Goal: Transaction & Acquisition: Book appointment/travel/reservation

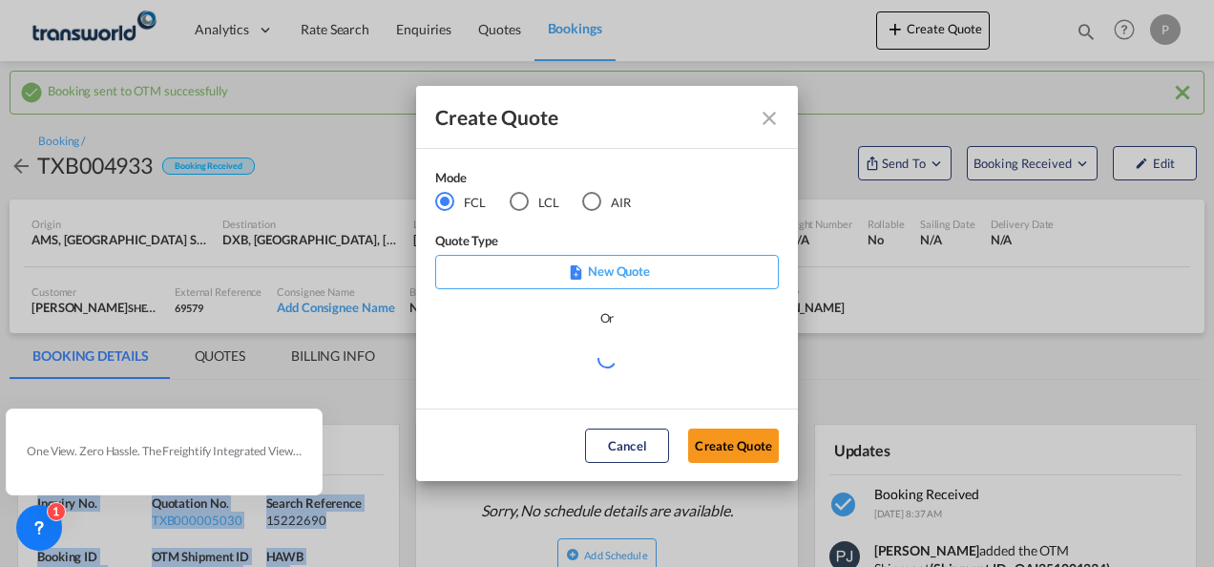
scroll to position [286, 0]
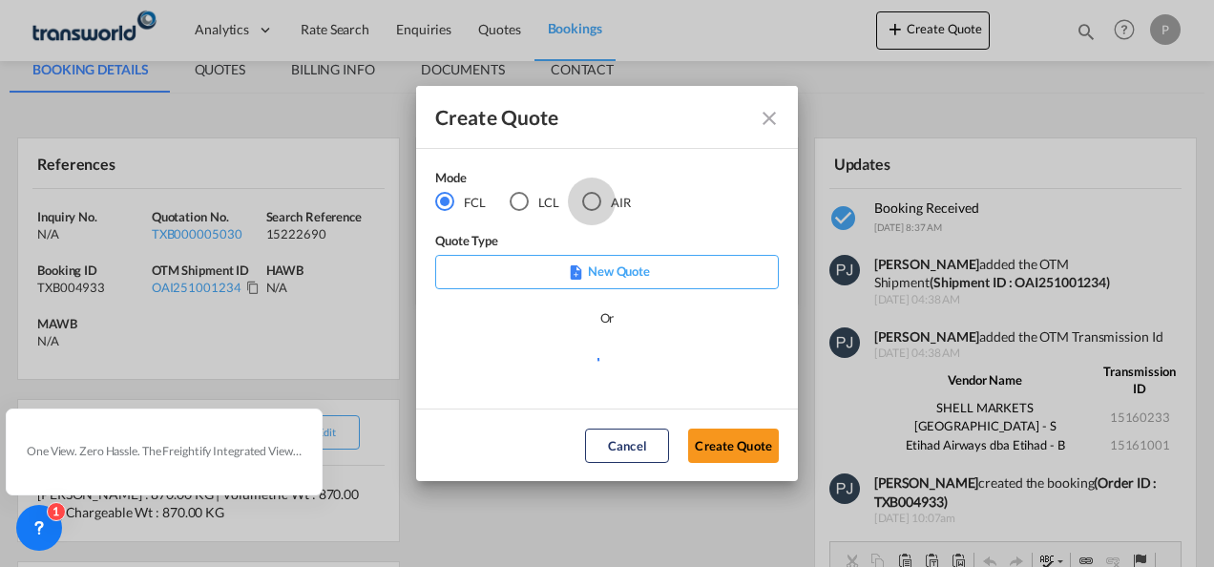
click at [592, 203] on div "AIR" at bounding box center [591, 201] width 19 height 19
click at [719, 441] on button "Create Quote" at bounding box center [733, 445] width 91 height 34
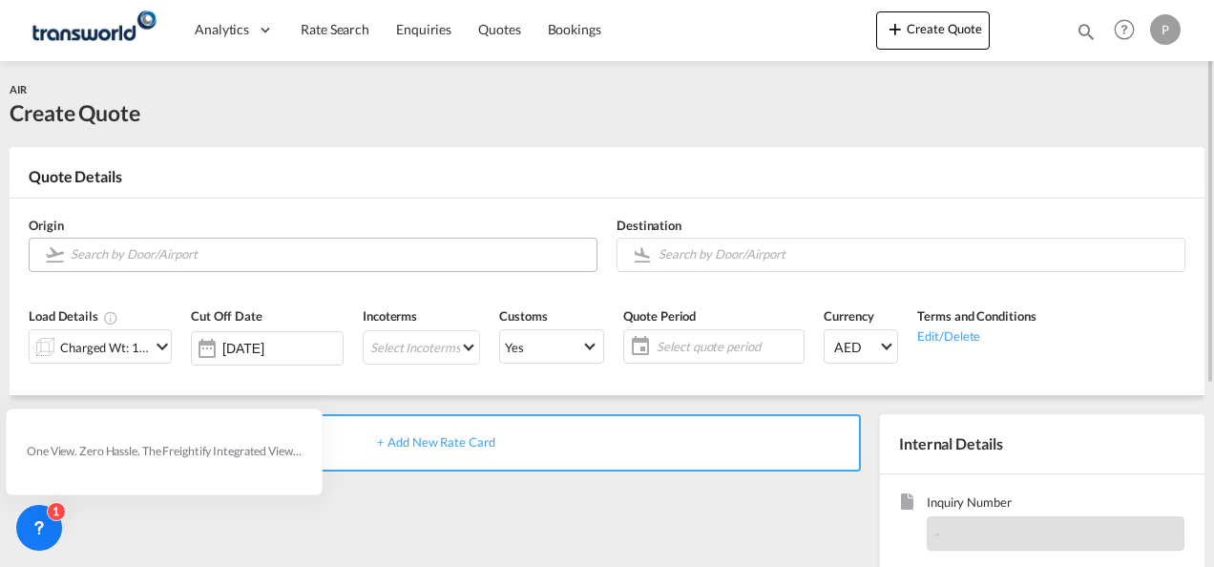
click at [200, 252] on input "Search by Door/Airport" at bounding box center [329, 254] width 516 height 33
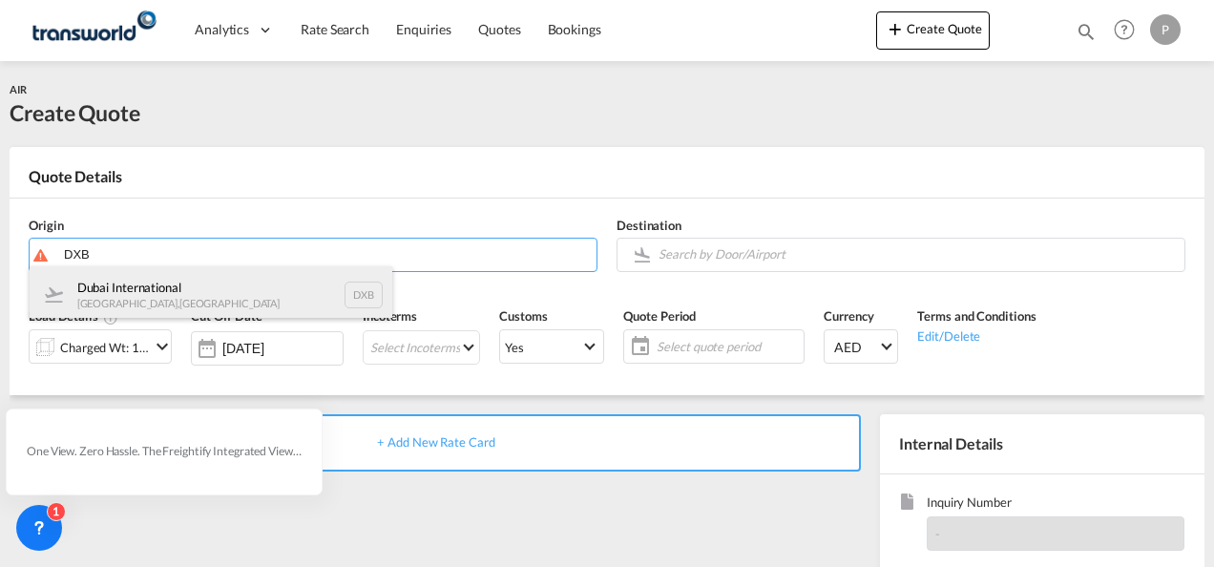
click at [193, 286] on div "Dubai International [GEOGRAPHIC_DATA] , [GEOGRAPHIC_DATA] DXB" at bounding box center [211, 294] width 363 height 57
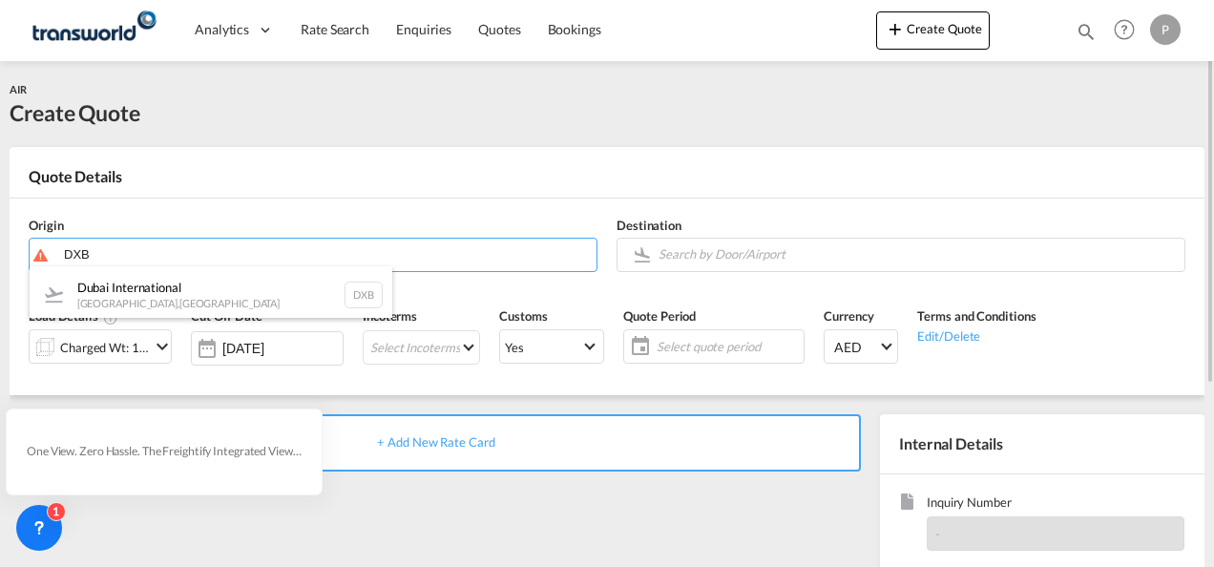
type input "Dubai International, [GEOGRAPHIC_DATA], DXB"
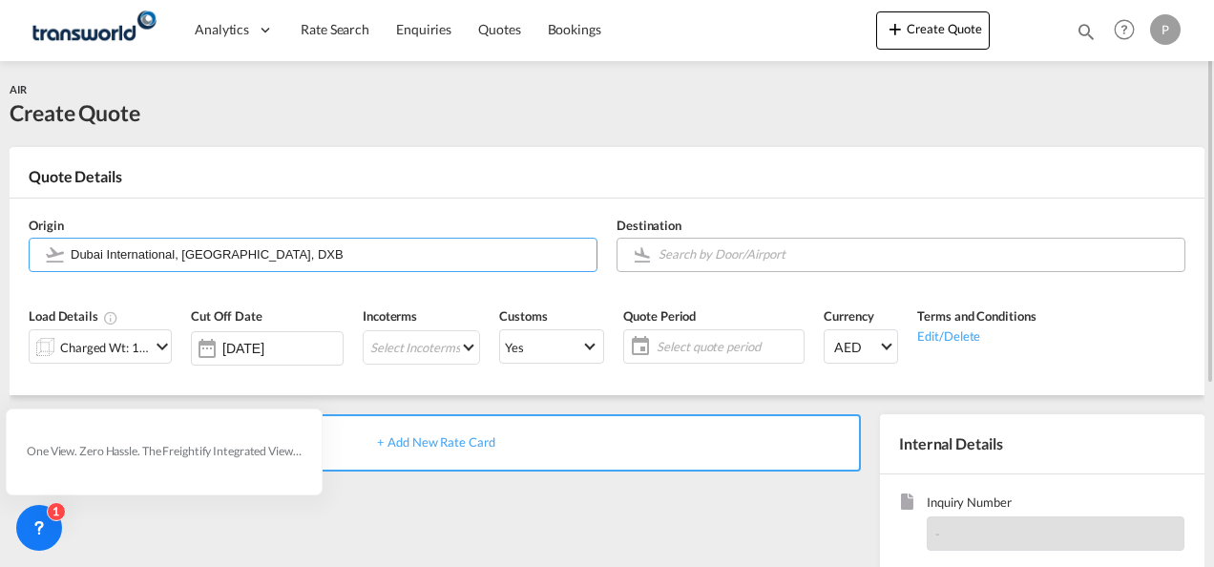
click at [681, 258] on input "Search by Door/Airport" at bounding box center [916, 254] width 516 height 33
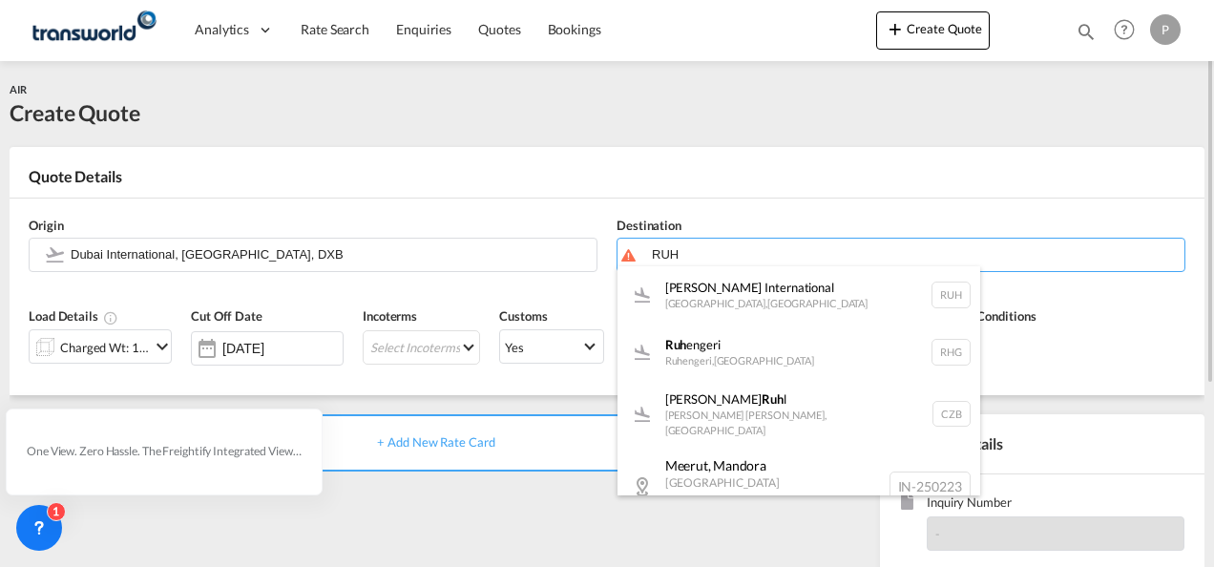
drag, startPoint x: 760, startPoint y: 301, endPoint x: 742, endPoint y: 298, distance: 18.4
click at [760, 300] on div "[PERSON_NAME] International [GEOGRAPHIC_DATA] , [GEOGRAPHIC_DATA] RUH" at bounding box center [798, 294] width 363 height 57
type input "[PERSON_NAME] International, [GEOGRAPHIC_DATA], RUH"
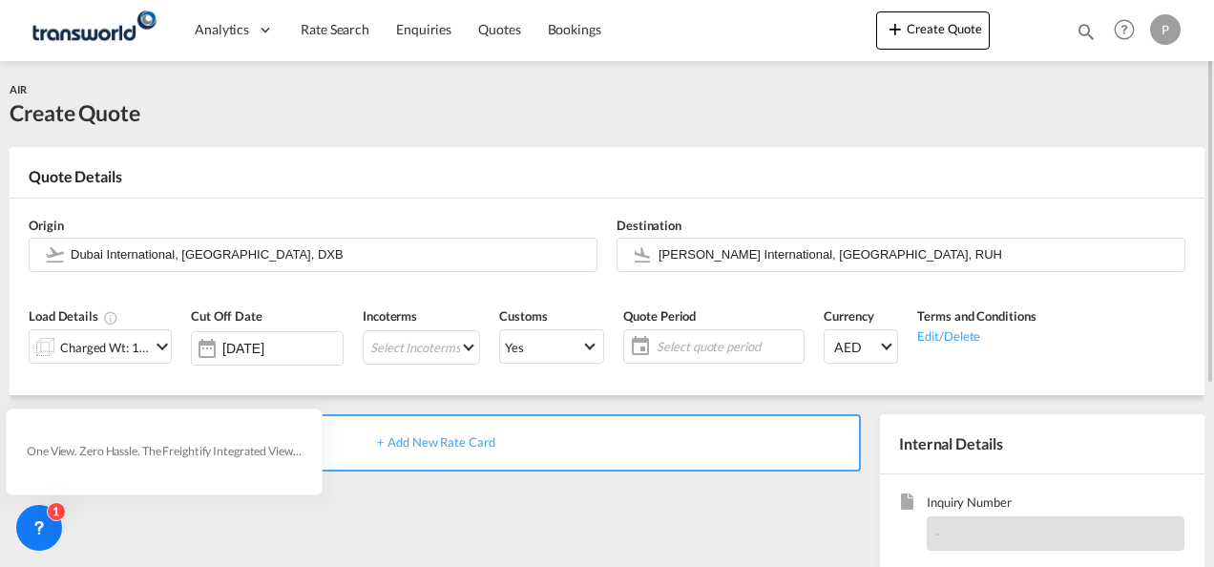
click at [153, 351] on md-icon "icon-chevron-down" at bounding box center [162, 346] width 23 height 23
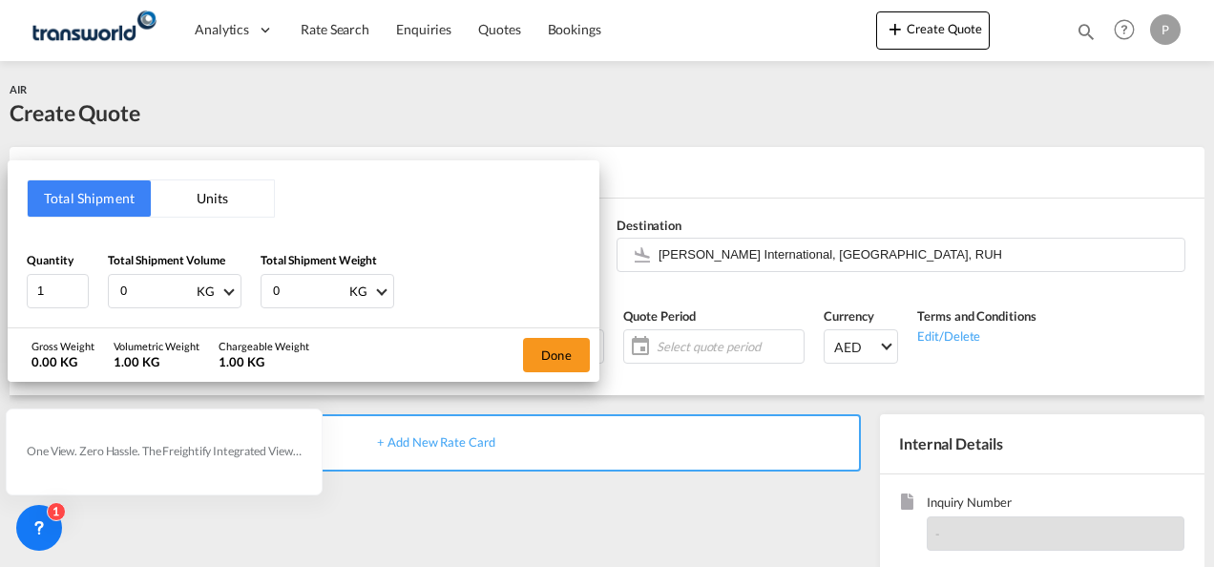
drag, startPoint x: 155, startPoint y: 288, endPoint x: 2, endPoint y: 256, distance: 156.1
click at [0, 257] on html "Analytics Dashboard Rate Search Enquiries Quotes Bookings Analytics" at bounding box center [607, 283] width 1214 height 567
type input "1368"
click at [563, 350] on button "Done" at bounding box center [556, 355] width 67 height 34
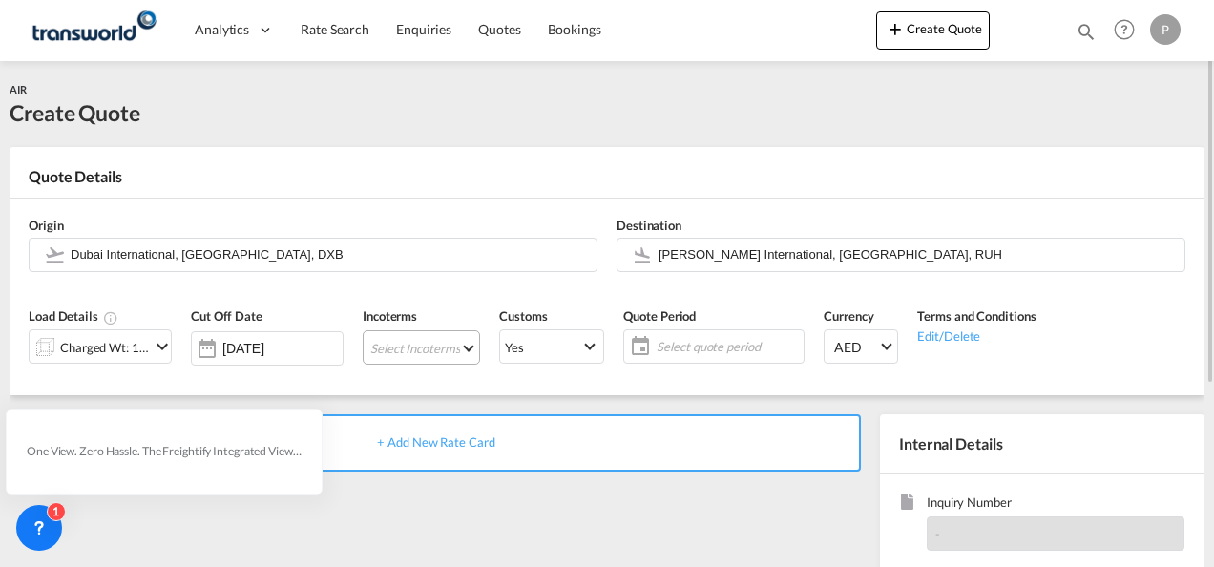
click at [416, 344] on md-select "Select Incoterms CIF - import Cost,Insurance and Freight CIF - export Cost,Insu…" at bounding box center [421, 347] width 117 height 34
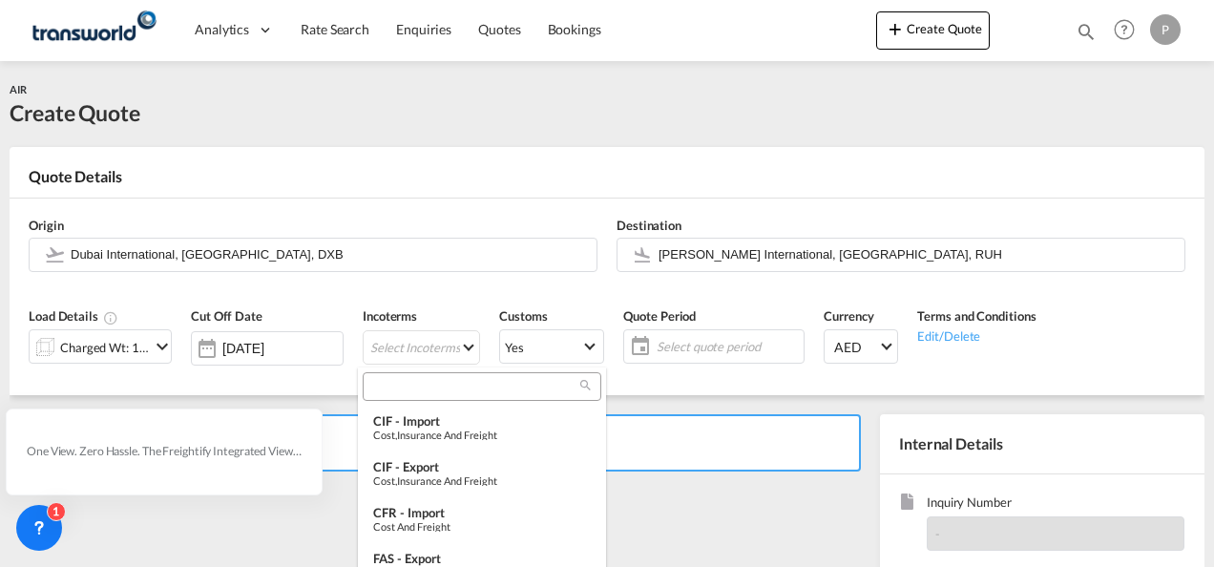
click at [418, 387] on input "search" at bounding box center [474, 386] width 212 height 17
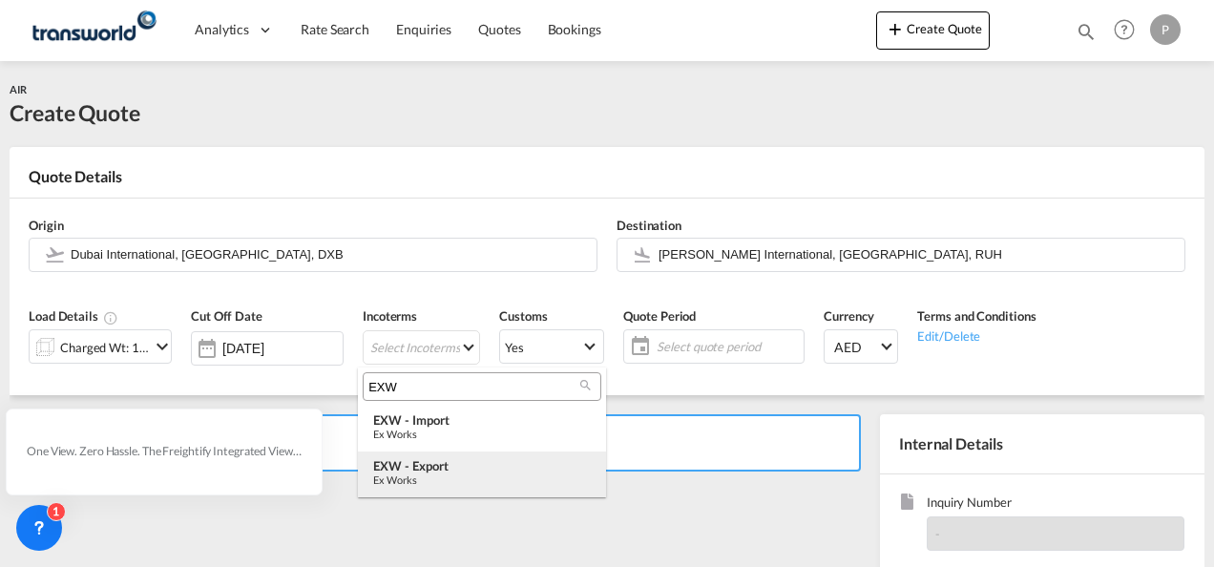
type input "EXW"
click at [445, 468] on div "EXW - export" at bounding box center [482, 465] width 218 height 15
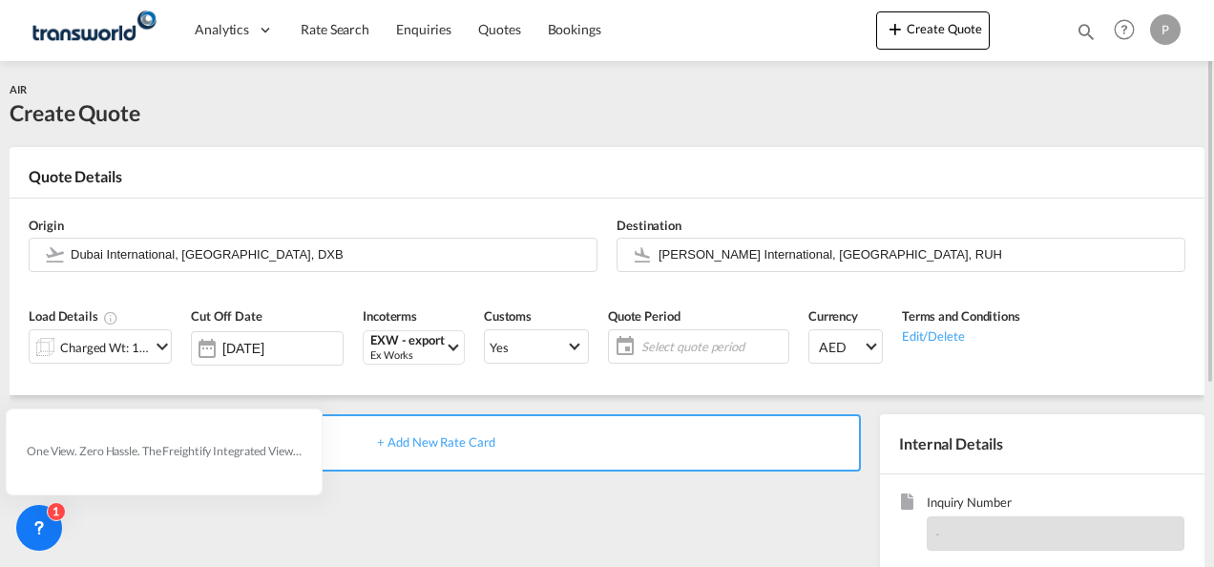
click at [695, 347] on span "Select quote period" at bounding box center [712, 346] width 142 height 17
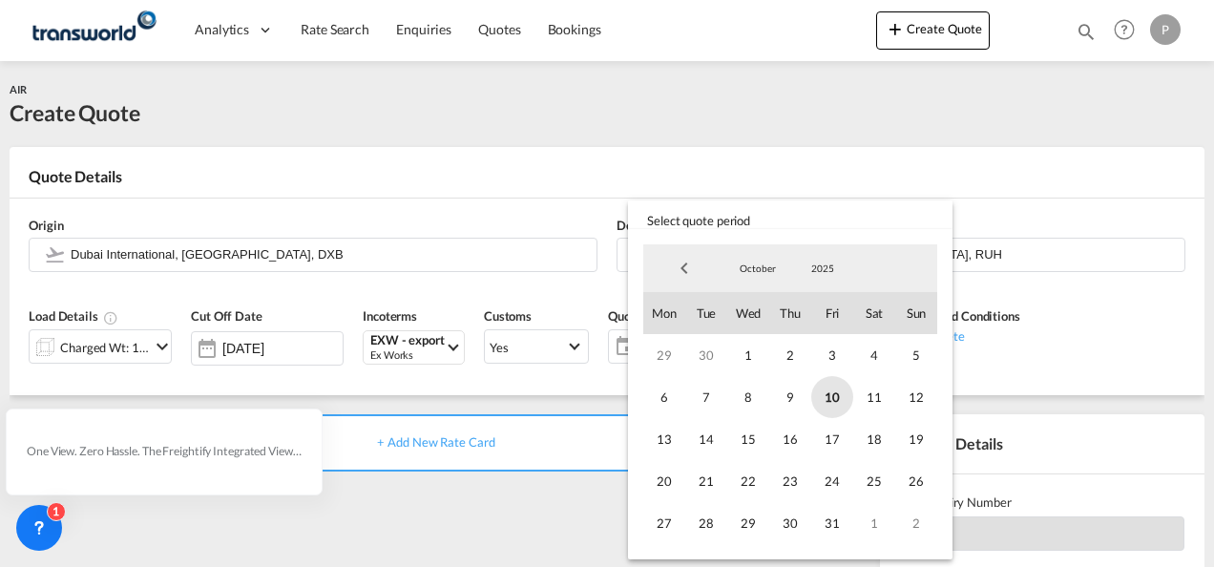
click at [832, 395] on span "10" at bounding box center [832, 397] width 42 height 42
click at [835, 525] on span "31" at bounding box center [832, 523] width 42 height 42
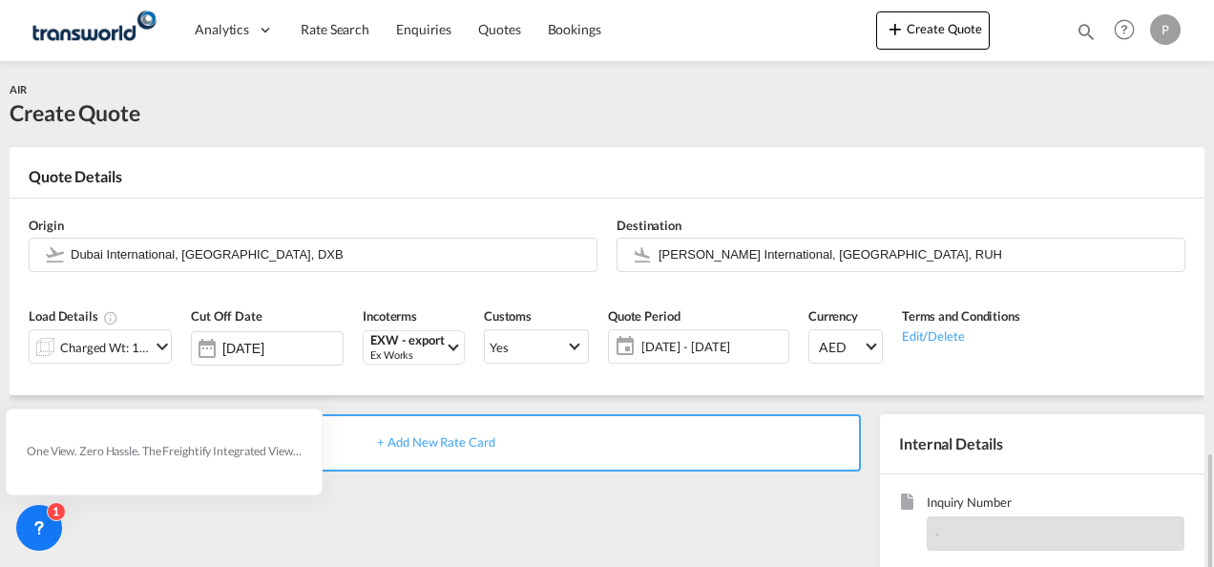
scroll to position [269, 0]
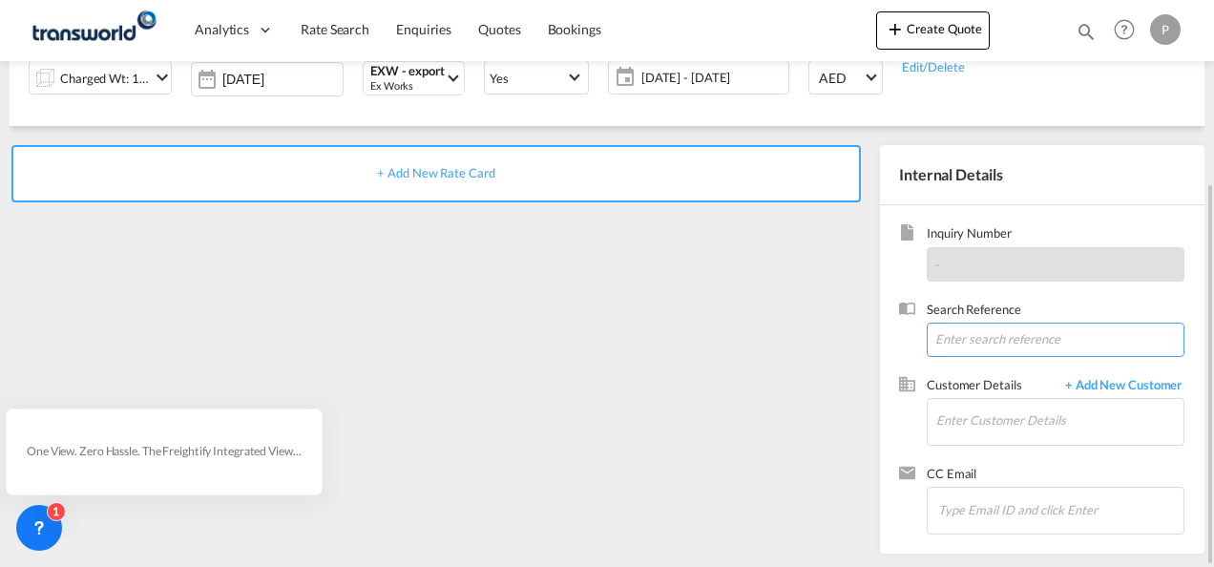
click at [967, 338] on input at bounding box center [1055, 339] width 258 height 34
click at [979, 341] on input at bounding box center [1055, 339] width 258 height 34
paste input "06549685786"
type input "06549685786"
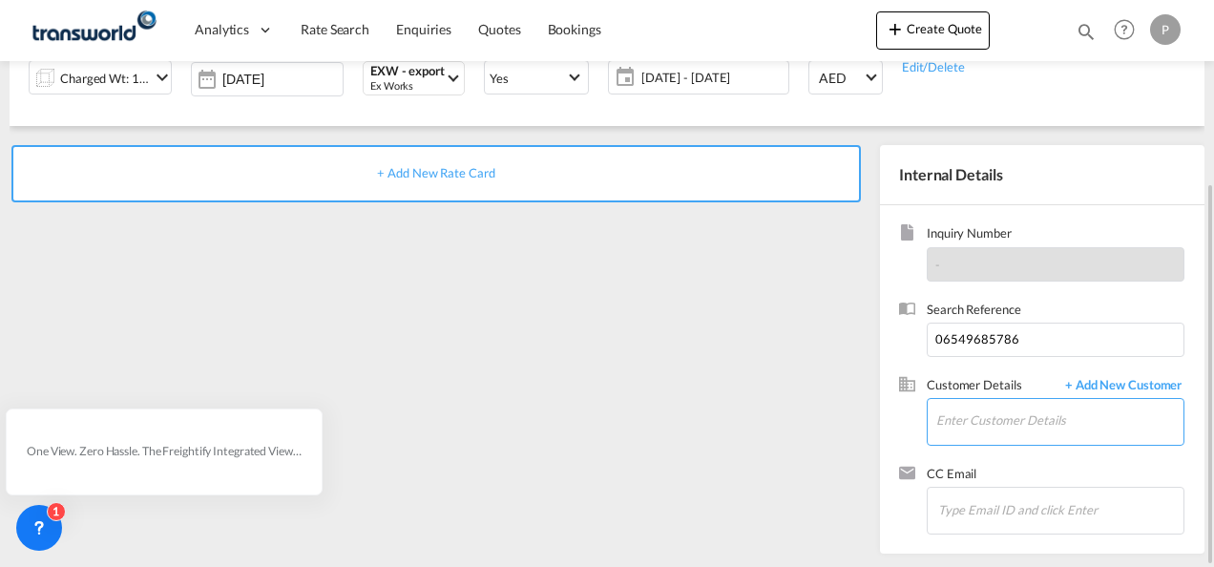
click at [1001, 413] on input "Enter Customer Details" at bounding box center [1059, 420] width 247 height 43
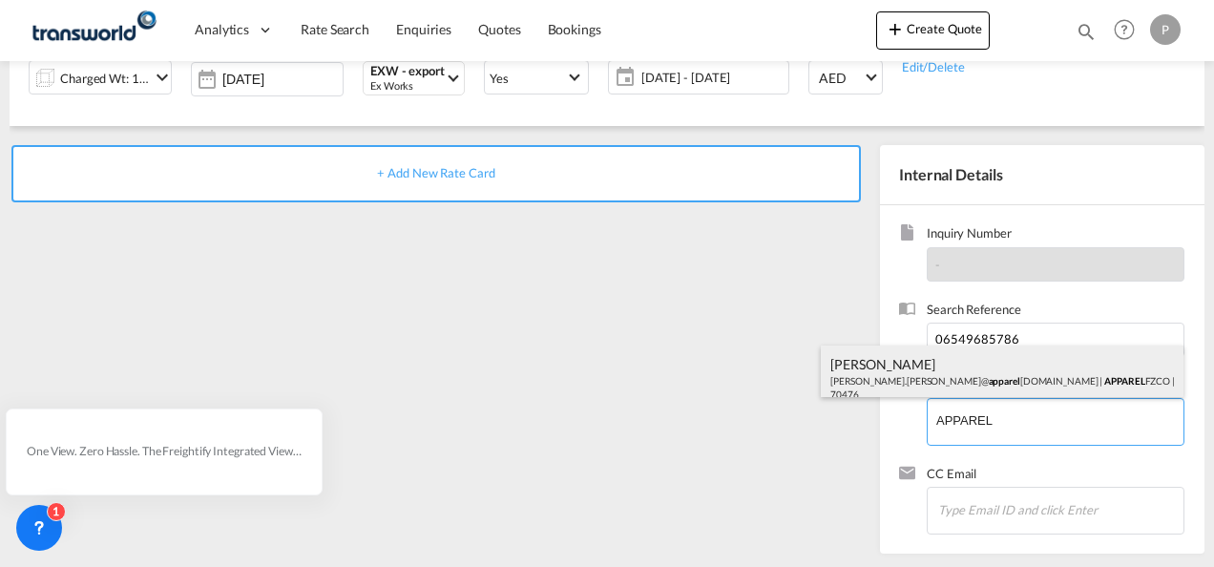
click at [967, 369] on div "[PERSON_NAME] [PERSON_NAME].[PERSON_NAME]@ apparel [DOMAIN_NAME] | APPAREL FZCO…" at bounding box center [1002, 377] width 363 height 65
type input "APPAREL FZCO, [PERSON_NAME], [PERSON_NAME][EMAIL_ADDRESS][PERSON_NAME][DOMAIN_N…"
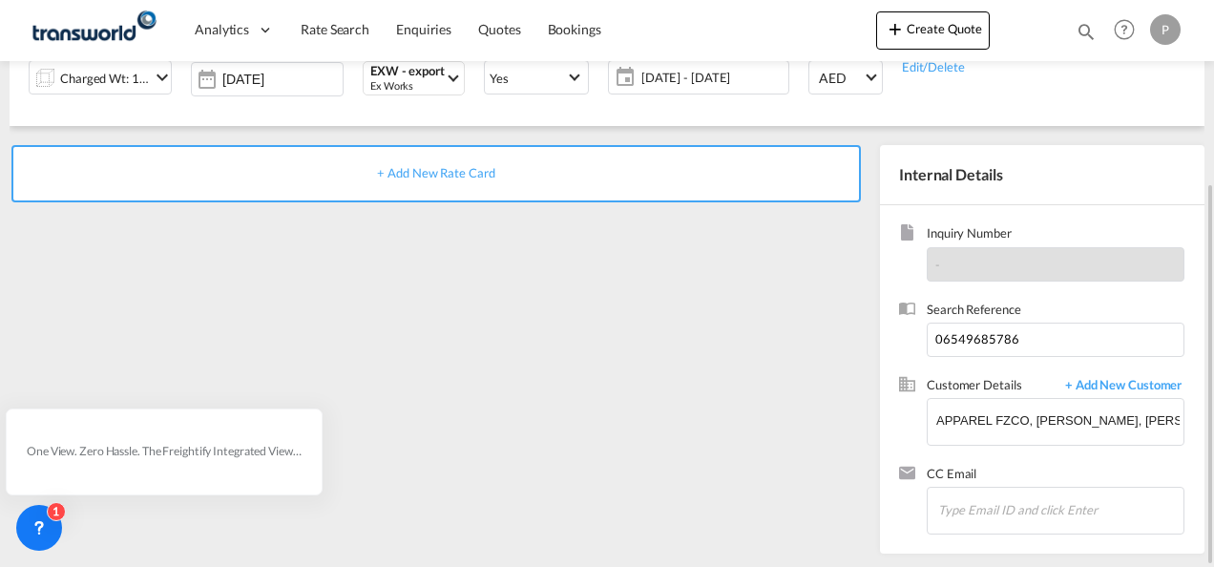
click at [468, 165] on span "+ Add New Rate Card" at bounding box center [435, 172] width 117 height 15
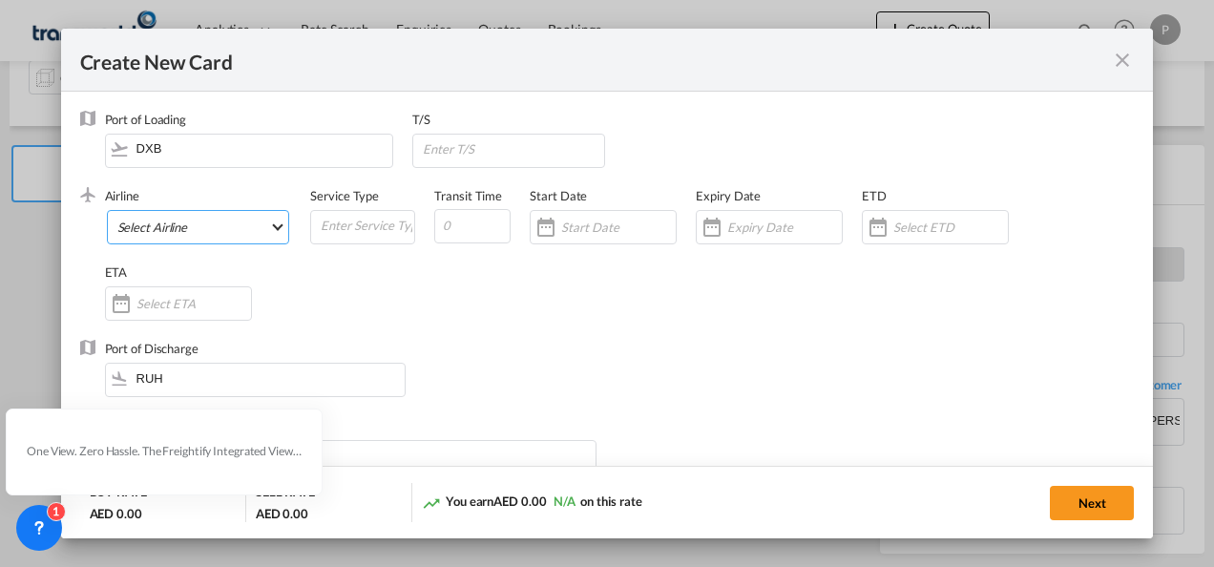
click at [161, 229] on md-select "Select Airline AIR EXPRESS S.A. (1166- / -) CMA CGM Air Cargo (1140-2C / -) DDW…" at bounding box center [198, 227] width 183 height 34
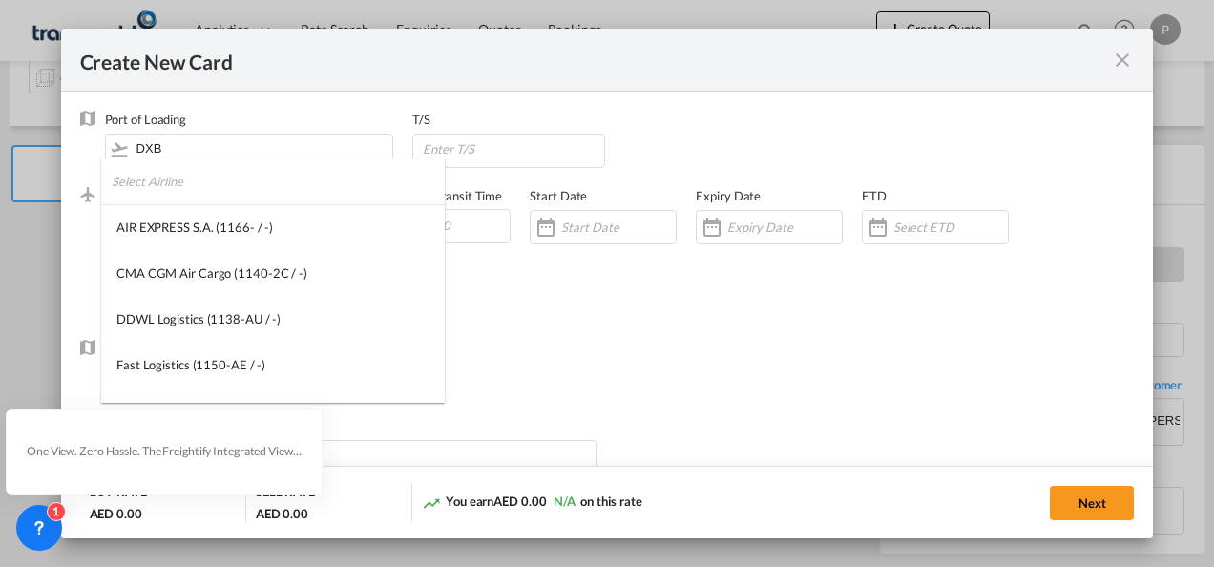
click at [205, 191] on input "search" at bounding box center [278, 181] width 333 height 46
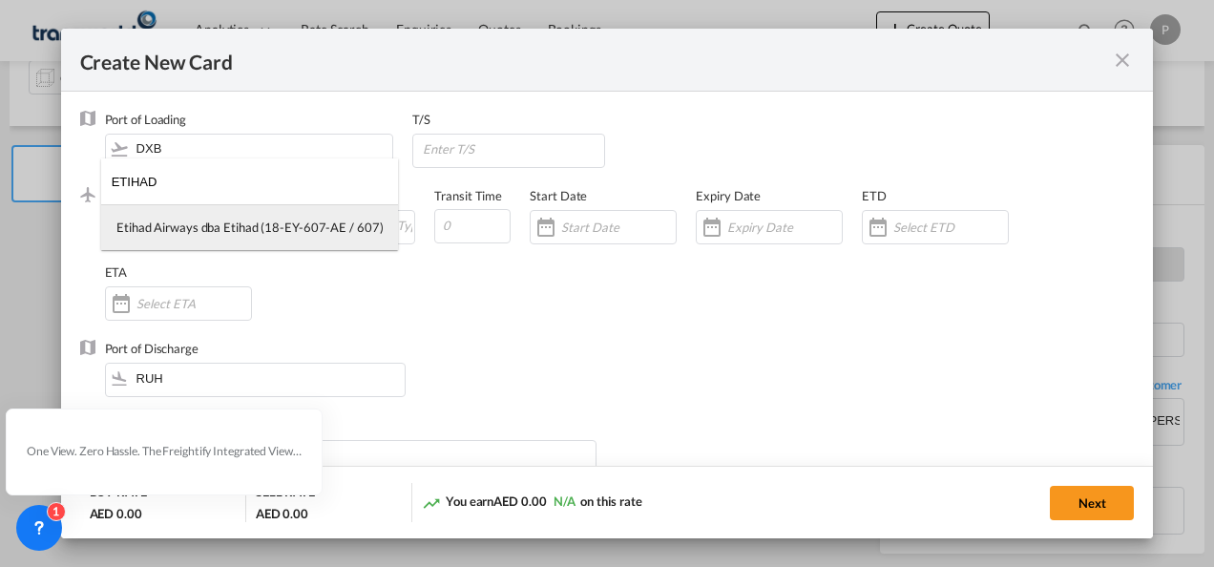
type input "ETIHAD"
click at [220, 221] on div "Etihad Airways dba Etihad (18-EY-607-AE / 607)" at bounding box center [249, 226] width 266 height 17
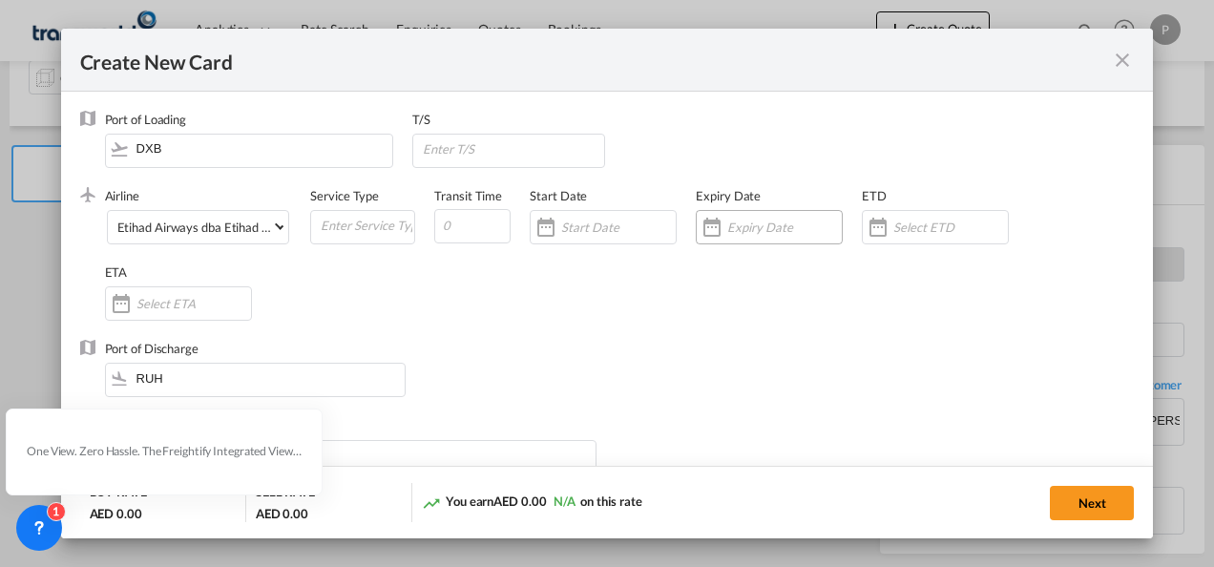
click at [751, 221] on input "Create New Card ..." at bounding box center [784, 226] width 114 height 15
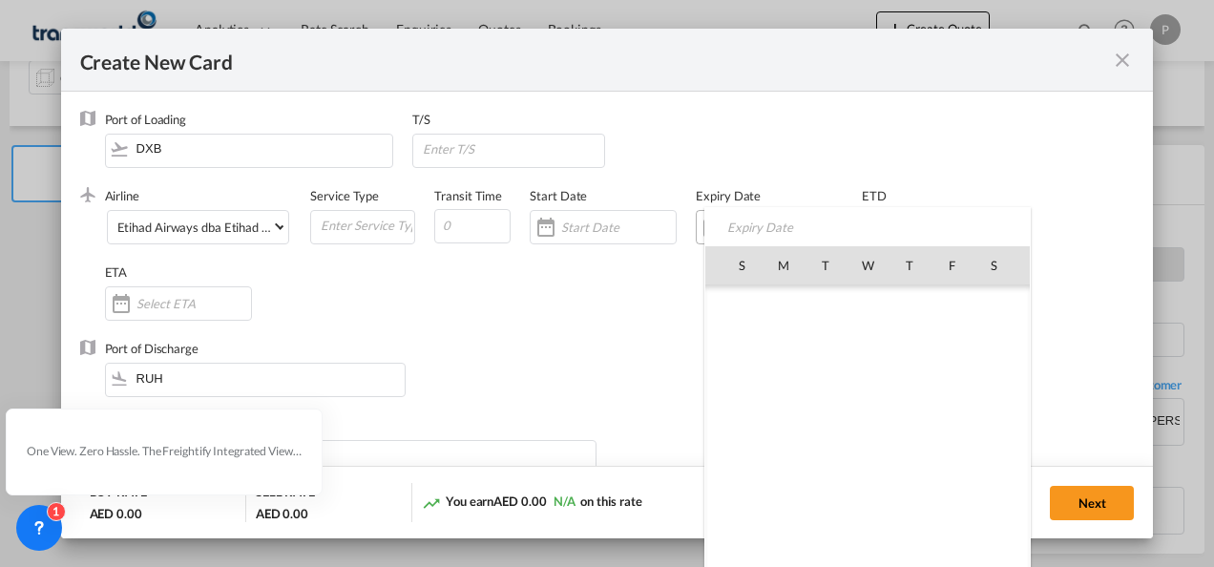
scroll to position [442214, 0]
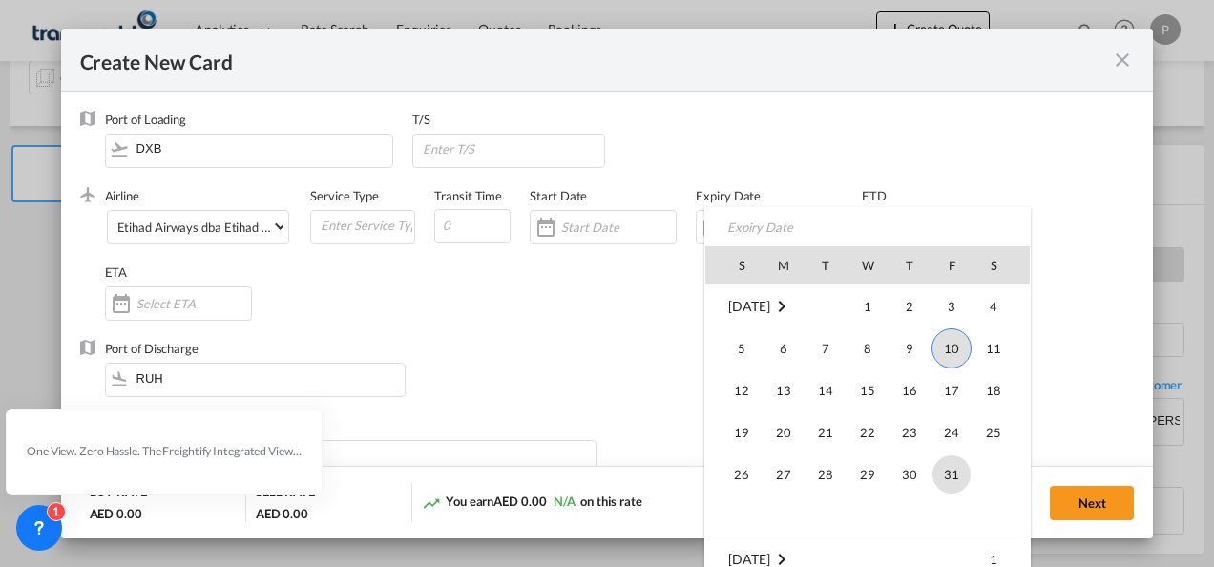
click at [954, 475] on span "31" at bounding box center [951, 474] width 38 height 38
type input "[DATE]"
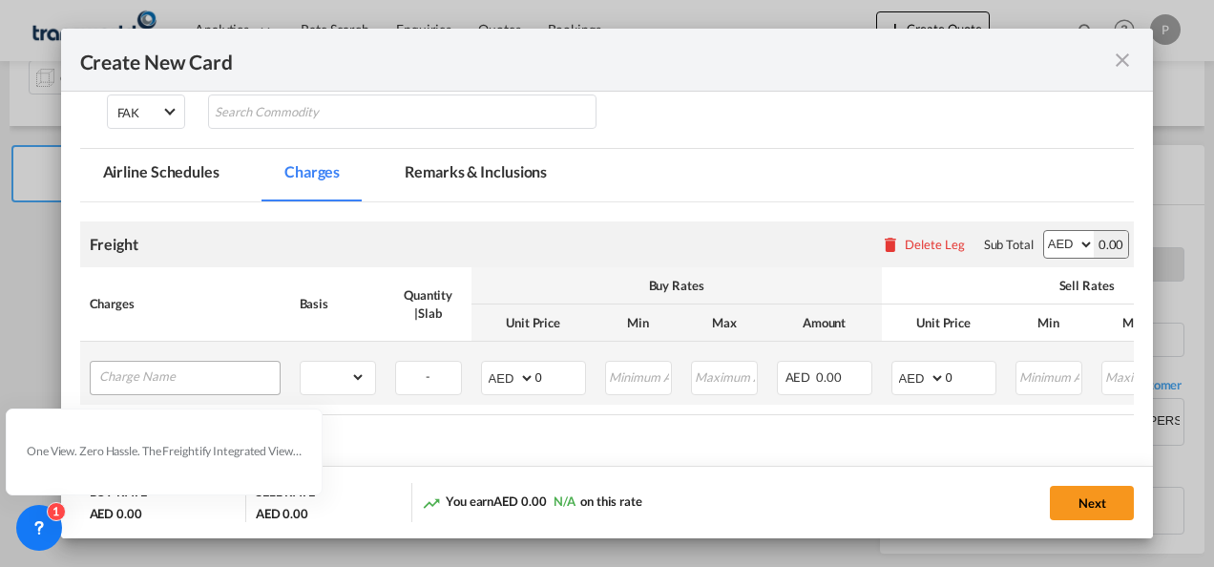
scroll to position [382, 0]
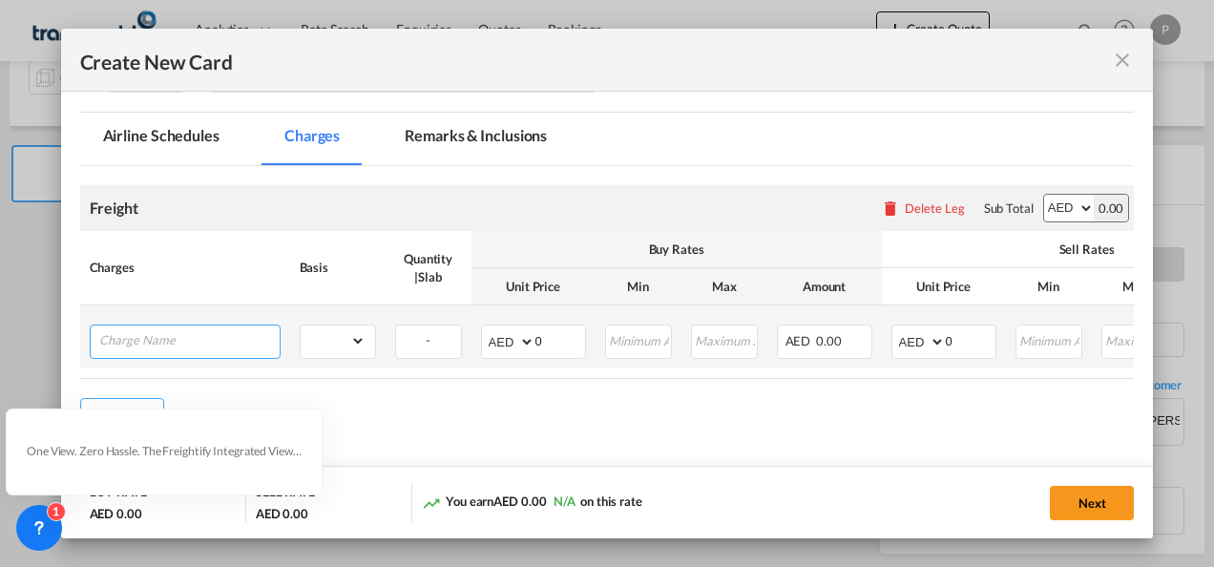
click at [171, 342] on input "Charge Name" at bounding box center [189, 339] width 180 height 29
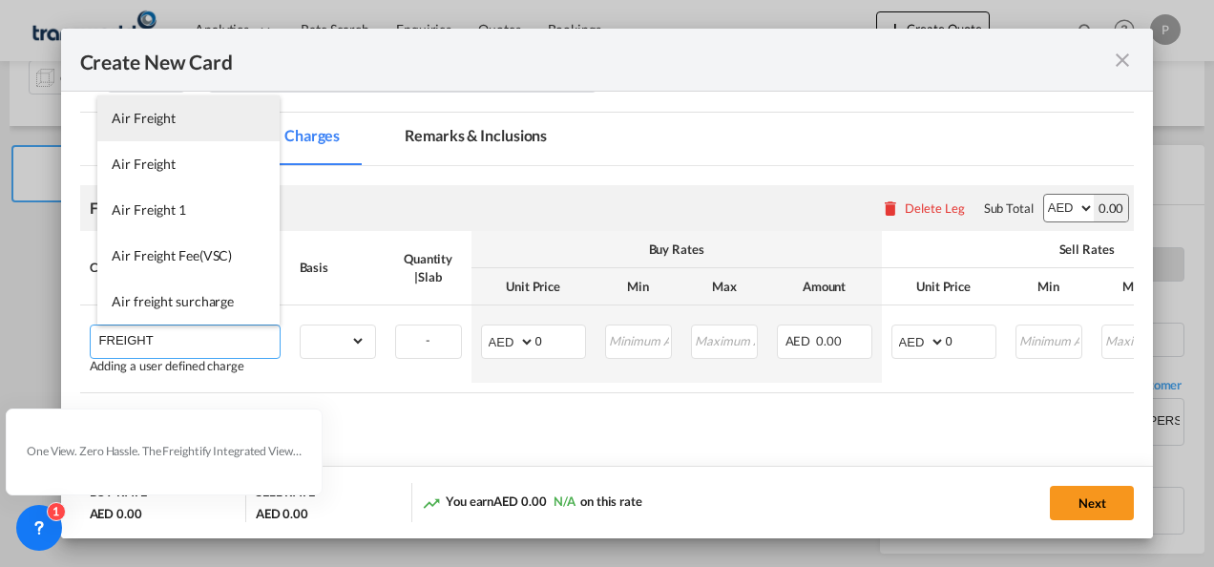
click at [167, 120] on span "Air Freight" at bounding box center [144, 118] width 64 height 16
type input "Air Freight"
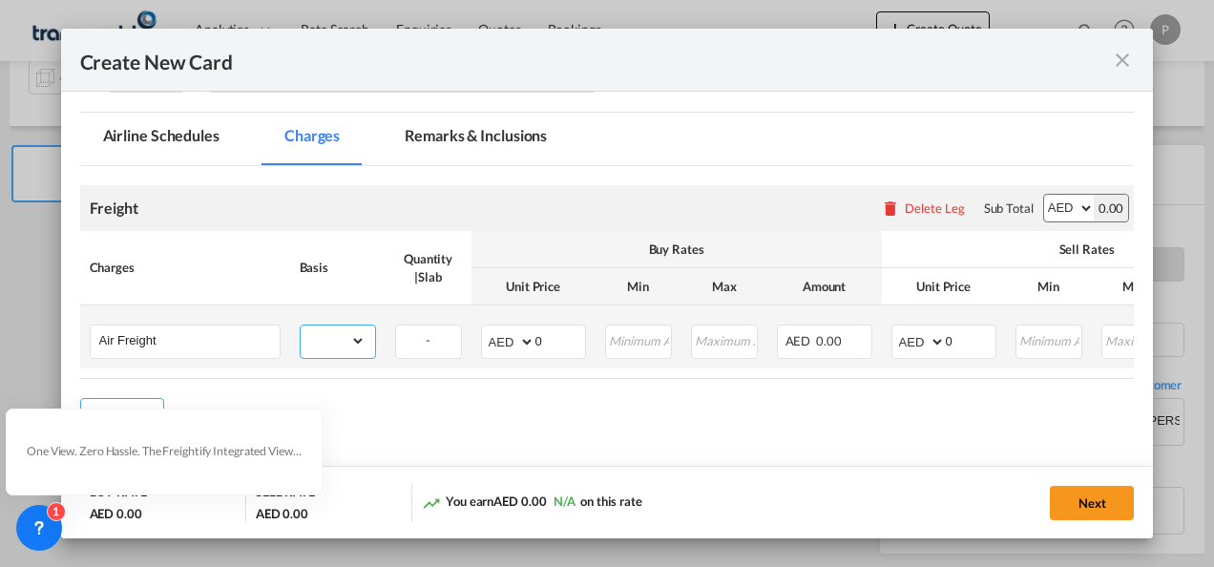
click at [359, 336] on select "gross_weight volumetric_weight per_shipment per_bl per_km % on air freight per_…" at bounding box center [333, 340] width 65 height 31
select select "per_shipment"
click at [301, 325] on select "gross_weight volumetric_weight per_shipment per_bl per_km % on air freight per_…" at bounding box center [333, 340] width 65 height 31
click at [550, 336] on input "0" at bounding box center [560, 339] width 50 height 29
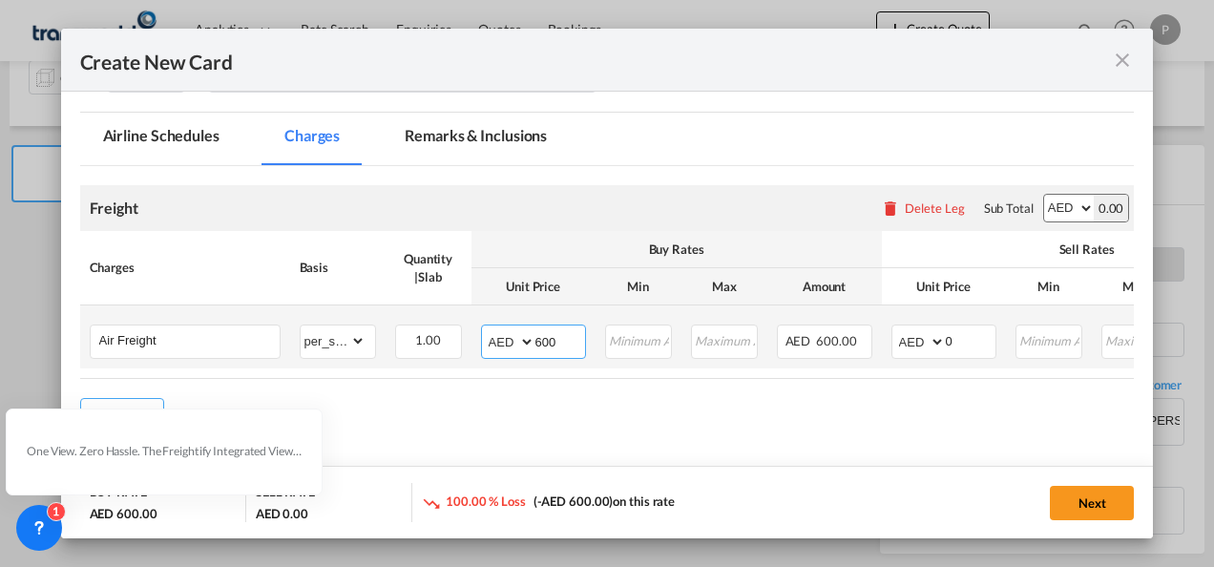
type input "600"
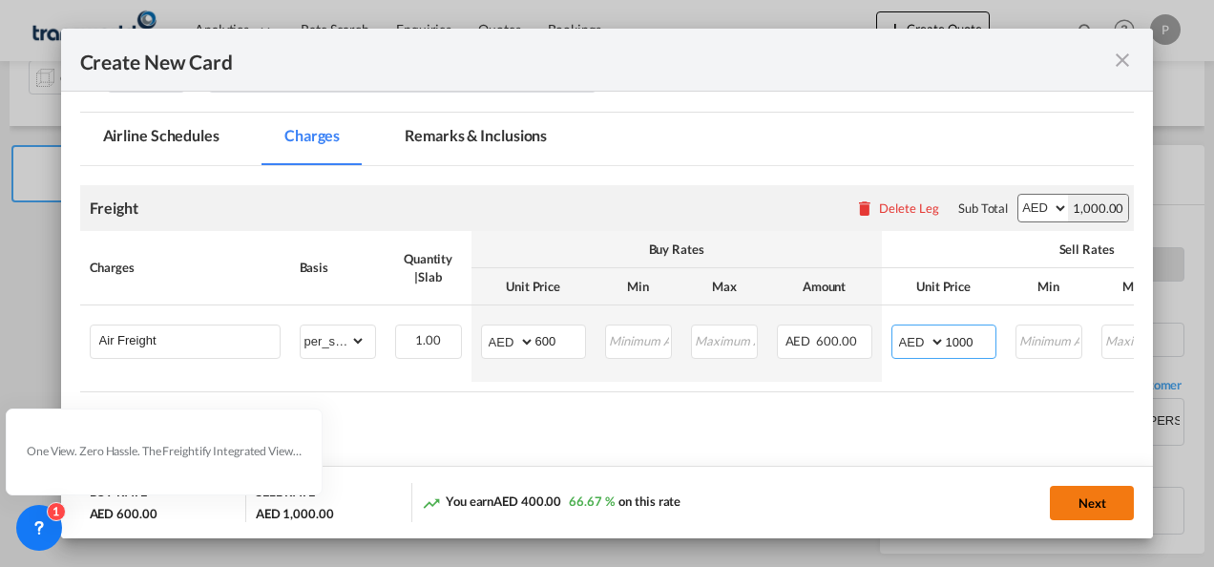
type input "1000"
click at [1082, 502] on button "Next" at bounding box center [1092, 503] width 84 height 34
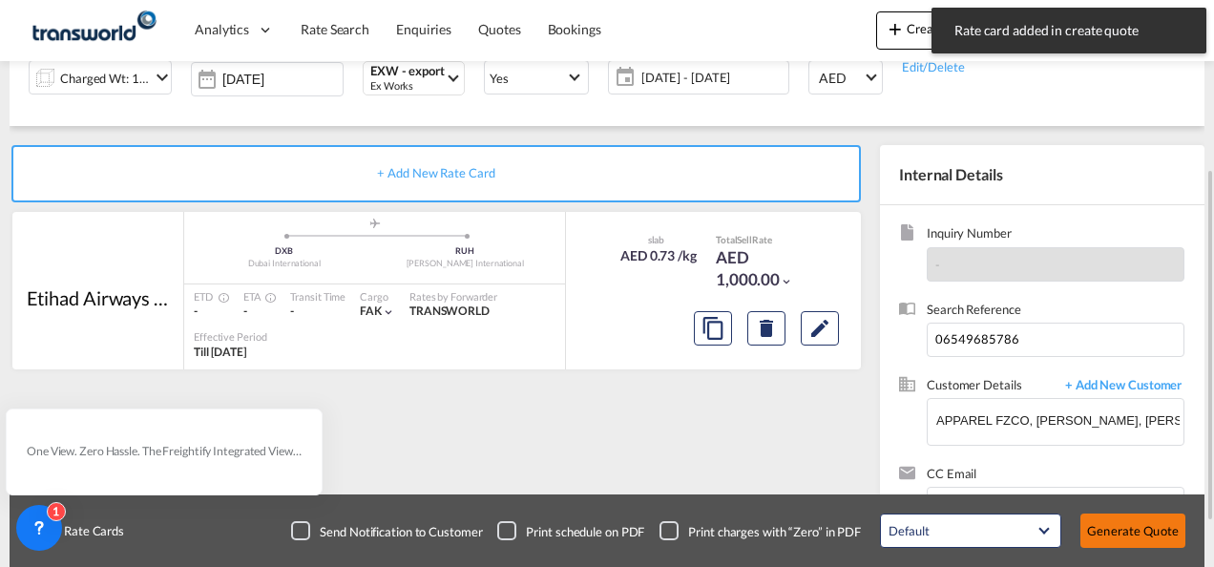
click at [1128, 530] on button "Generate Quote" at bounding box center [1132, 530] width 105 height 34
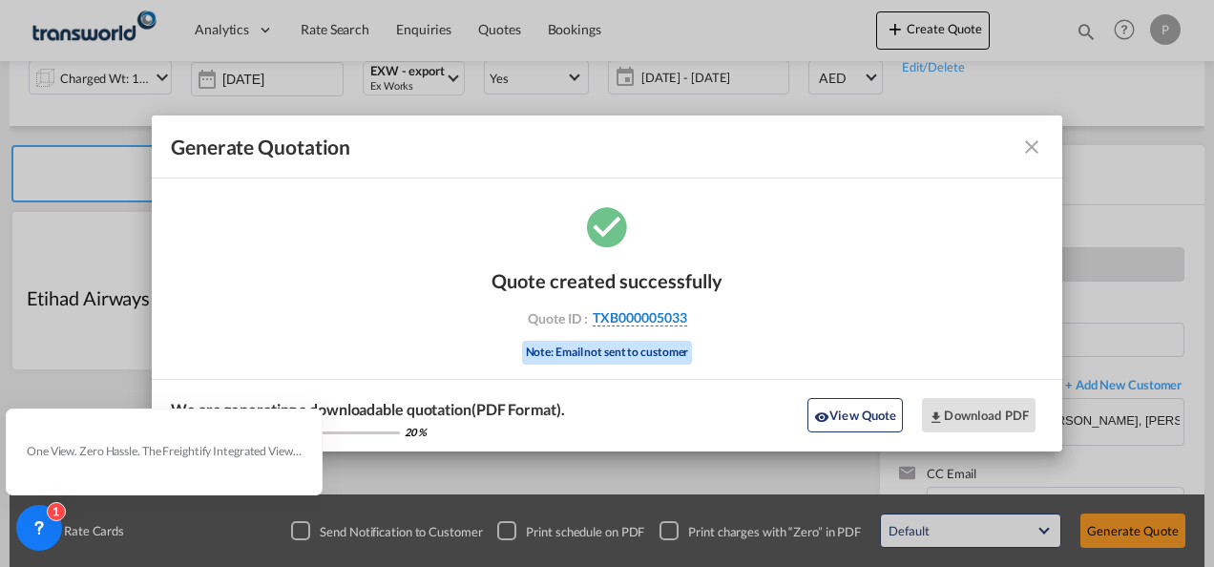
click at [649, 316] on span "TXB000005033" at bounding box center [639, 317] width 94 height 17
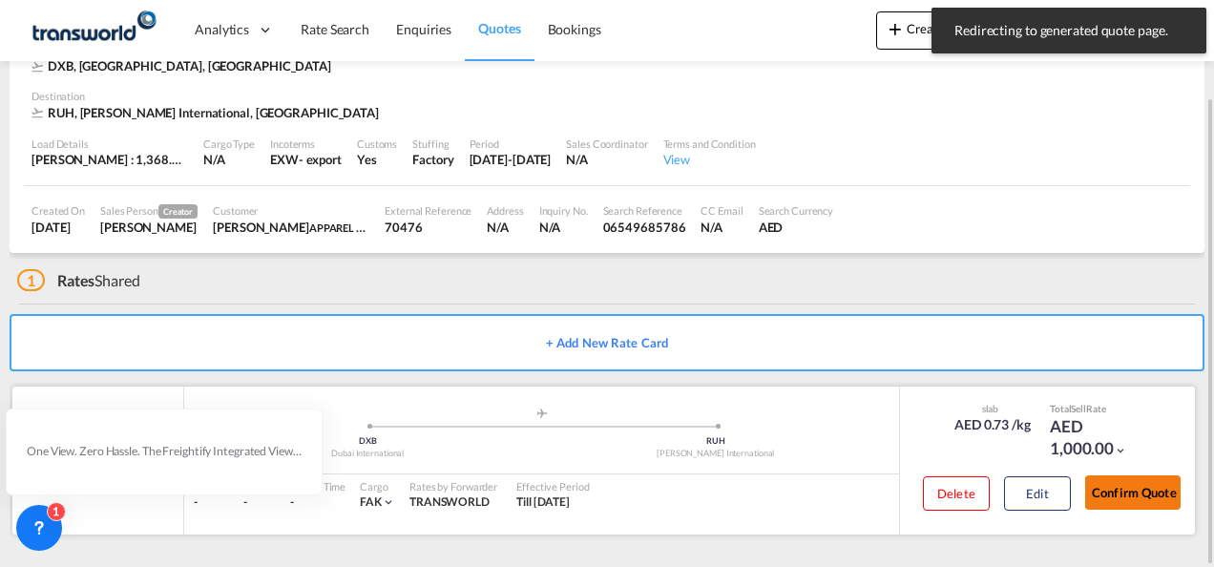
click at [1121, 489] on button "Confirm Quote" at bounding box center [1132, 492] width 95 height 34
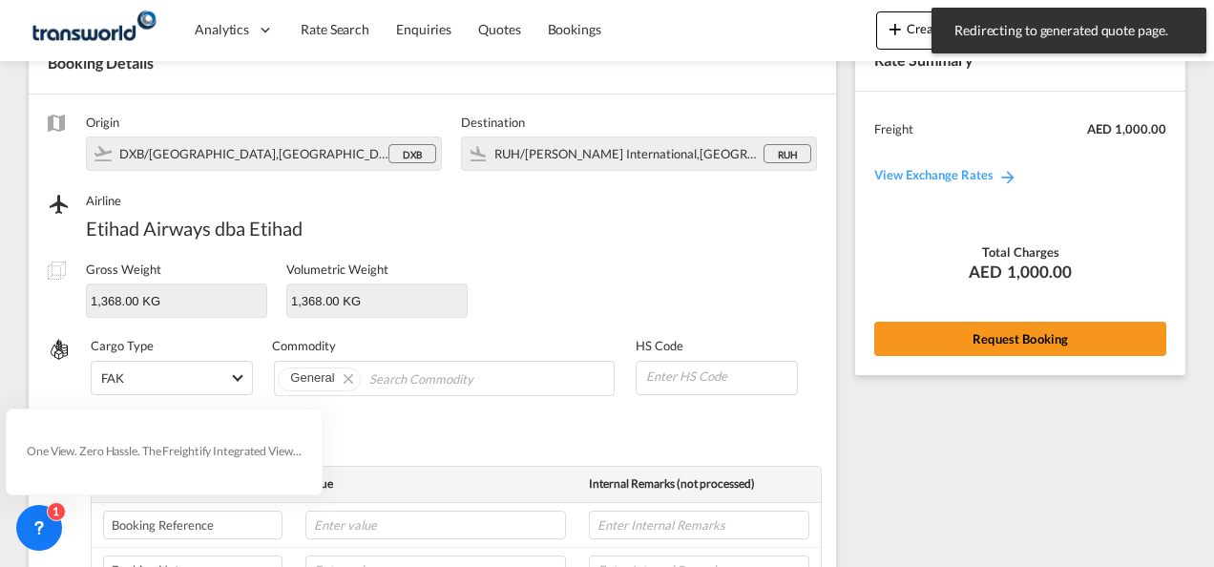
scroll to position [708, 0]
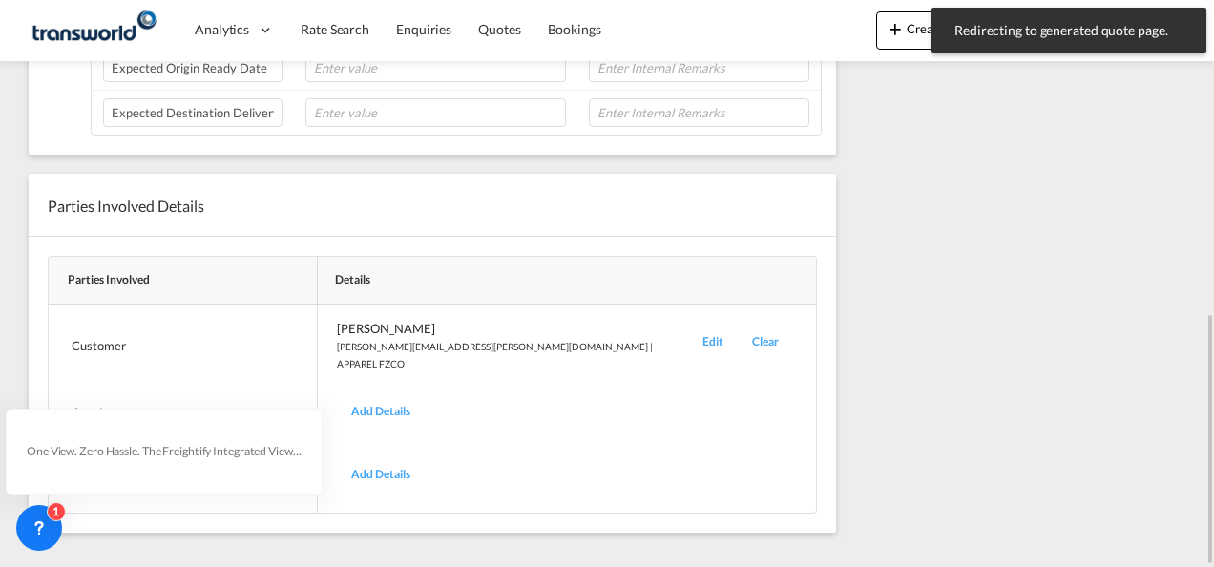
click at [688, 326] on div "Edit" at bounding box center [713, 346] width 50 height 52
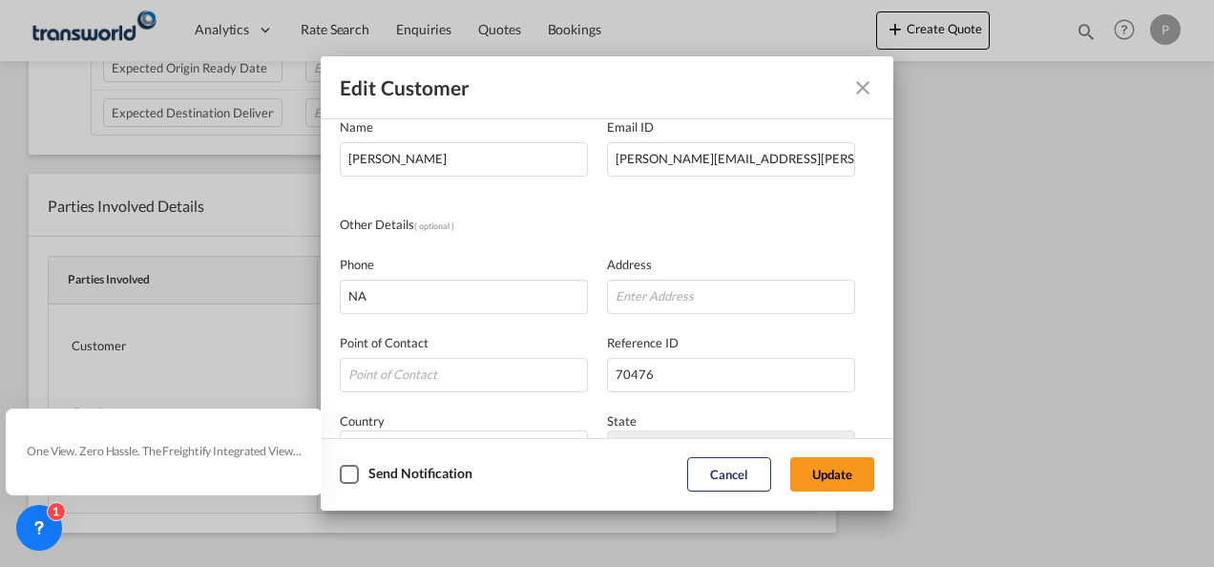
scroll to position [225, 0]
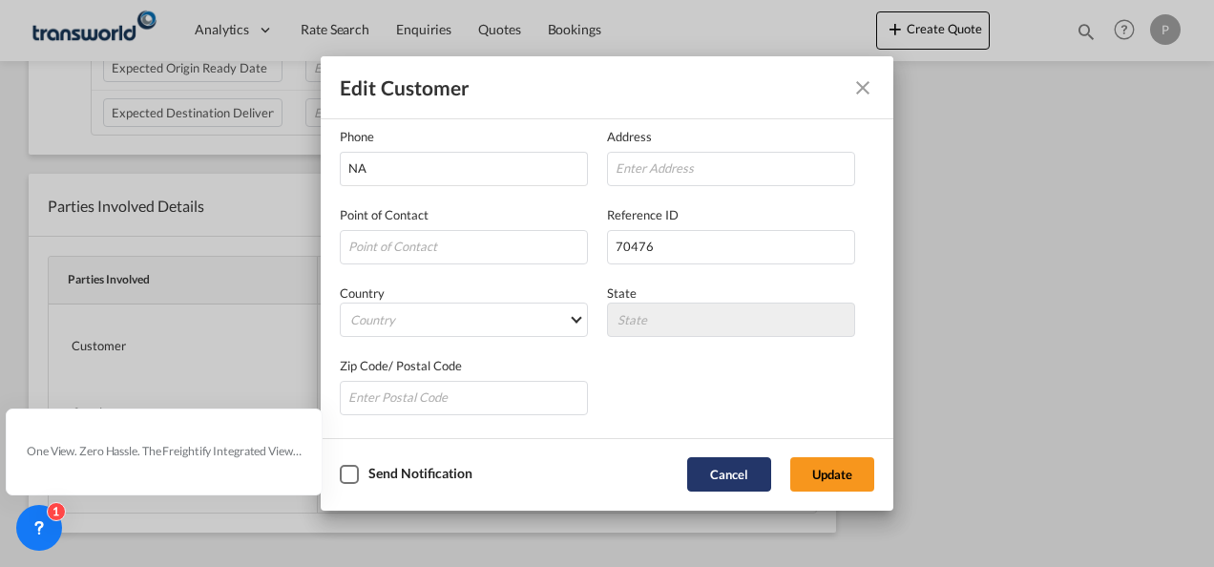
click at [717, 469] on button "Cancel" at bounding box center [729, 474] width 84 height 34
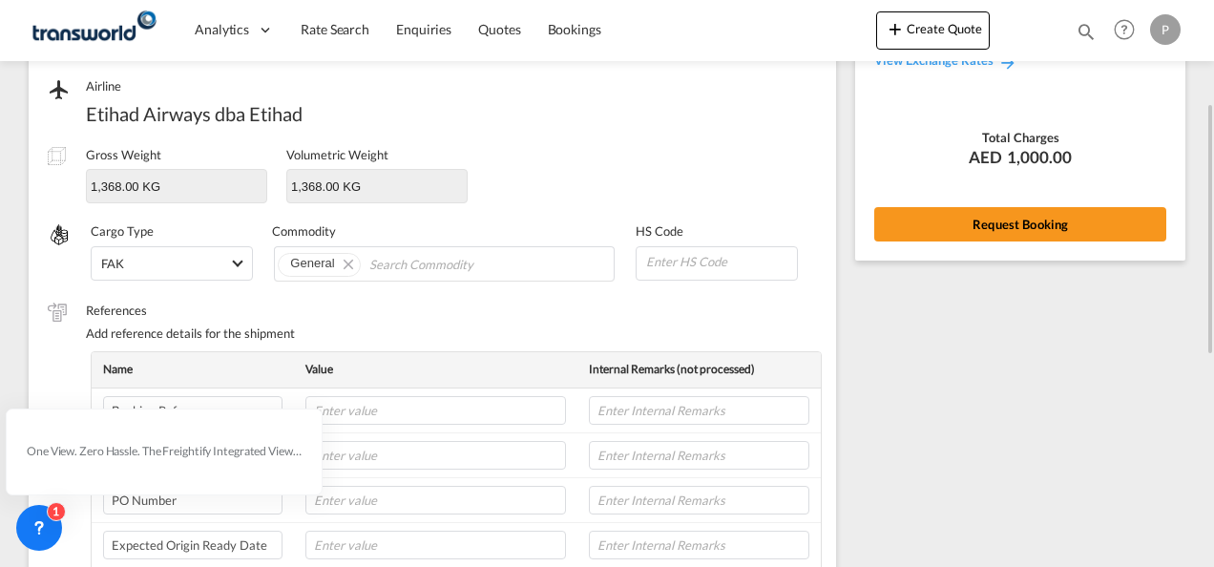
scroll to position [0, 0]
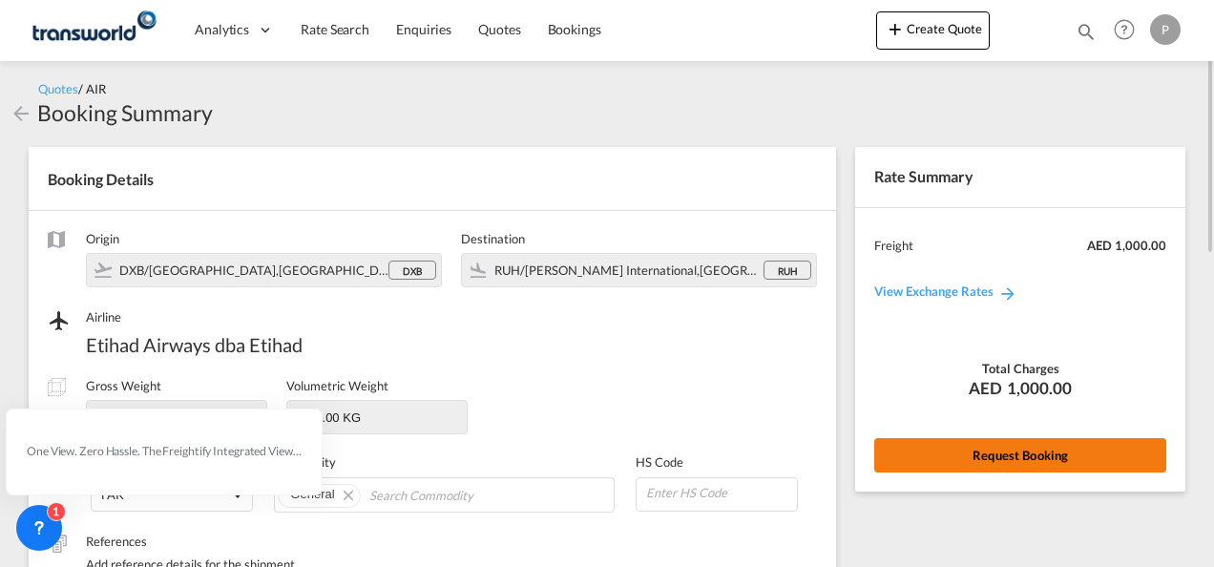
click at [1015, 455] on button "Request Booking" at bounding box center [1020, 455] width 292 height 34
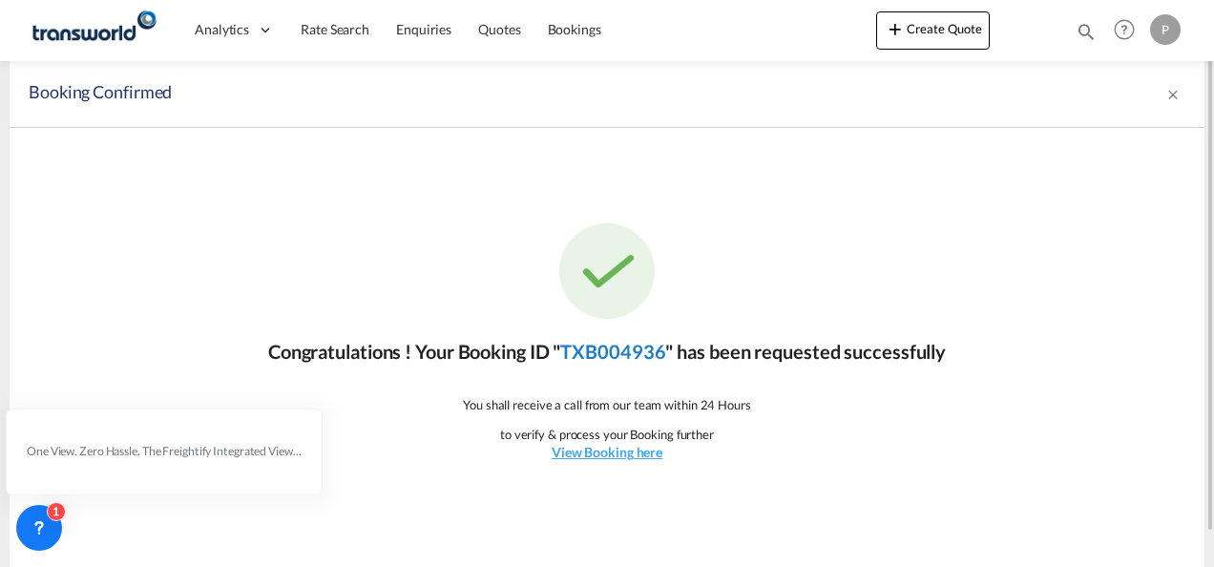
click at [627, 351] on link "TXB004936" at bounding box center [612, 351] width 105 height 23
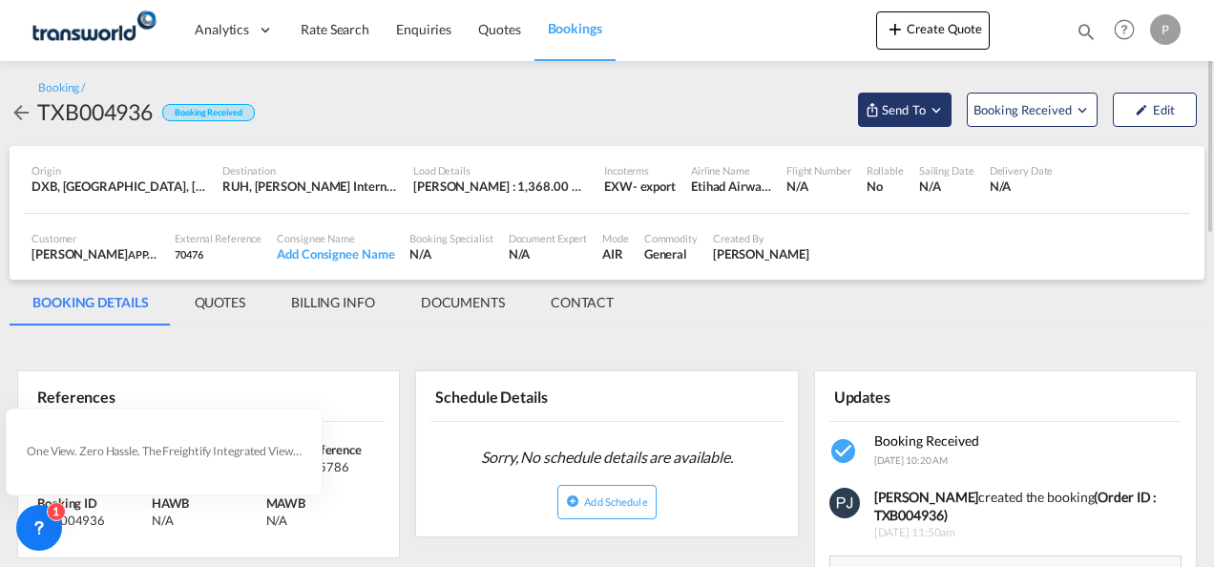
click at [941, 112] on md-icon "Open demo menu" at bounding box center [935, 109] width 17 height 17
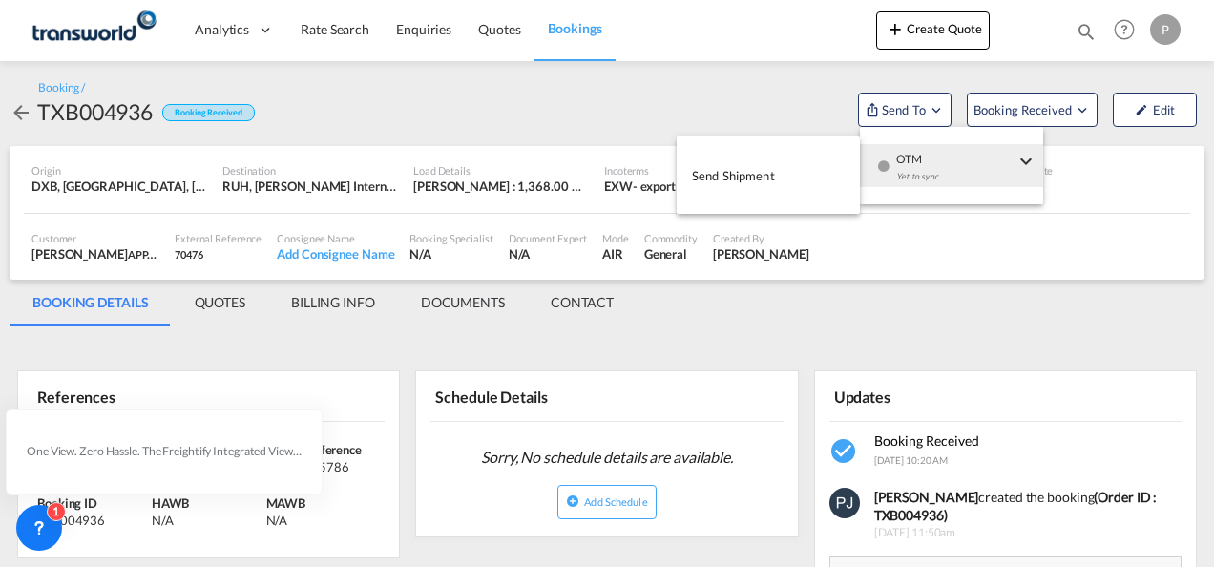
click at [748, 176] on span "Send Shipment" at bounding box center [733, 175] width 83 height 31
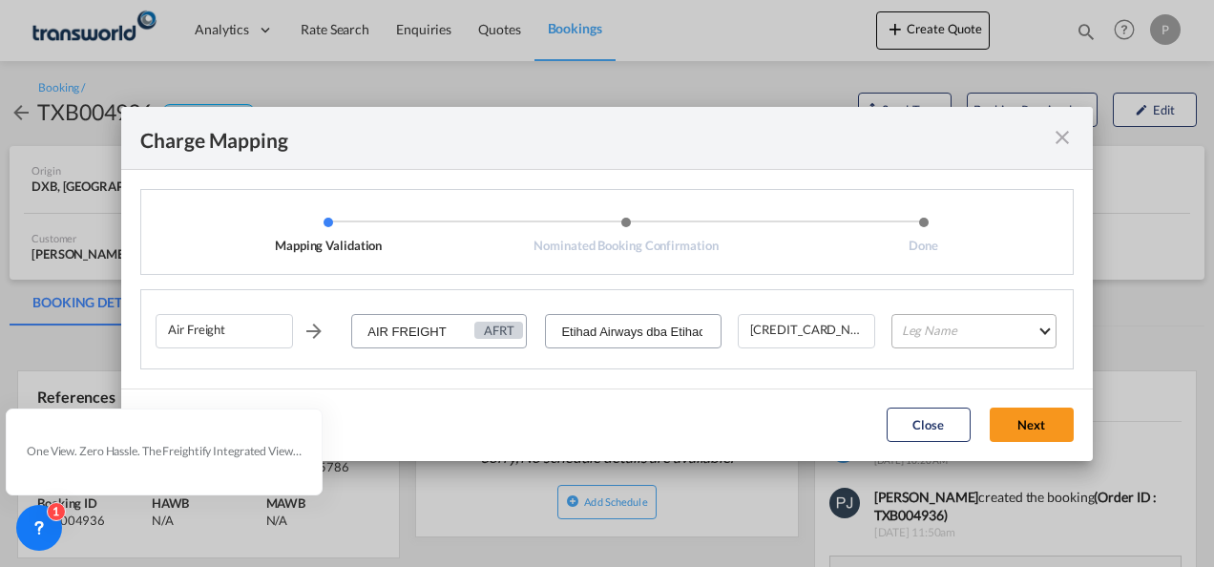
click at [958, 333] on md-select "Leg Name HANDLING ORIGIN HANDLING DESTINATION OTHERS TL PICK UP CUSTOMS ORIGIN …" at bounding box center [973, 331] width 165 height 34
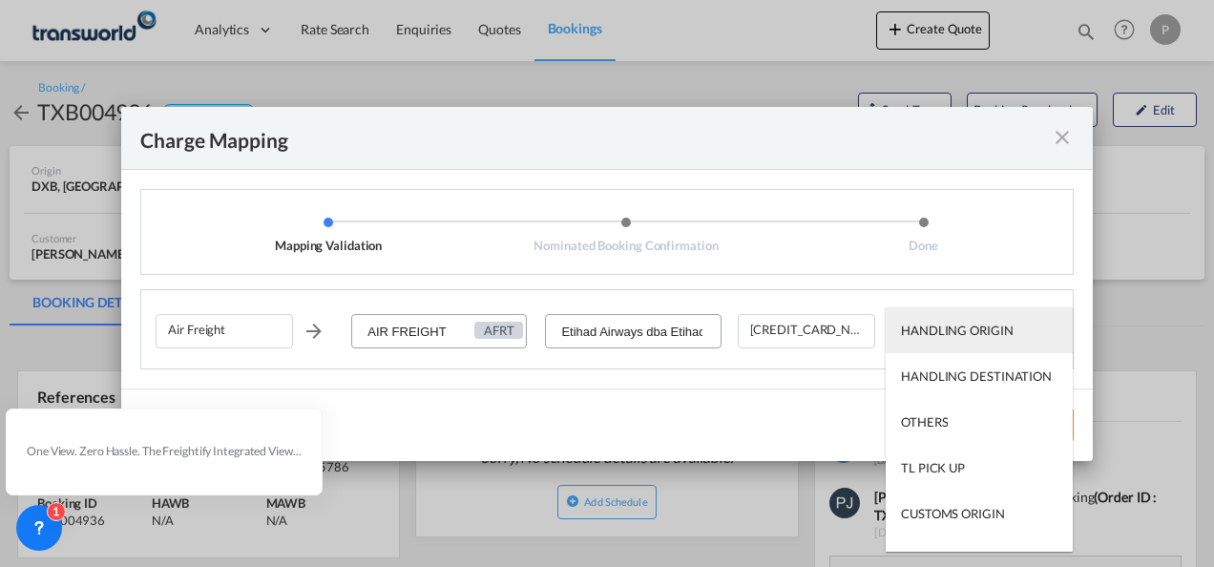
type md-option "HANDLING ORIGIN"
type md-option "AIR"
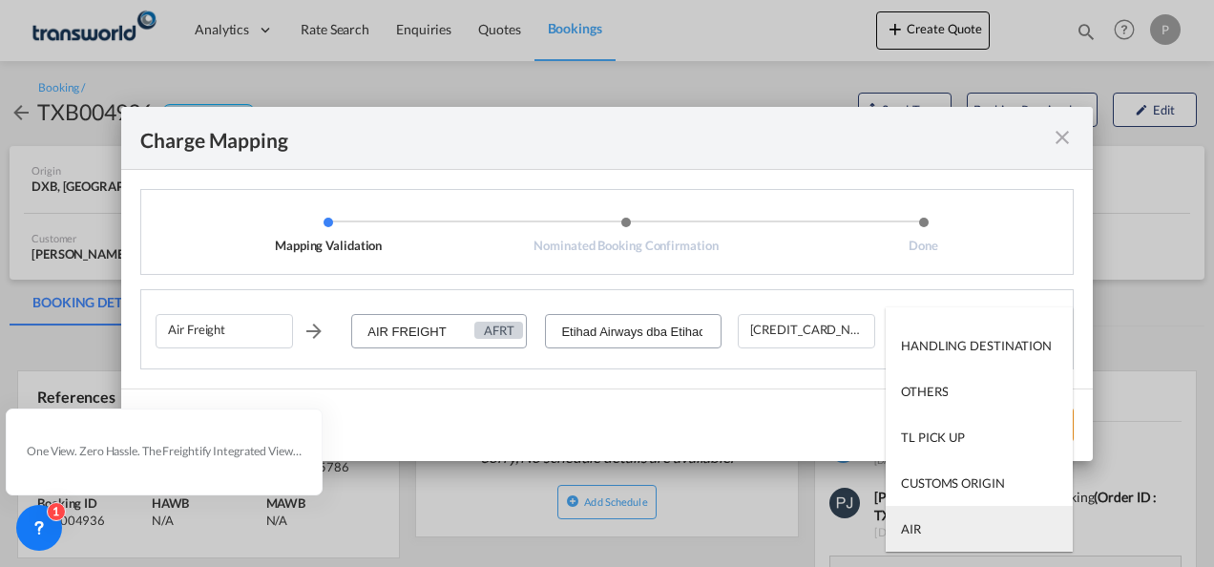
click at [958, 532] on md-option "AIR" at bounding box center [978, 529] width 187 height 46
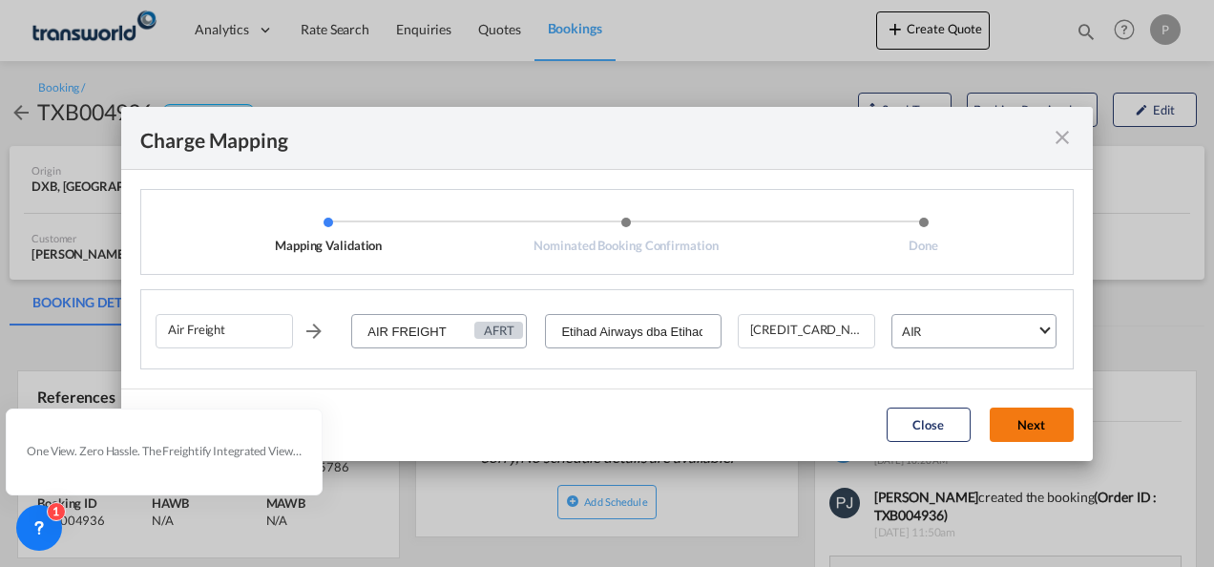
click at [1024, 420] on button "Next" at bounding box center [1031, 424] width 84 height 34
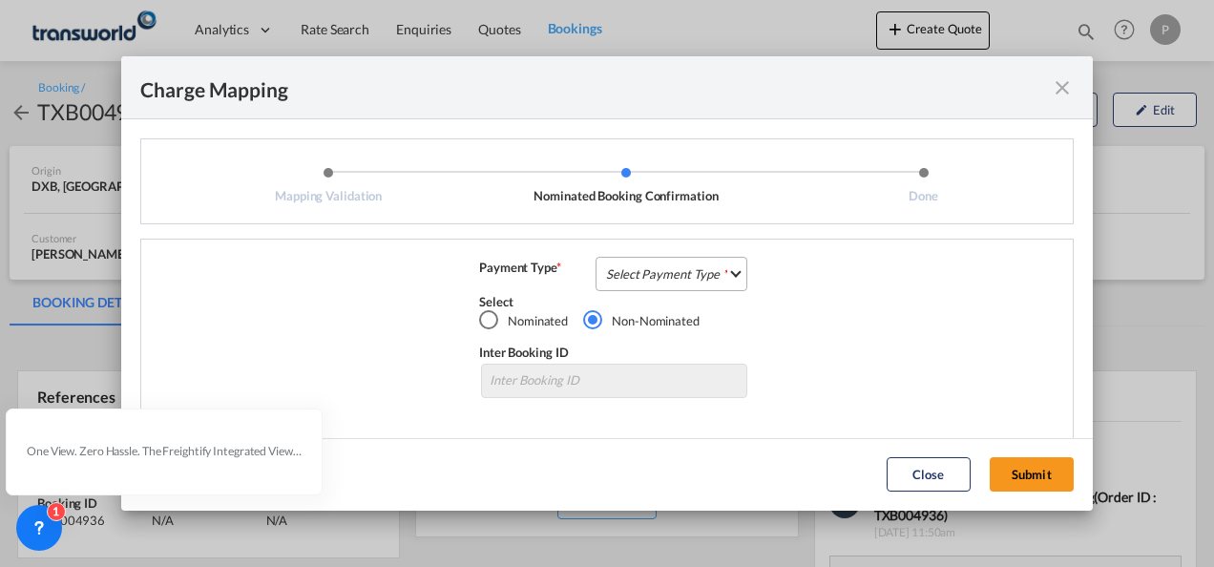
click at [660, 270] on md-select "Select Payment Type COLLECT PREPAID" at bounding box center [671, 274] width 152 height 34
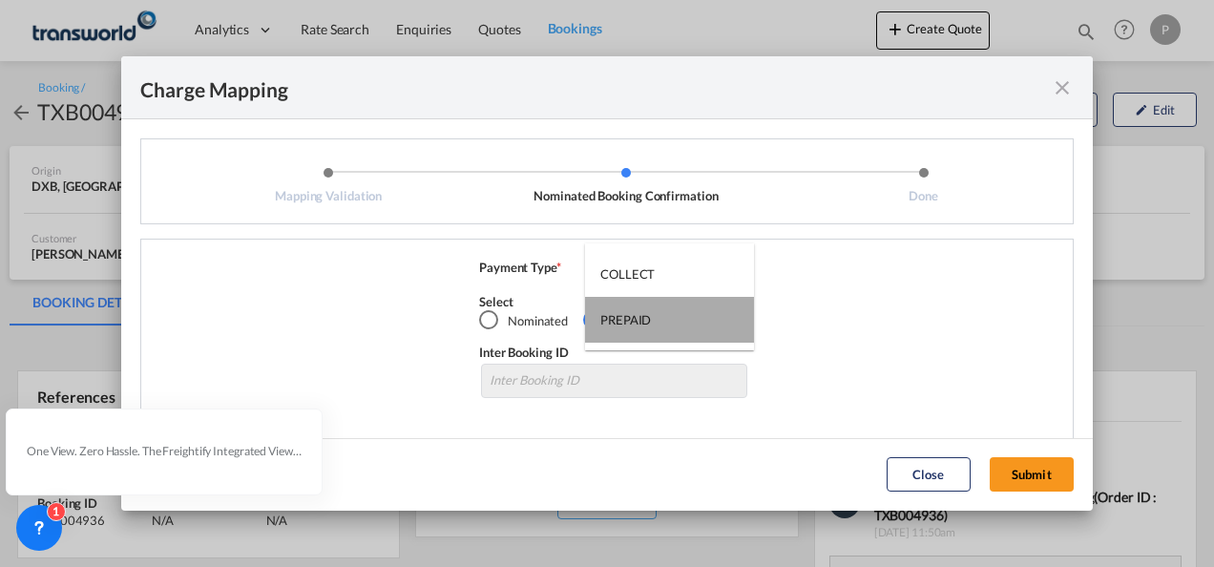
click at [656, 314] on md-option "PREPAID" at bounding box center [669, 320] width 169 height 46
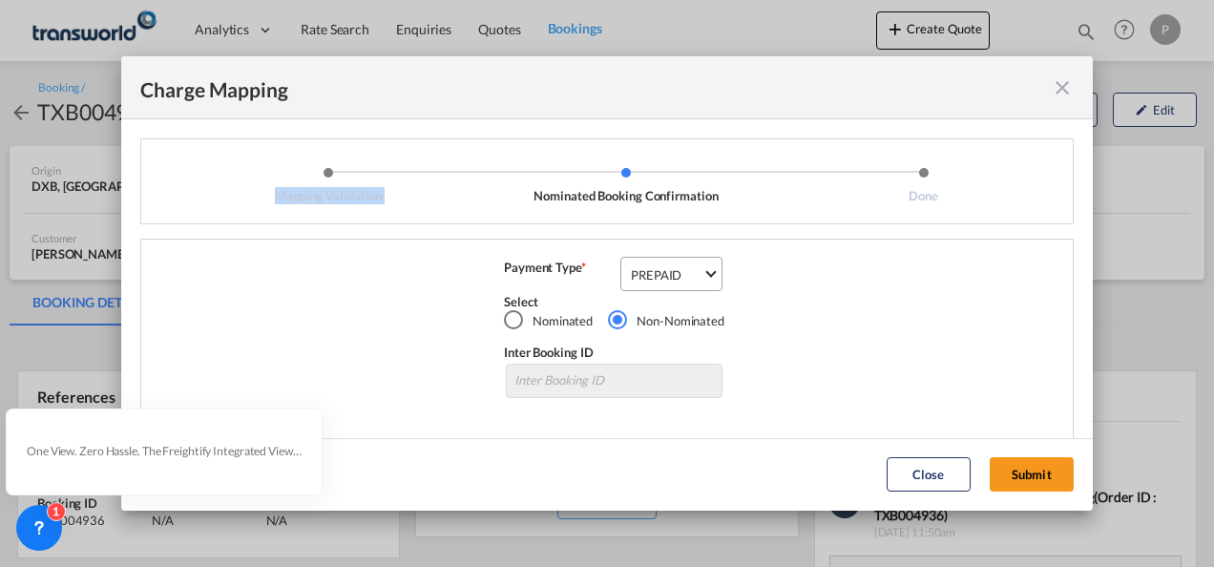
drag, startPoint x: 540, startPoint y: 92, endPoint x: 527, endPoint y: 214, distance: 122.9
click at [527, 214] on md-dialog "Charge Mapping Mapping Validation Nominated Booking Confirmation Done Air Freig…" at bounding box center [606, 282] width 971 height 453
click at [710, 95] on div "Charge Mapping" at bounding box center [606, 87] width 971 height 63
click at [1023, 468] on button "Submit" at bounding box center [1031, 474] width 84 height 34
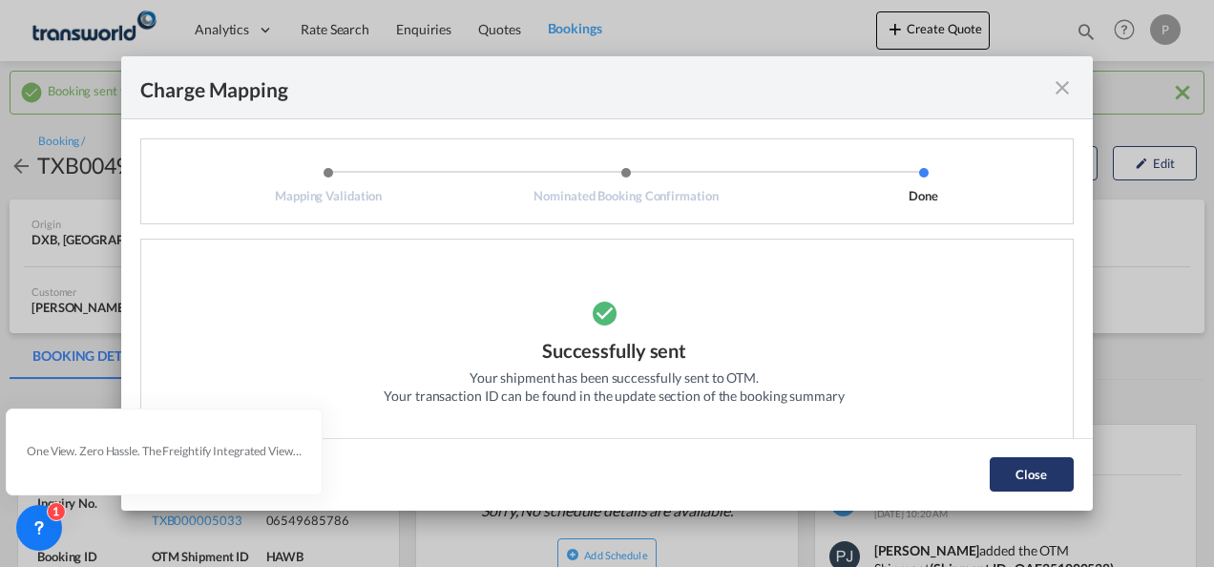
click at [1027, 458] on button "Close" at bounding box center [1031, 474] width 84 height 34
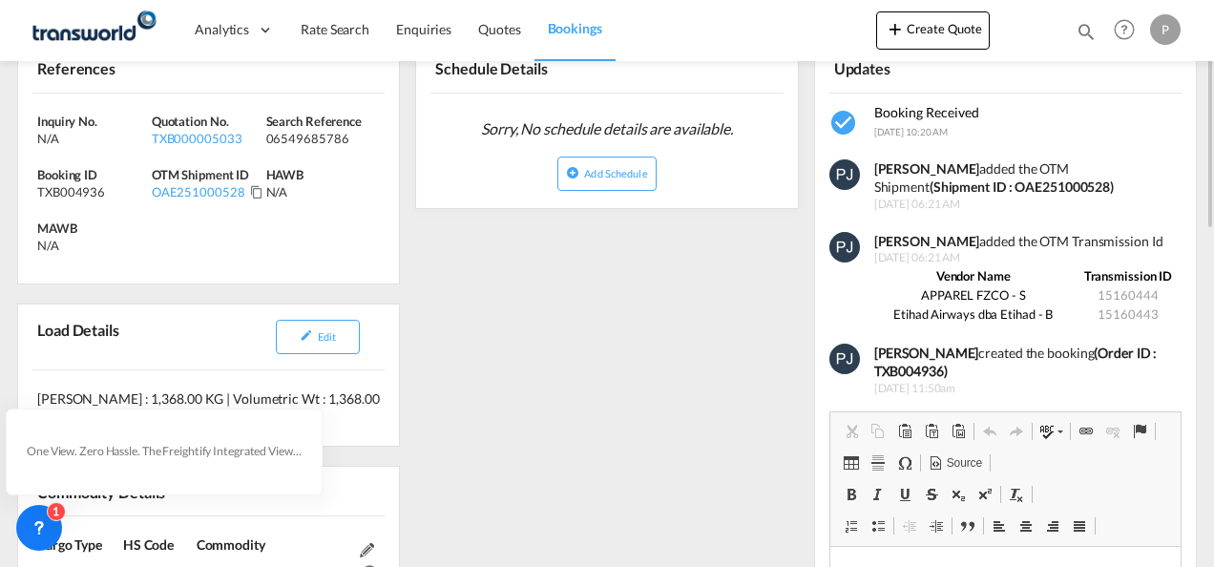
scroll to position [286, 0]
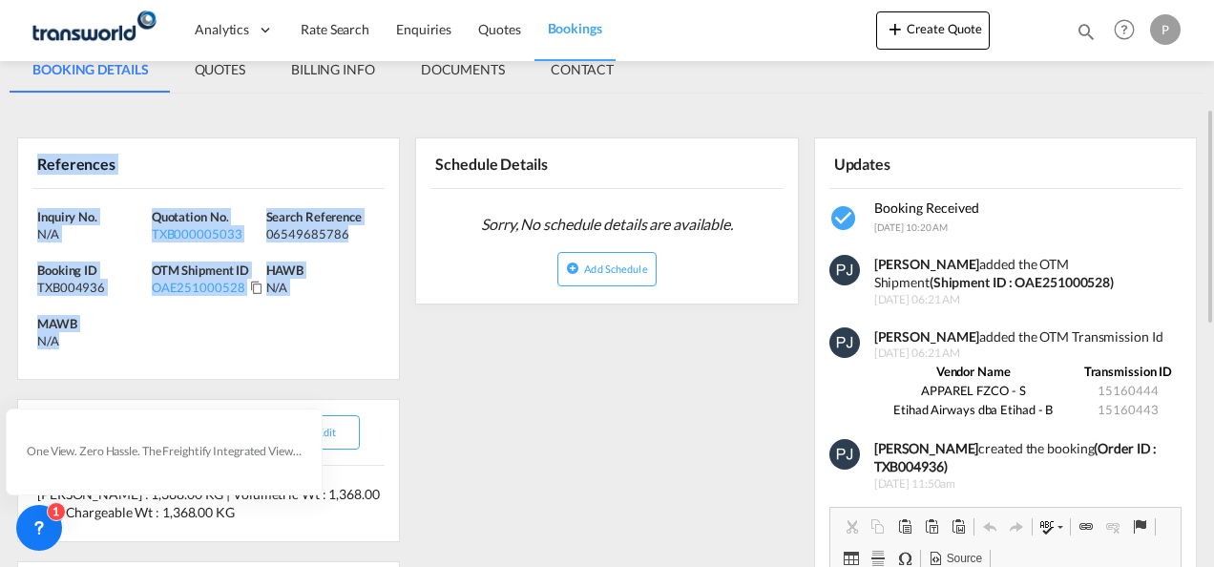
drag, startPoint x: 39, startPoint y: 161, endPoint x: 88, endPoint y: 339, distance: 184.0
click at [88, 339] on div "References Inquiry No. N/A Quotation No. TXB000005033 Search Reference 06549685…" at bounding box center [208, 258] width 383 height 242
copy div "References Inquiry No. N/A Quotation No. TXB000005033 Search Reference 06549685…"
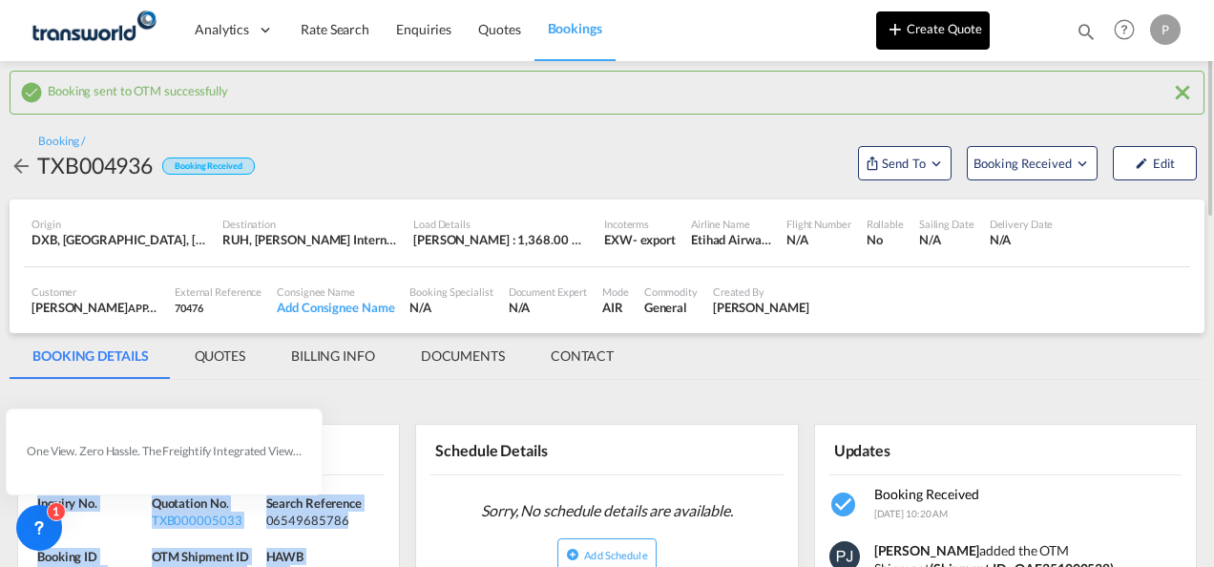
click at [928, 34] on button "Create Quote" at bounding box center [933, 30] width 114 height 38
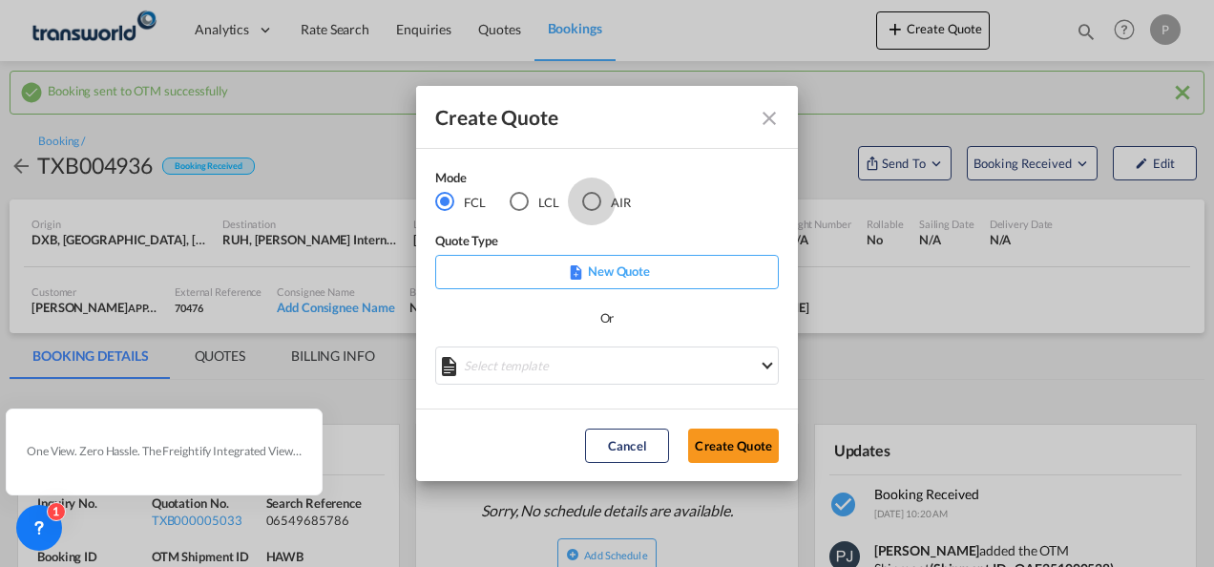
click at [588, 197] on div "AIR" at bounding box center [591, 201] width 19 height 19
click at [717, 432] on button "Create Quote" at bounding box center [733, 445] width 91 height 34
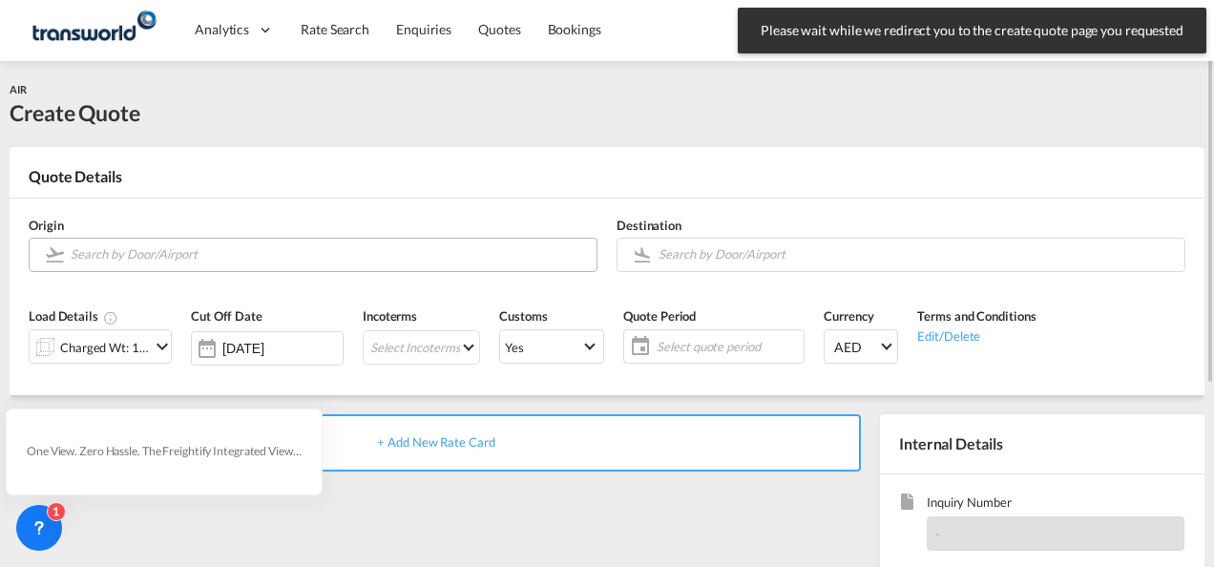
click at [159, 262] on input "Search by Door/Airport" at bounding box center [329, 254] width 516 height 33
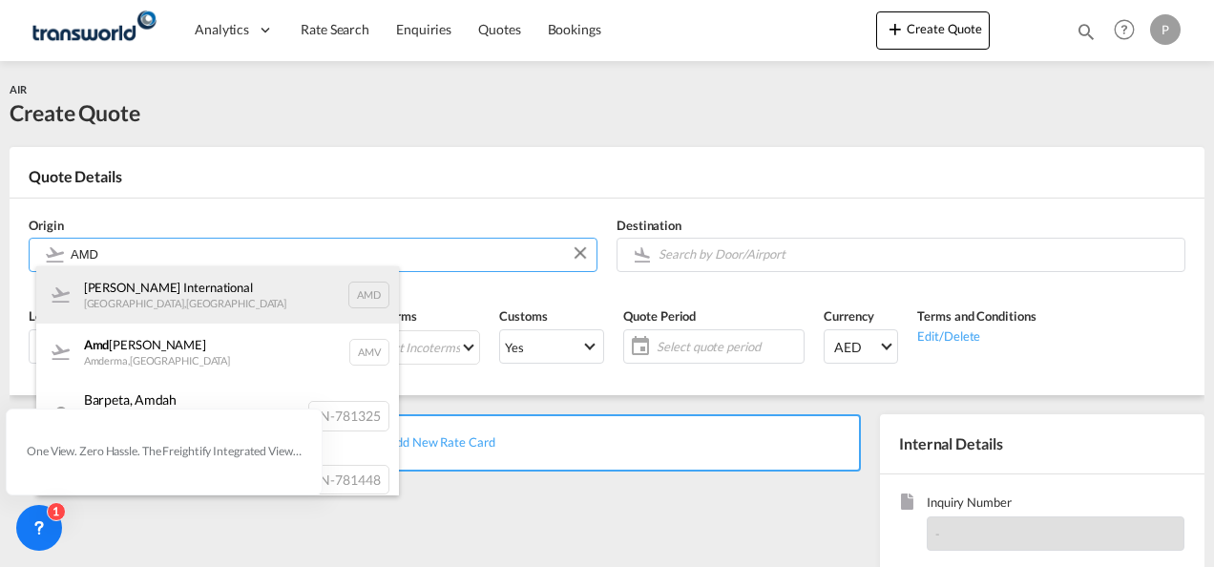
click at [190, 298] on div "[PERSON_NAME] International [GEOGRAPHIC_DATA] , [GEOGRAPHIC_DATA] AMD" at bounding box center [217, 294] width 363 height 57
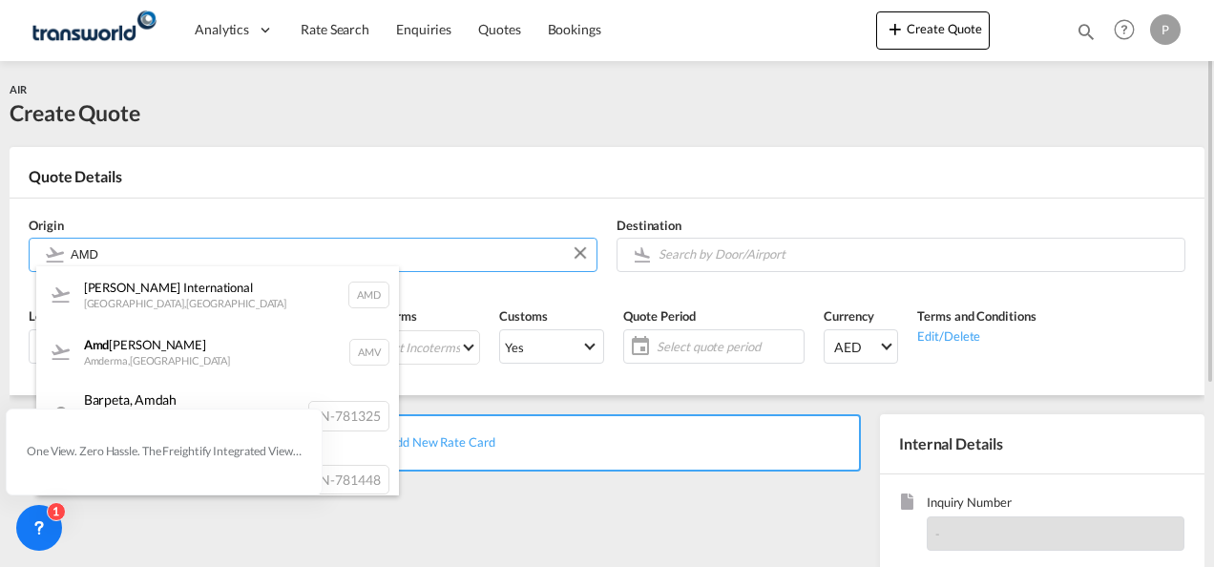
type input "[PERSON_NAME] International, [GEOGRAPHIC_DATA], AMD"
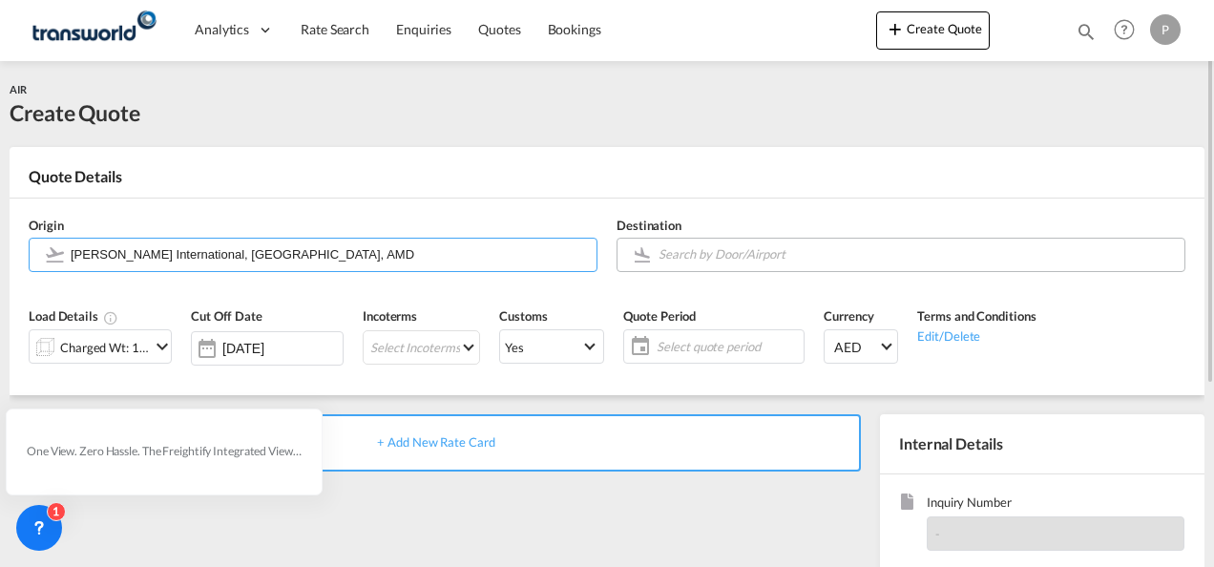
click at [680, 253] on input "Search by Door/Airport" at bounding box center [916, 254] width 516 height 33
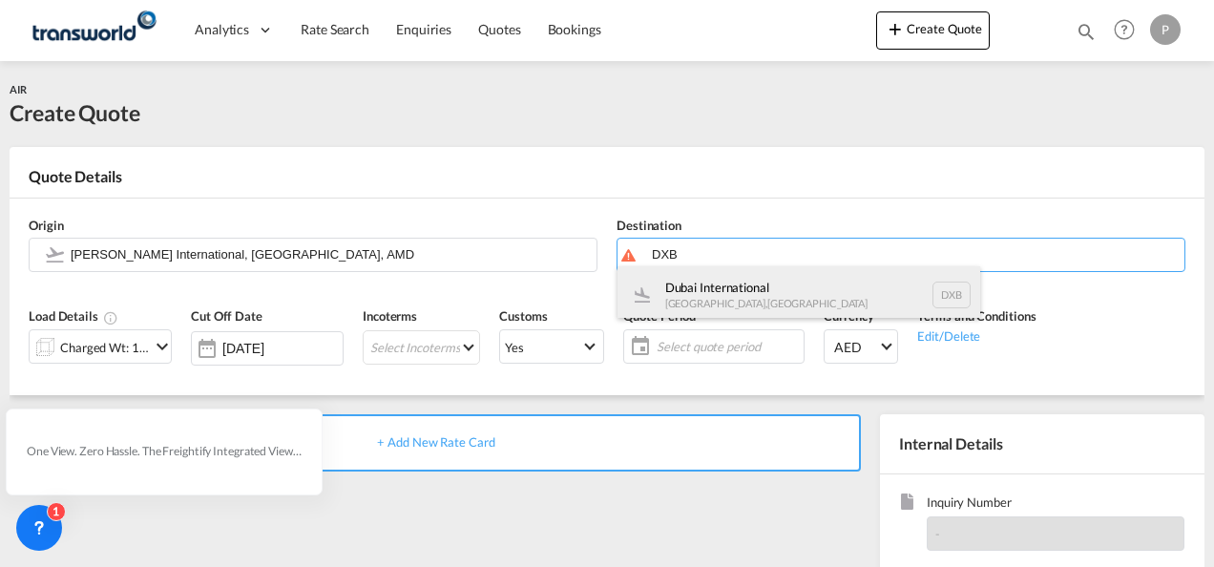
click at [709, 292] on div "Dubai International [GEOGRAPHIC_DATA] , [GEOGRAPHIC_DATA] DXB" at bounding box center [798, 294] width 363 height 57
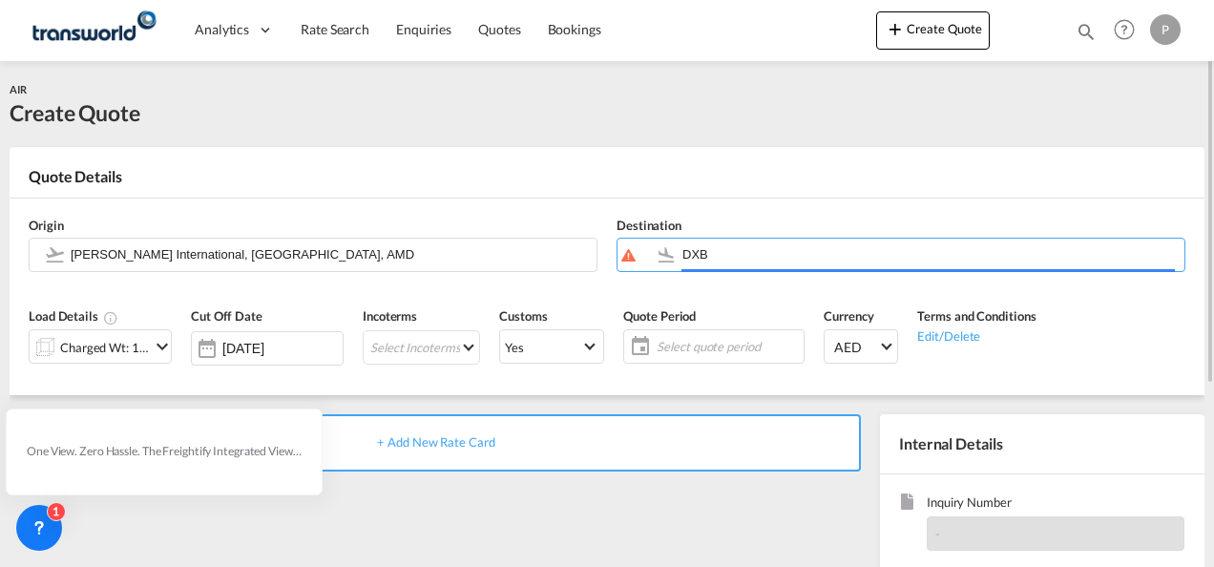
type input "Dubai International, [GEOGRAPHIC_DATA], DXB"
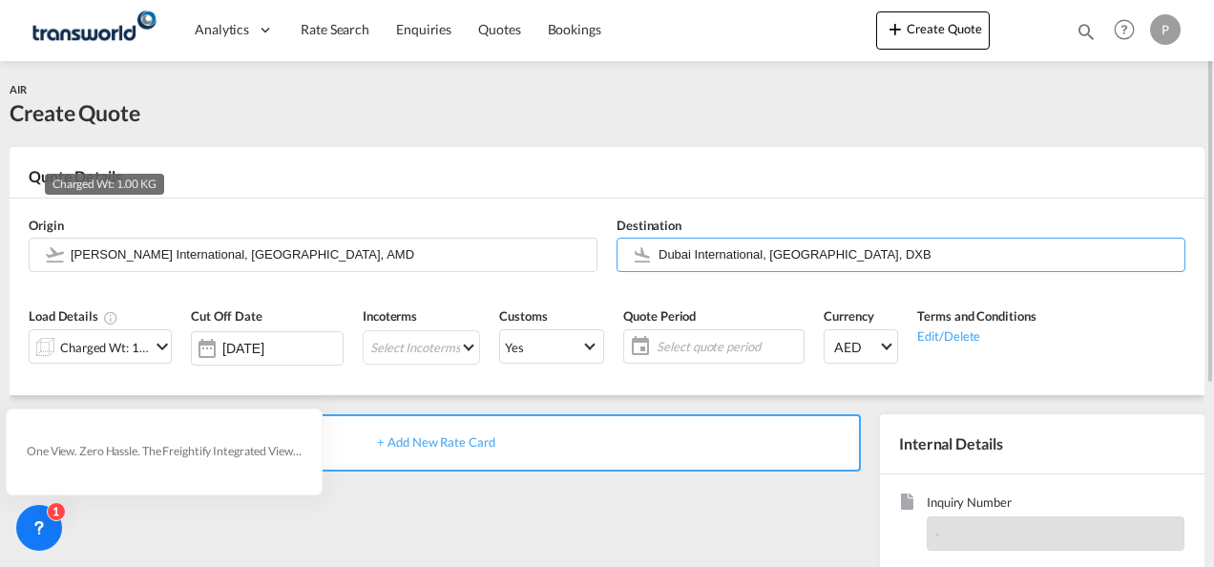
click at [113, 345] on div "Charged Wt: 1.00 KG" at bounding box center [105, 347] width 90 height 27
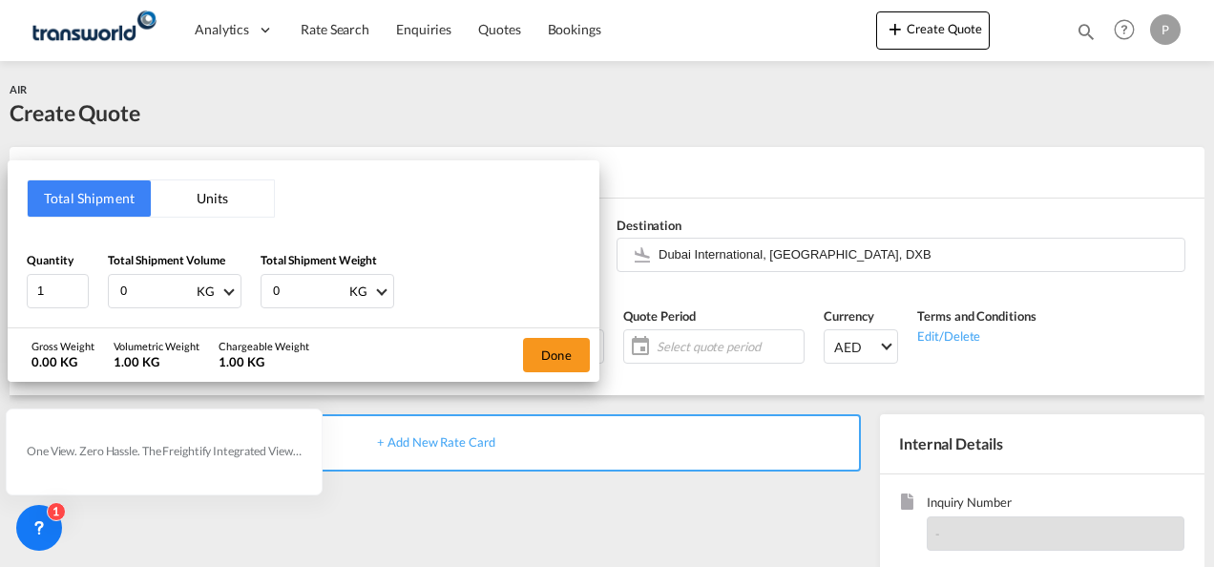
drag, startPoint x: 152, startPoint y: 288, endPoint x: -4, endPoint y: 189, distance: 184.5
click at [0, 189] on html "Analytics Dashboard Rate Search Enquiries Quotes Bookings Analytics" at bounding box center [607, 283] width 1214 height 567
type input "274"
click at [577, 351] on button "Done" at bounding box center [556, 355] width 67 height 34
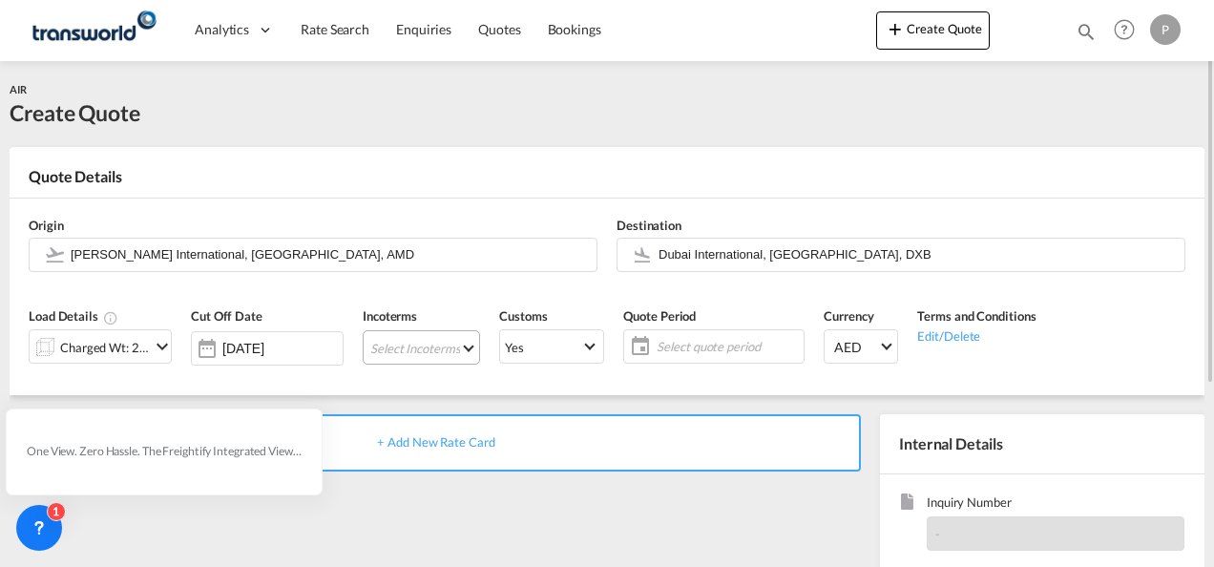
click at [405, 347] on md-select "Select Incoterms CIF - import Cost,Insurance and Freight CIF - export Cost,Insu…" at bounding box center [421, 347] width 117 height 34
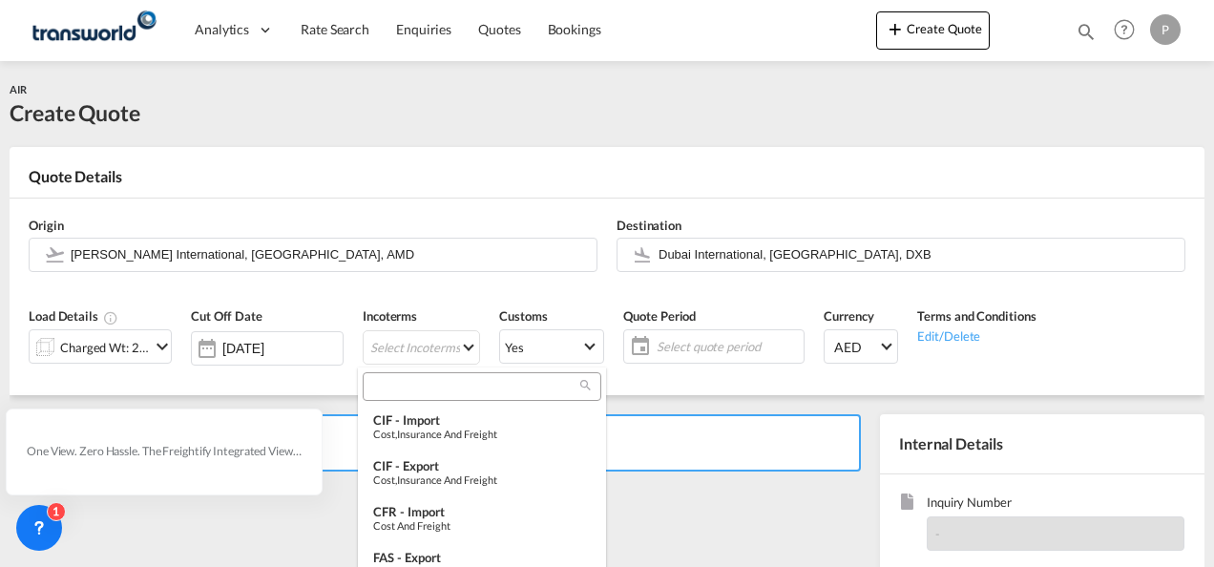
click at [429, 385] on input "search" at bounding box center [474, 386] width 212 height 17
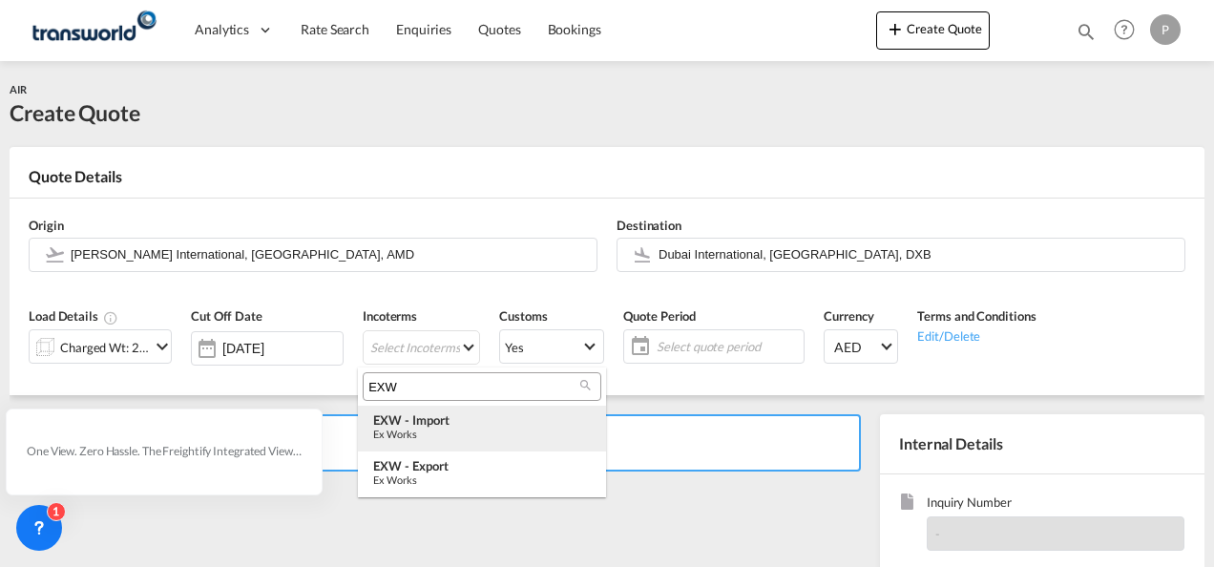
type input "EXW"
click at [441, 428] on div "Ex Works" at bounding box center [482, 433] width 218 height 12
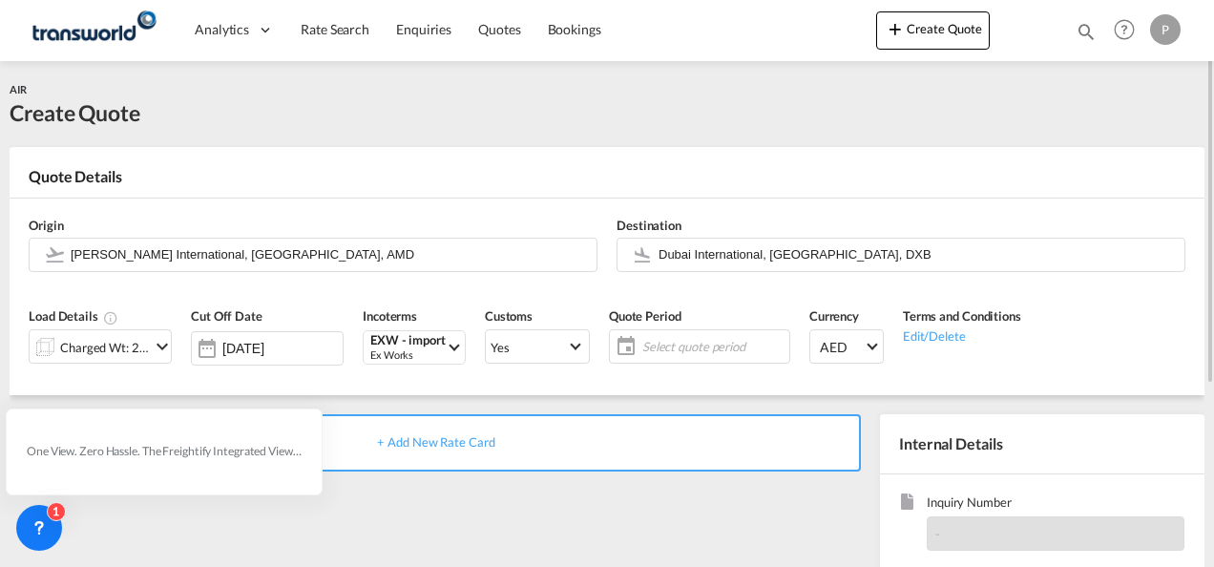
click at [650, 343] on span "Select quote period" at bounding box center [713, 346] width 142 height 17
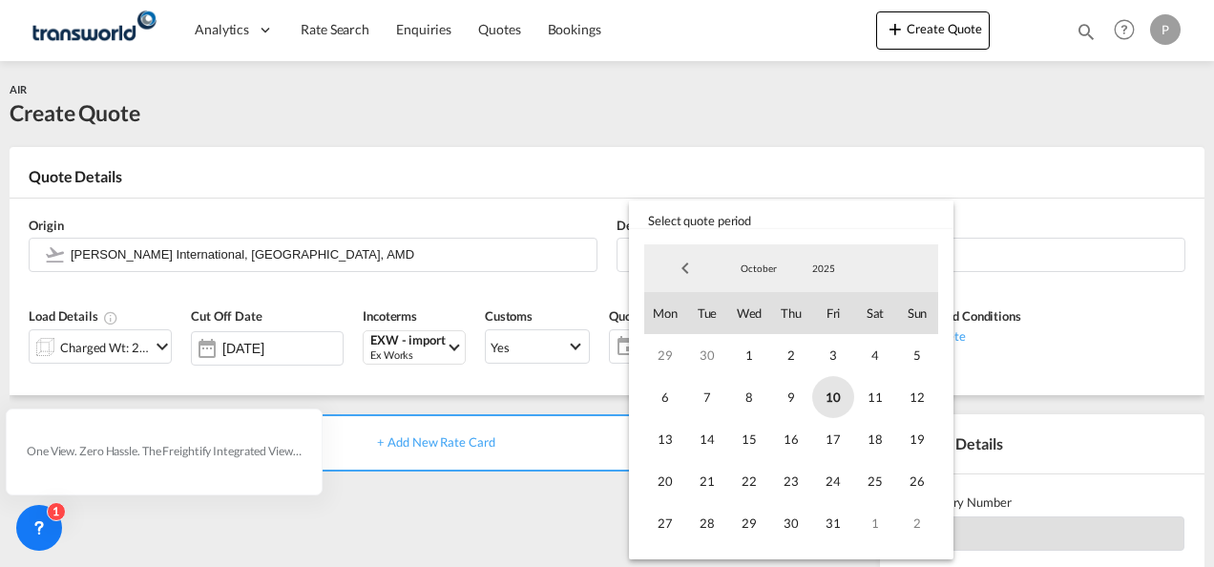
click at [826, 393] on span "10" at bounding box center [833, 397] width 42 height 42
click at [828, 516] on span "31" at bounding box center [833, 523] width 42 height 42
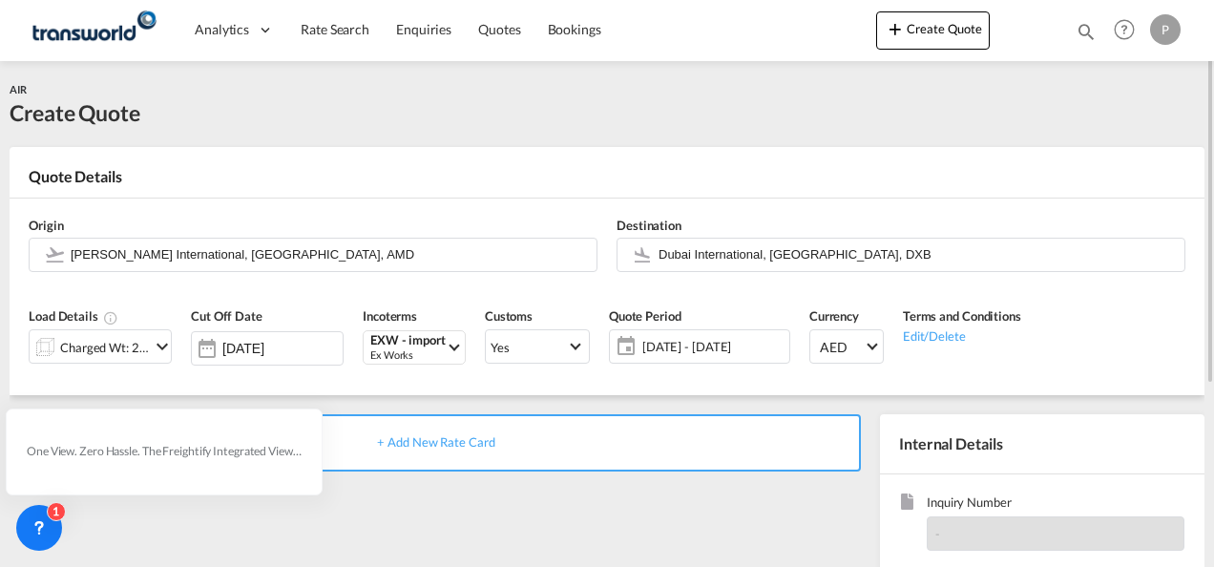
scroll to position [269, 0]
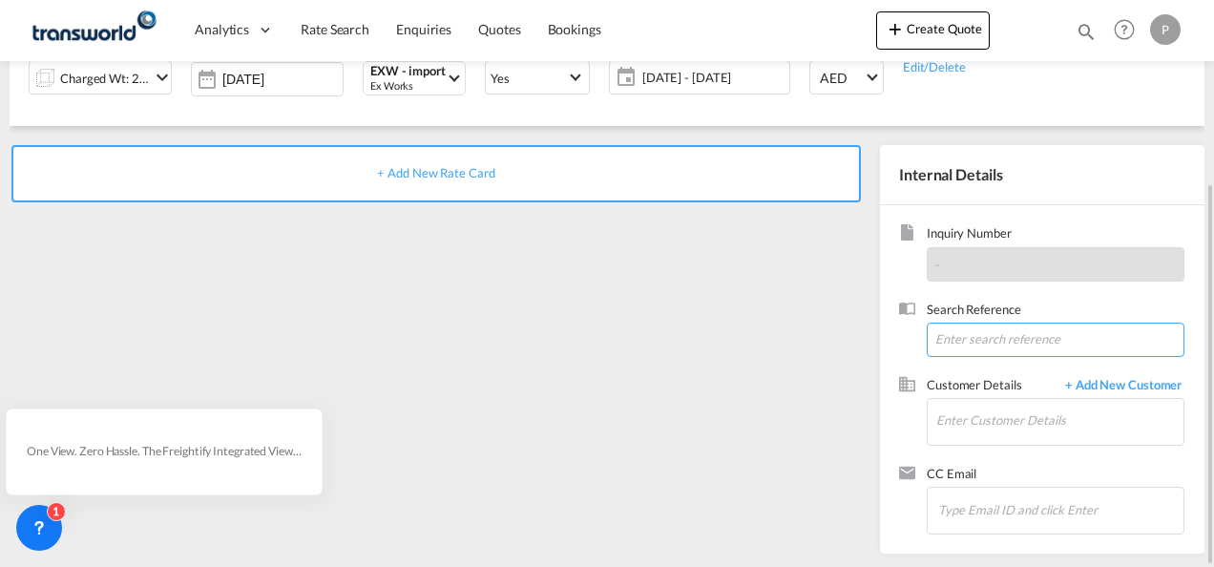
click at [990, 333] on input at bounding box center [1055, 339] width 258 height 34
click at [970, 337] on input at bounding box center [1055, 339] width 258 height 34
paste input "17617364815"
type input "17617364815"
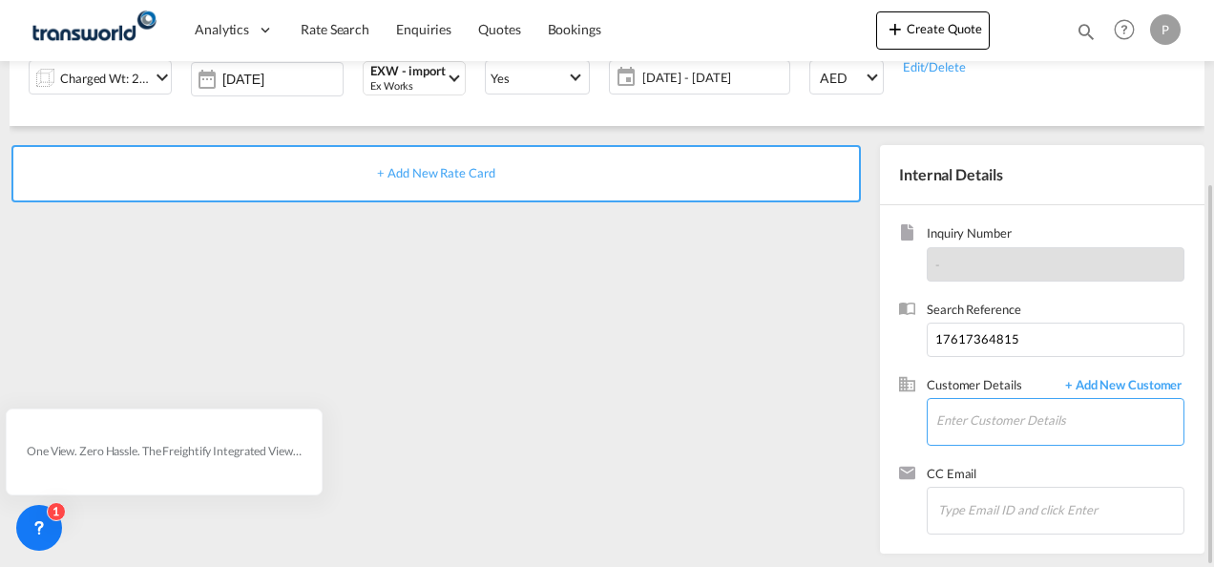
click at [1000, 418] on input "Enter Customer Details" at bounding box center [1059, 420] width 247 height 43
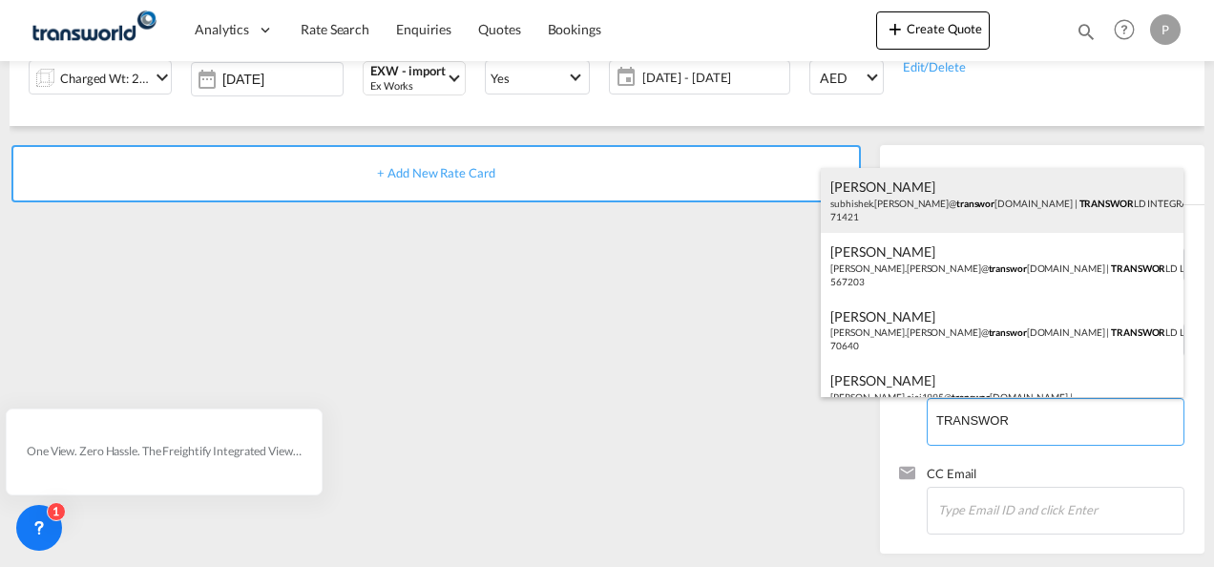
click at [1045, 225] on div "[PERSON_NAME] [PERSON_NAME].[PERSON_NAME]@ transwor [DOMAIN_NAME] | TRANSWOR LD…" at bounding box center [1002, 200] width 363 height 65
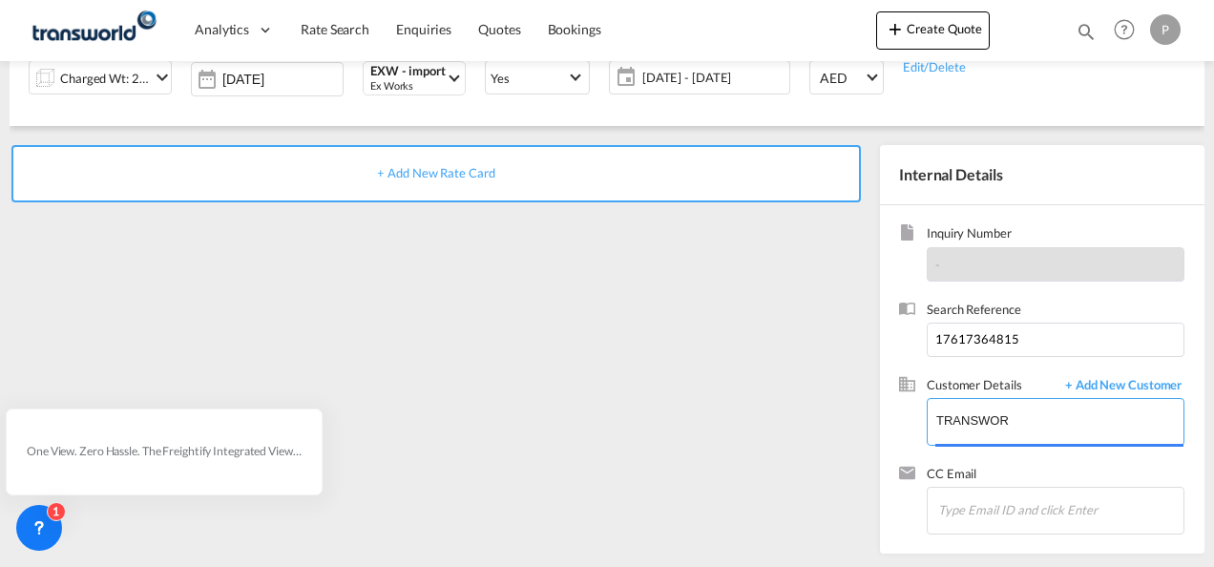
type input "TRANSWORLD INTEGRATED LOGISTEK PRIVATE LIMITED, [PERSON_NAME], [PERSON_NAME][EM…"
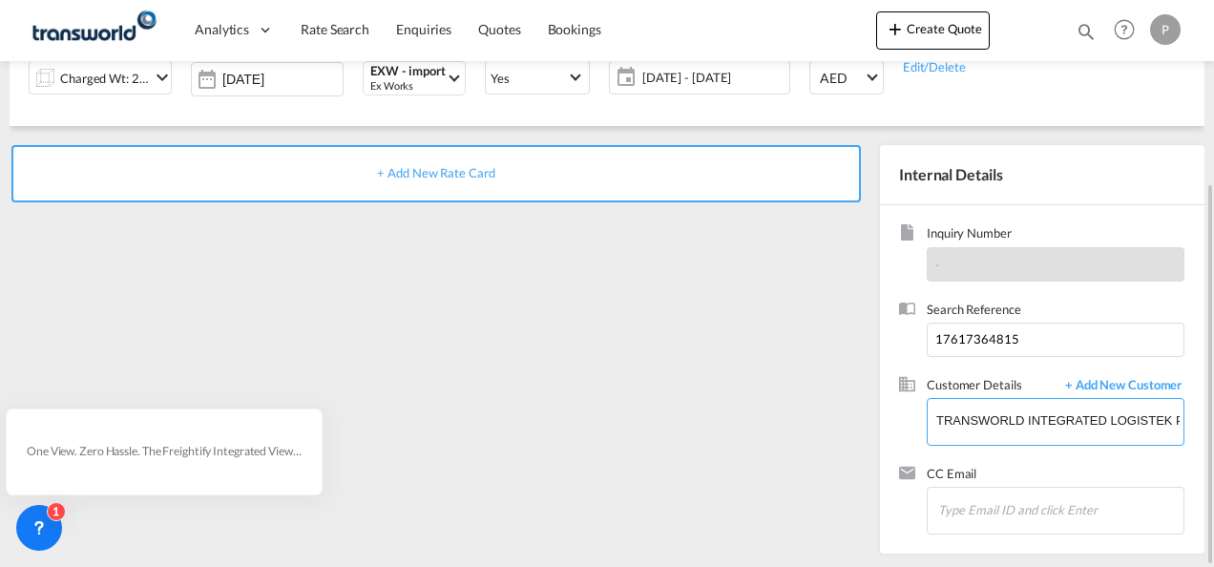
scroll to position [174, 0]
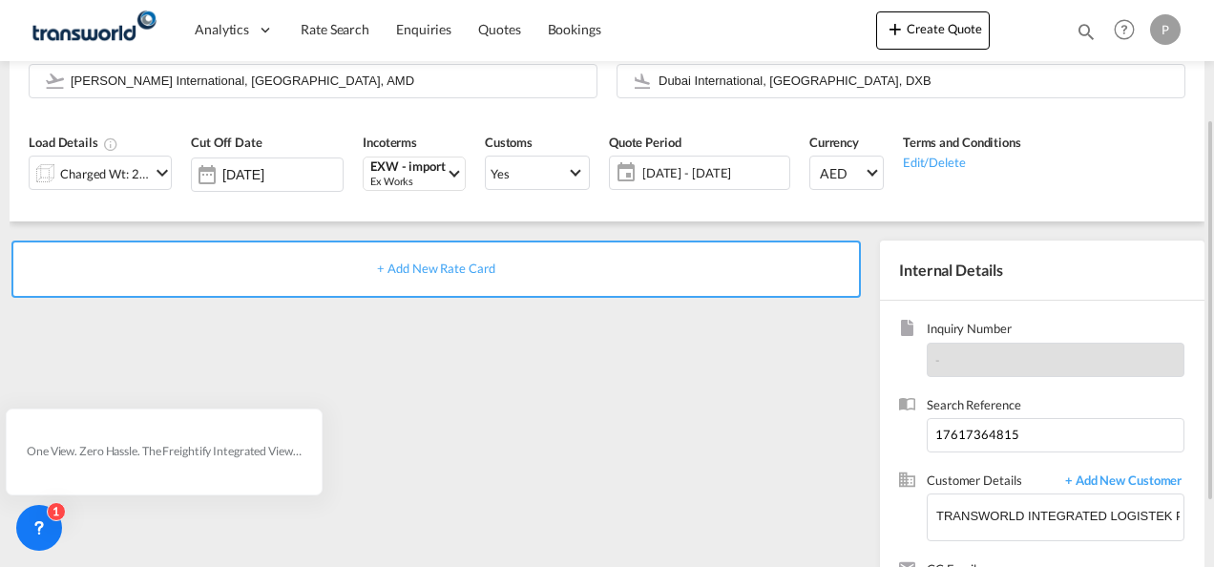
click at [454, 268] on span "+ Add New Rate Card" at bounding box center [435, 267] width 117 height 15
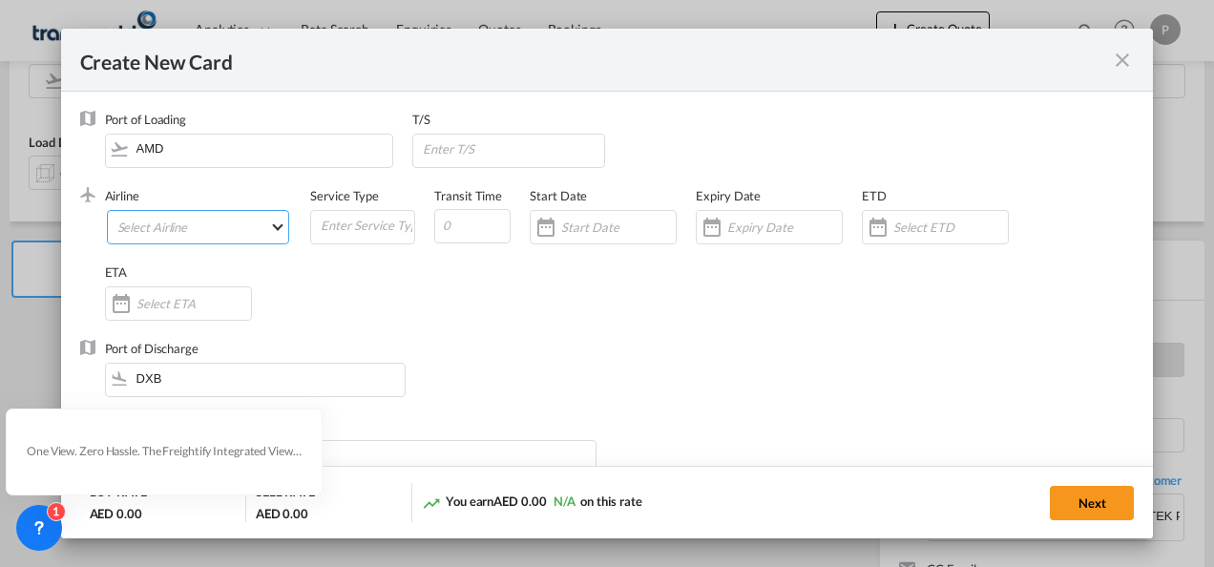
click at [221, 225] on md-select "Select Airline AIR EXPRESS S.A. (1166- / -) CMA CGM Air Cargo (1140-2C / -) DDW…" at bounding box center [198, 227] width 183 height 34
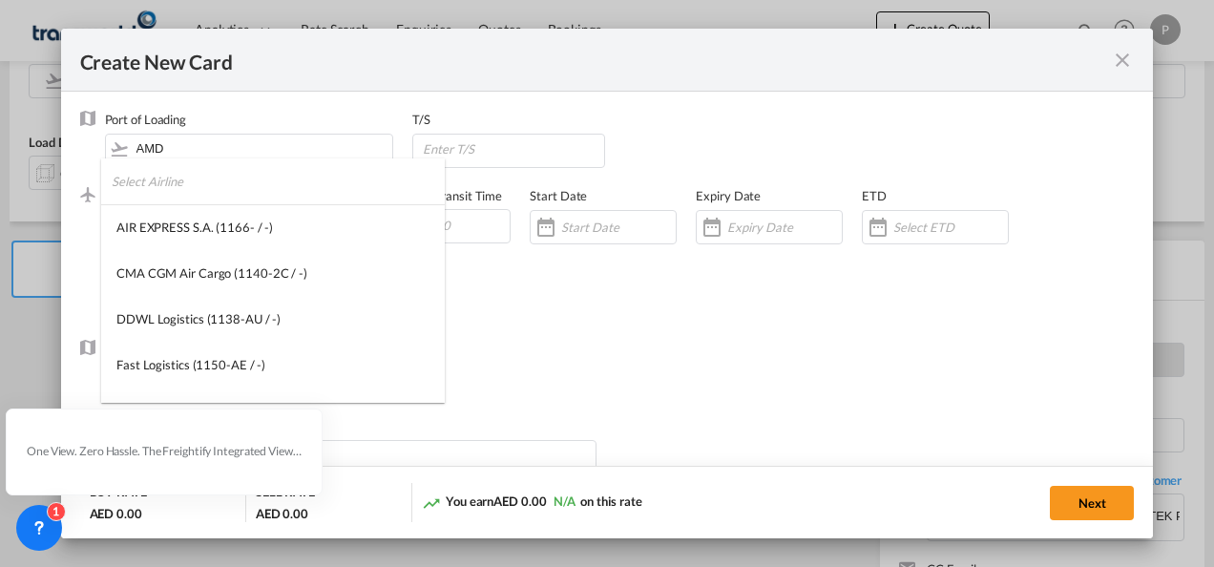
click at [241, 193] on input "search" at bounding box center [278, 181] width 333 height 46
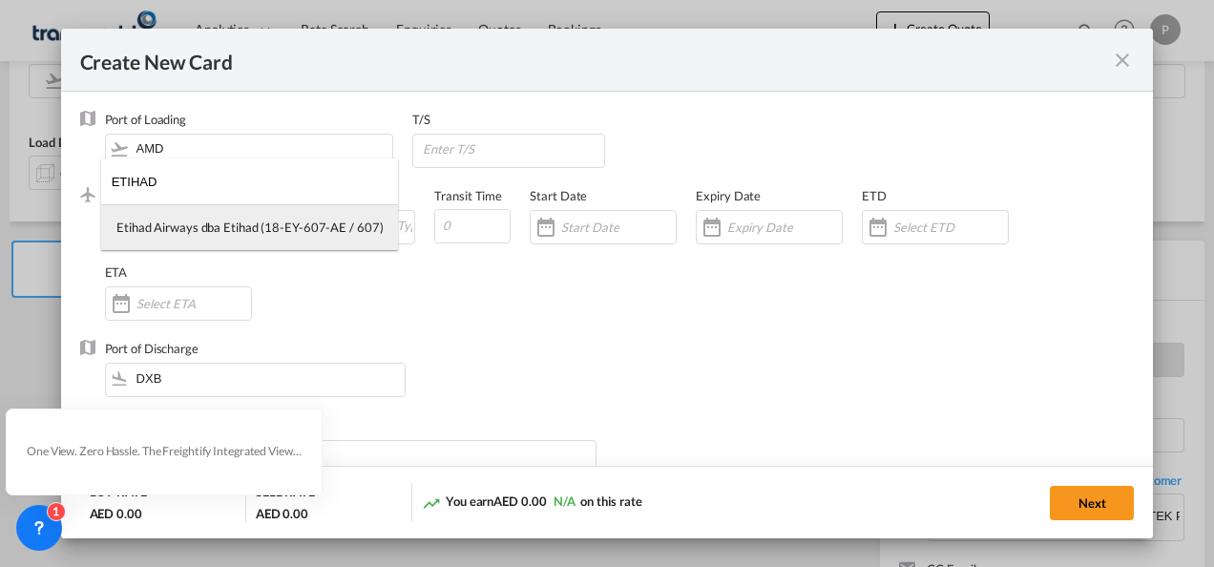
type input "ETIHAD"
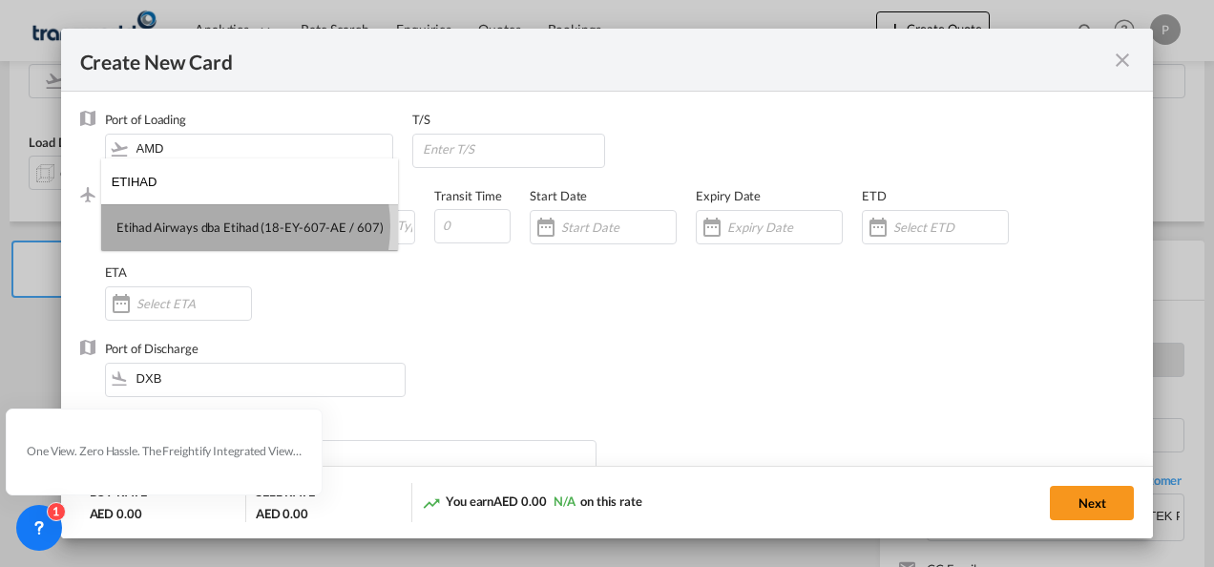
click at [240, 226] on div "Etihad Airways dba Etihad (18-EY-607-AE / 607)" at bounding box center [249, 226] width 266 height 17
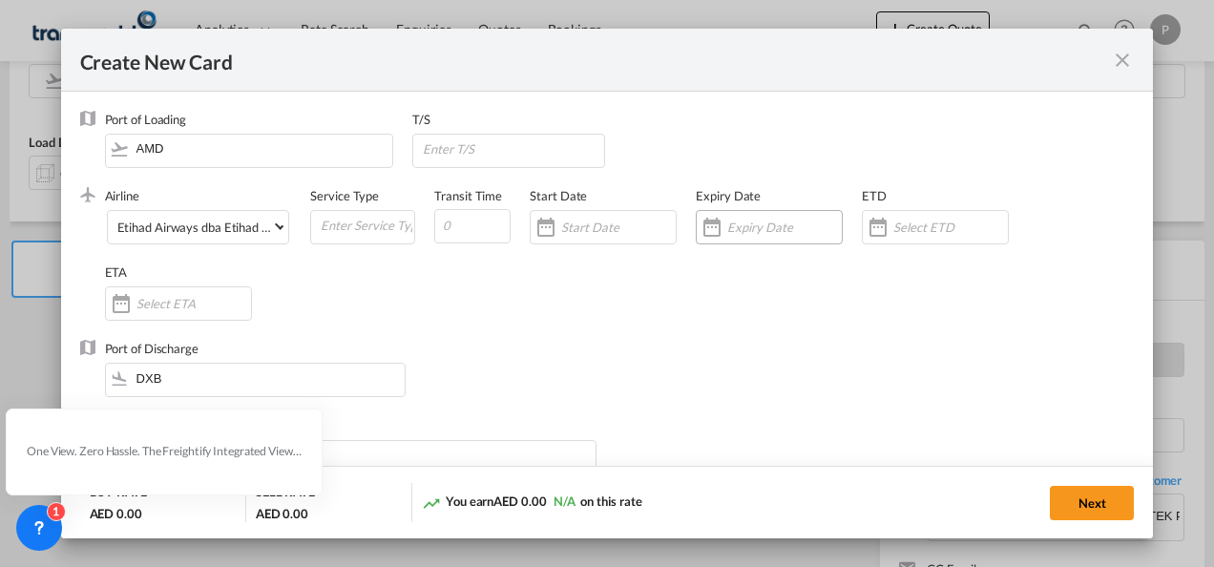
click at [752, 221] on input "Create New Card ..." at bounding box center [784, 226] width 114 height 15
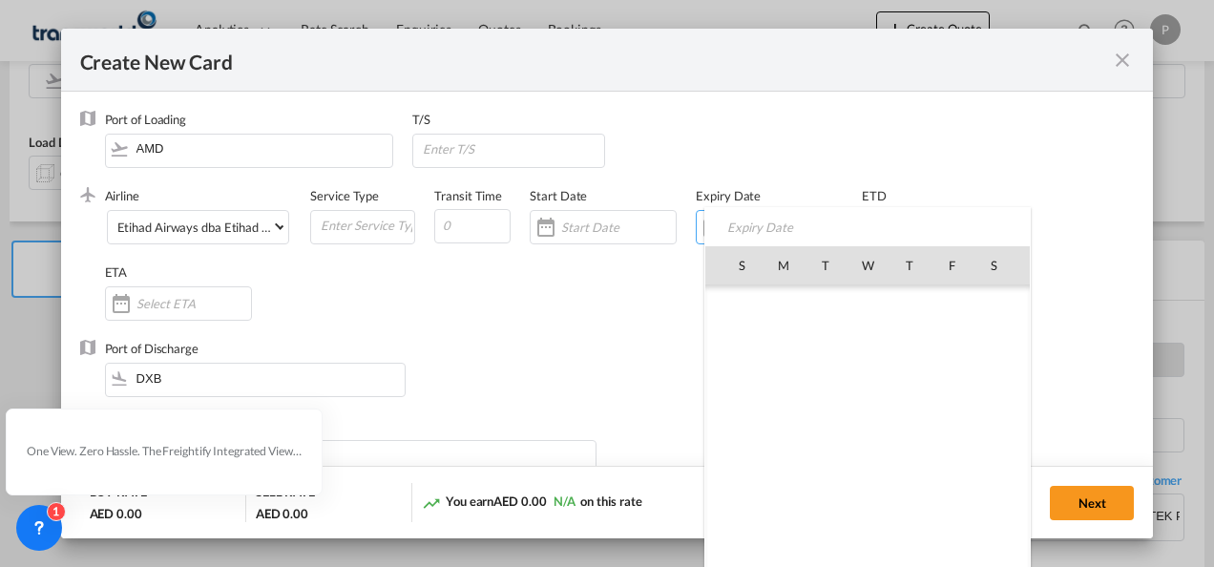
scroll to position [442214, 0]
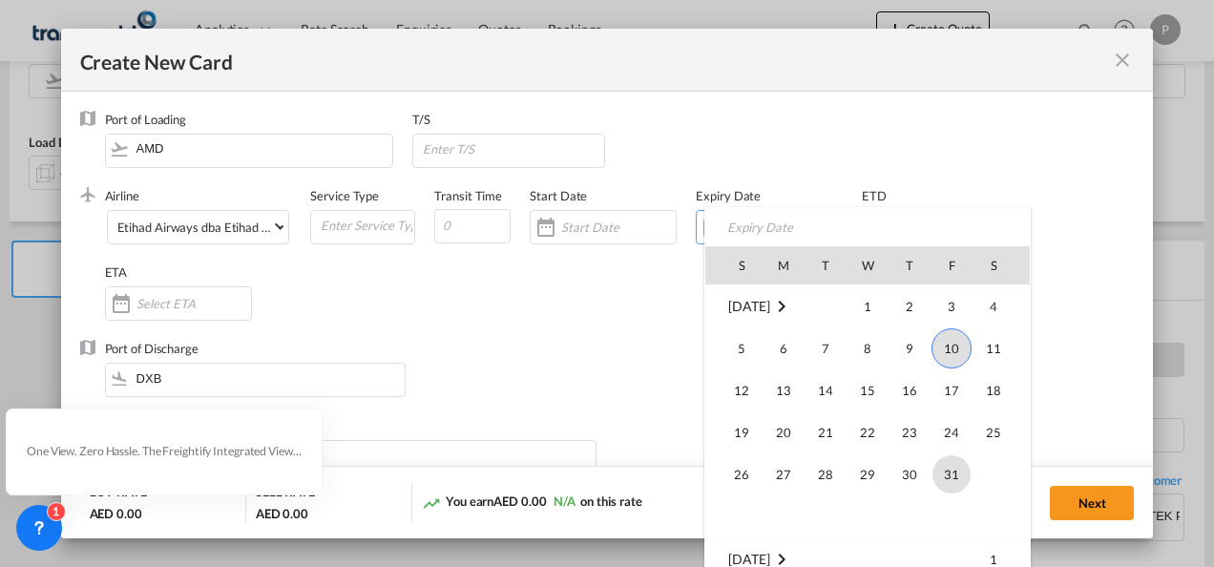
click at [953, 471] on span "31" at bounding box center [951, 474] width 38 height 38
type input "[DATE]"
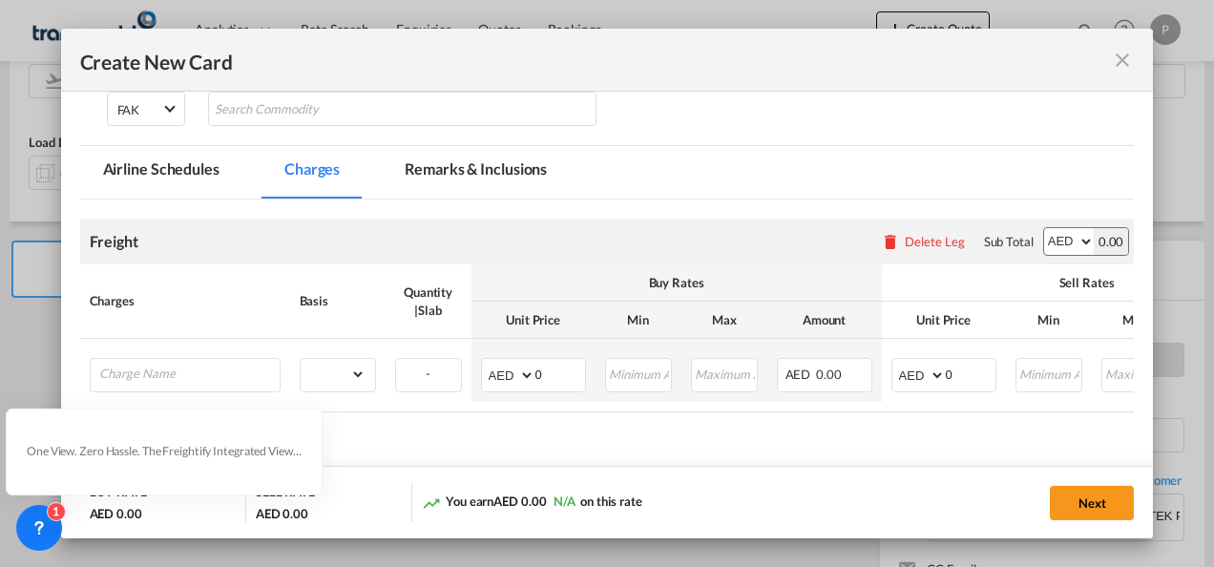
scroll to position [452, 0]
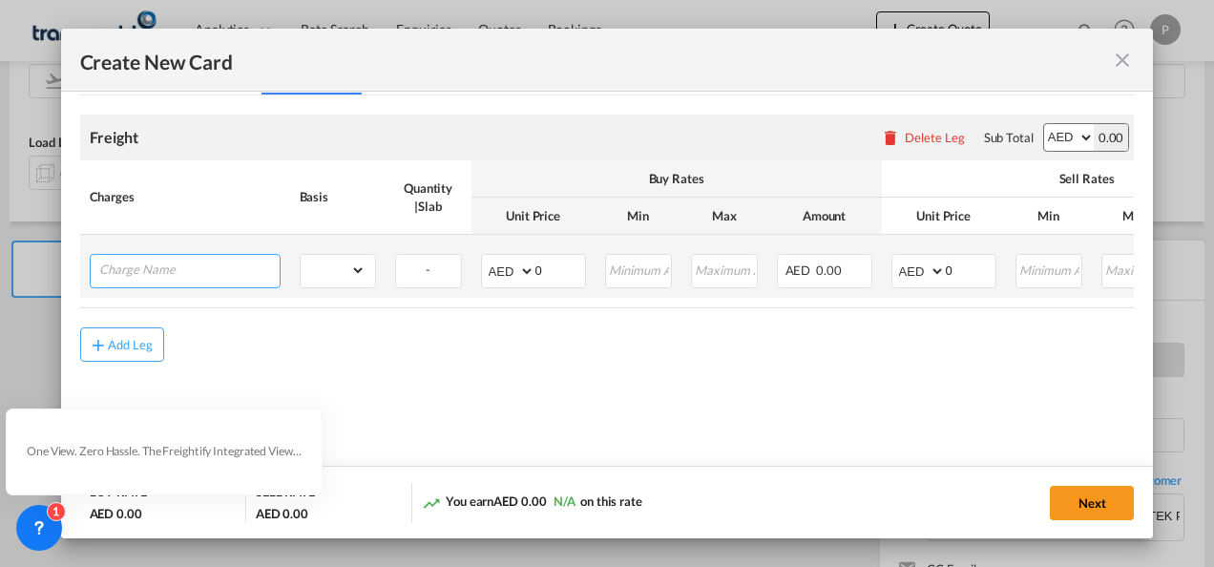
click at [202, 273] on input "Charge Name" at bounding box center [189, 269] width 180 height 29
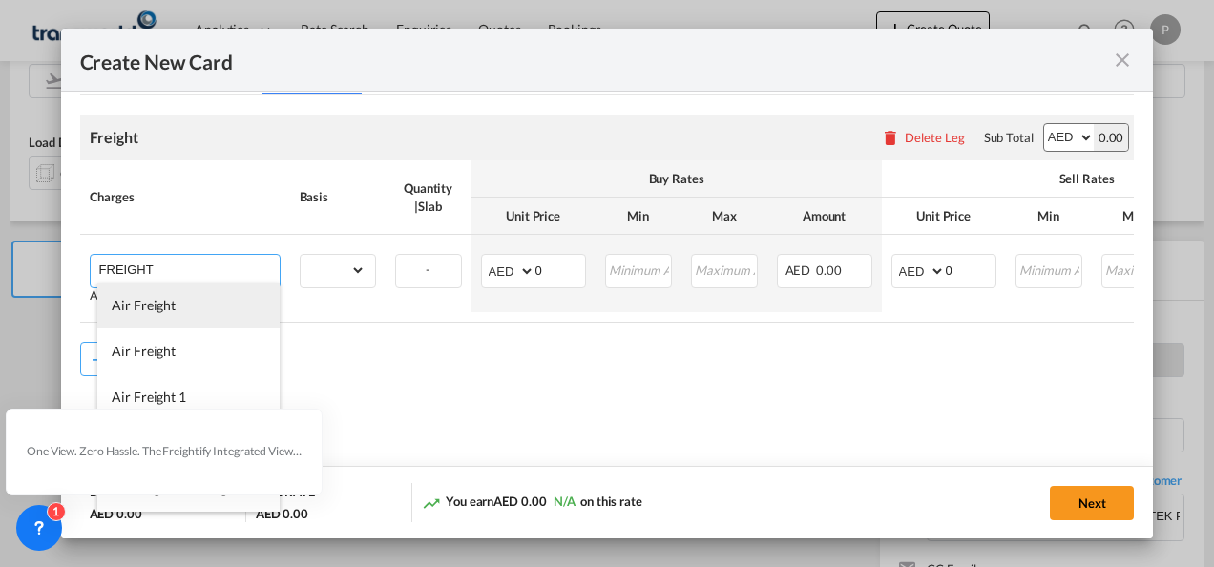
click at [193, 305] on li "Air Freight" at bounding box center [188, 305] width 182 height 46
type input "Air Freight"
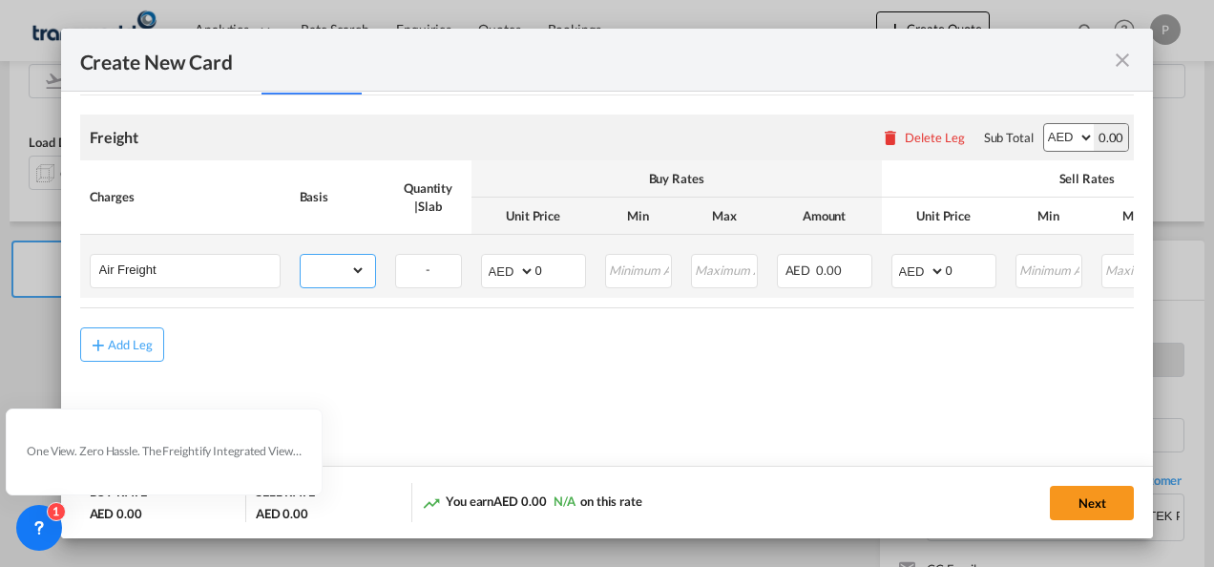
click at [353, 267] on select "gross_weight volumetric_weight per_shipment per_bl per_km % on air freight per_…" at bounding box center [333, 270] width 65 height 31
select select "per_shipment"
click at [301, 255] on select "gross_weight volumetric_weight per_shipment per_bl per_km % on air freight per_…" at bounding box center [333, 270] width 65 height 31
click at [553, 269] on input "0" at bounding box center [560, 269] width 50 height 29
type input "600"
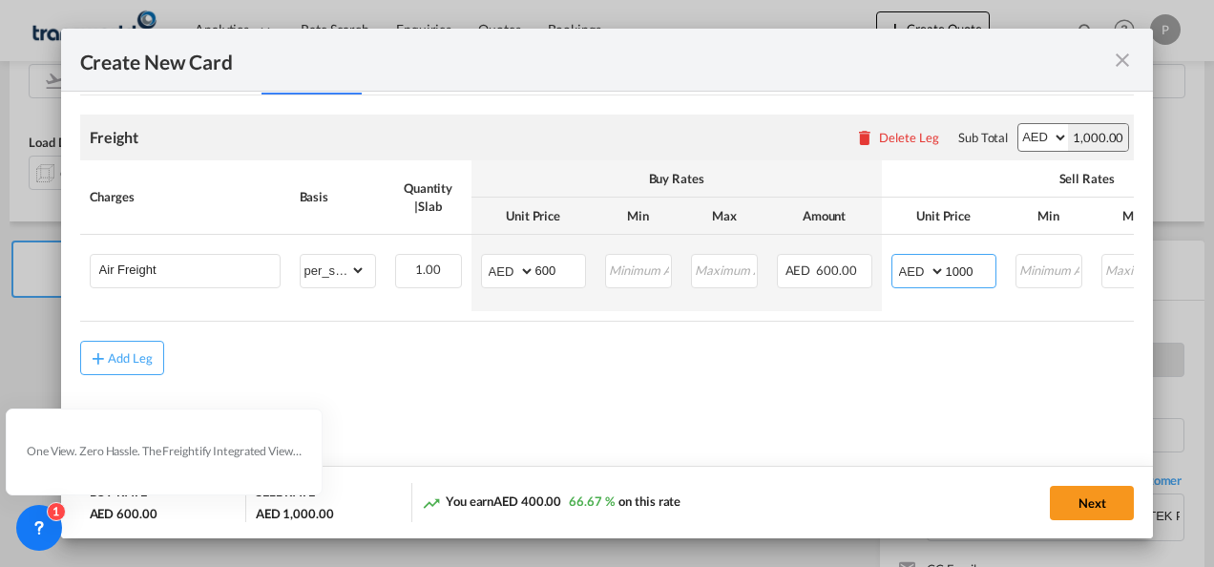
type input "1000"
click at [599, 387] on md-content "Freight Please enter leg name Leg Name Already Exists Delete Leg Sub Total AED …" at bounding box center [607, 272] width 1054 height 354
click at [1082, 501] on button "Next" at bounding box center [1092, 503] width 84 height 34
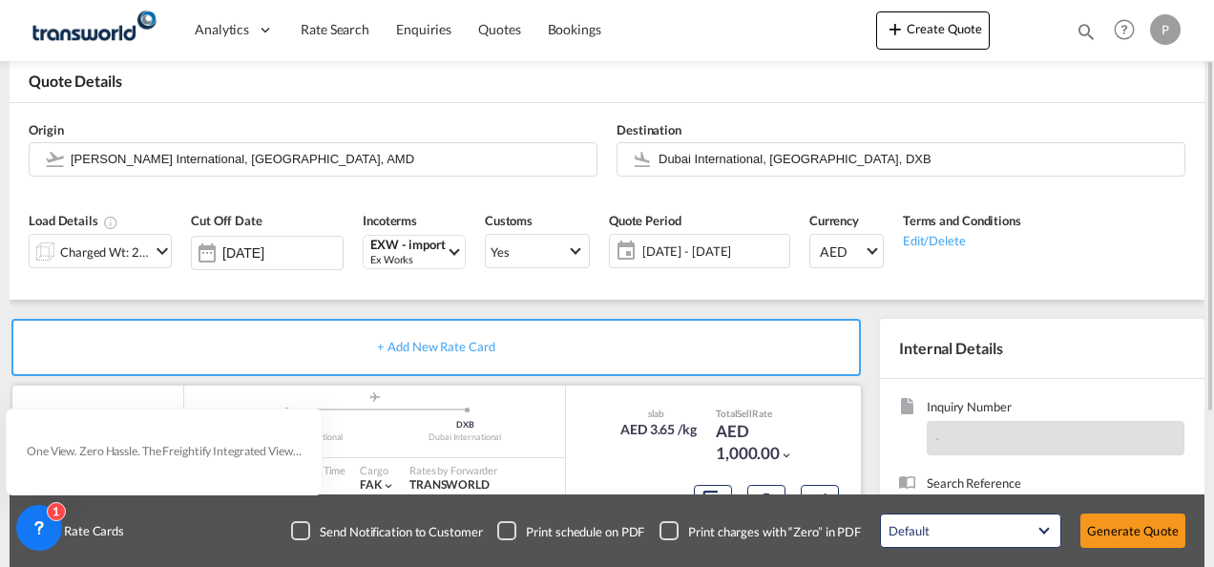
scroll to position [286, 0]
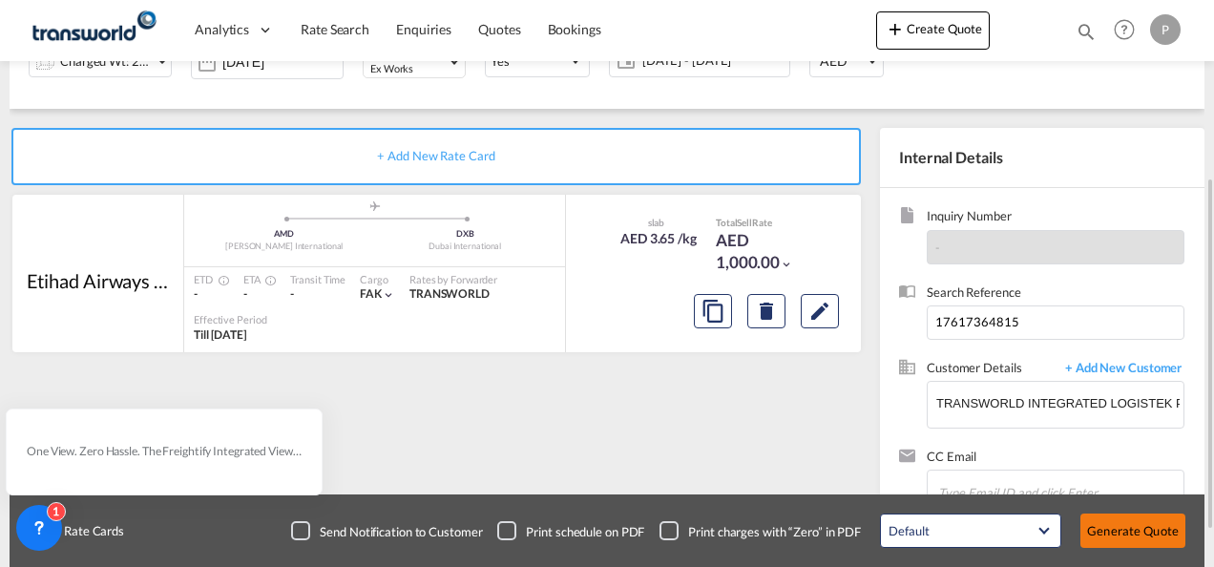
click at [1137, 530] on button "Generate Quote" at bounding box center [1132, 530] width 105 height 34
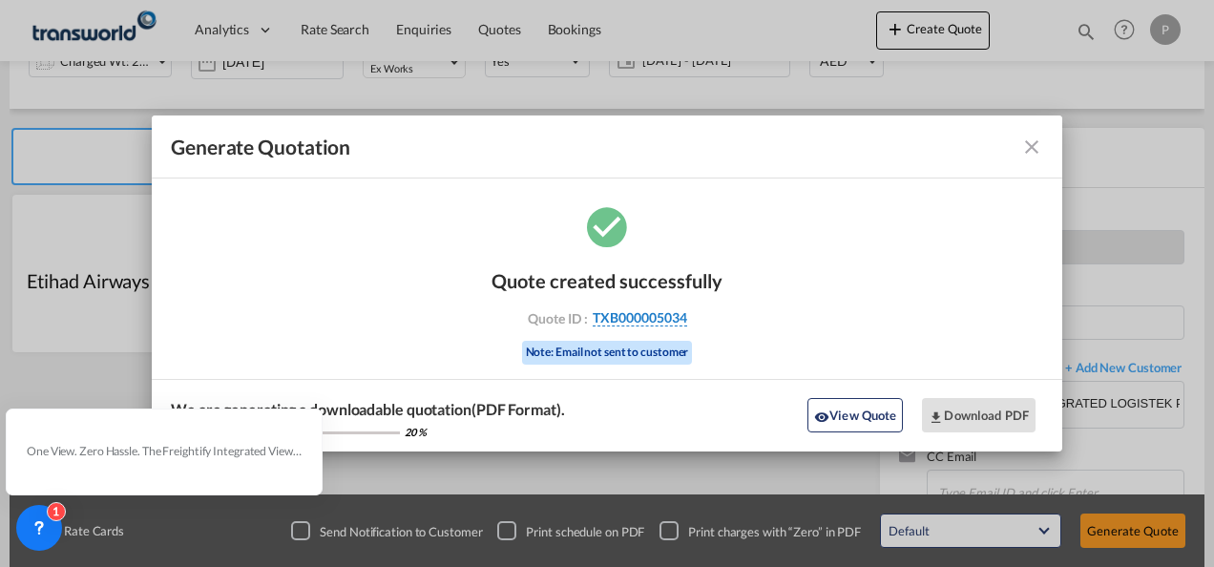
click at [660, 319] on span "TXB000005034" at bounding box center [639, 317] width 94 height 17
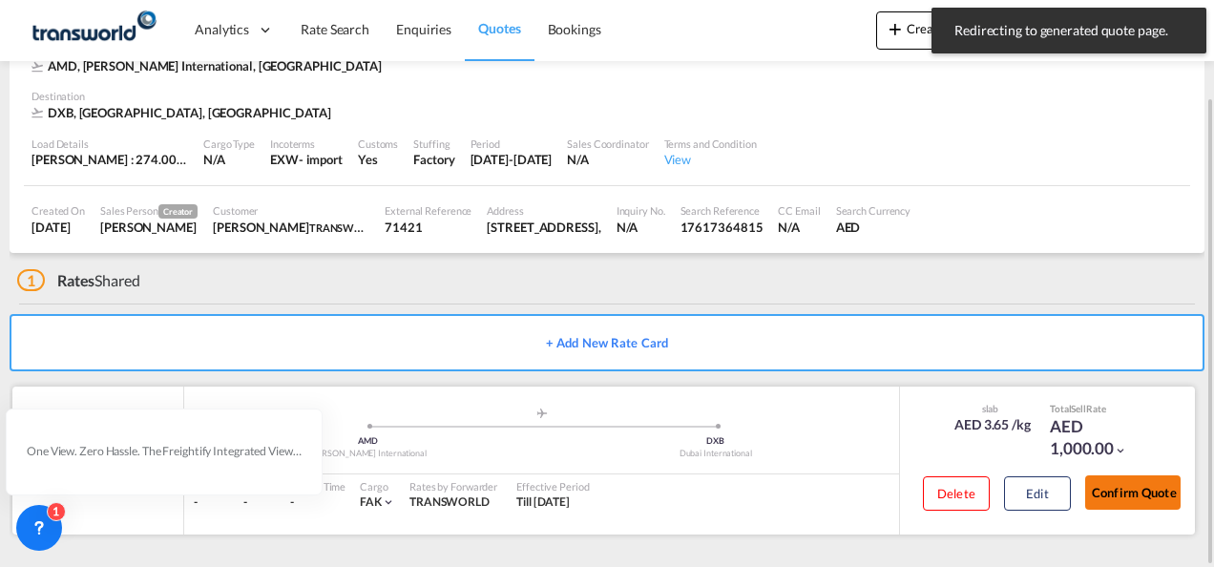
click at [1133, 490] on button "Confirm Quote" at bounding box center [1132, 492] width 95 height 34
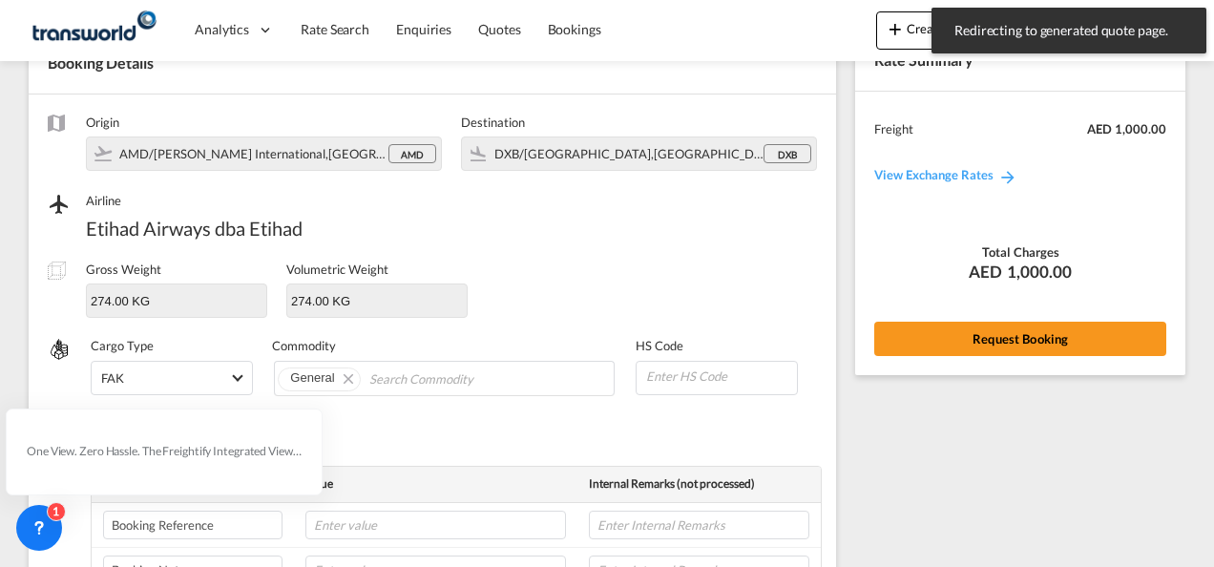
scroll to position [716, 0]
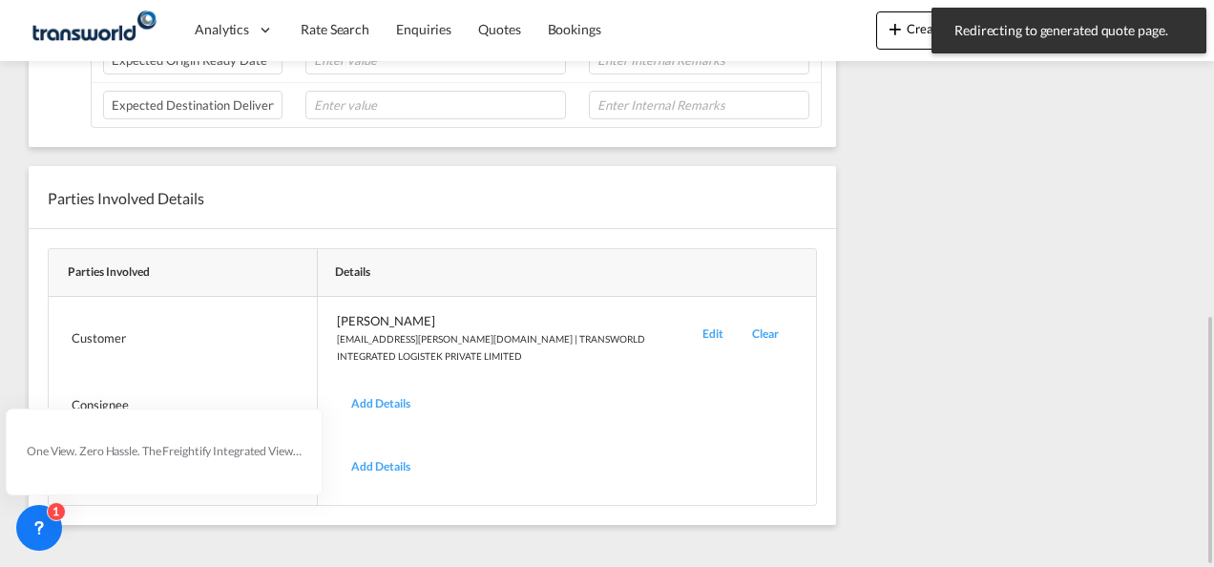
click at [717, 325] on div "Edit" at bounding box center [713, 338] width 50 height 52
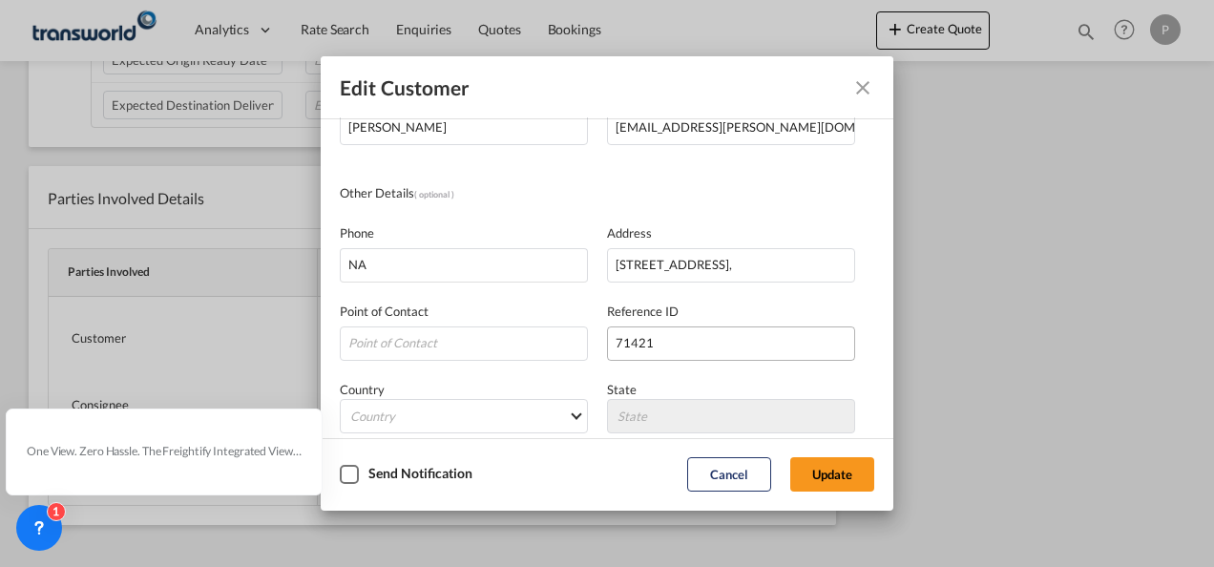
scroll to position [225, 0]
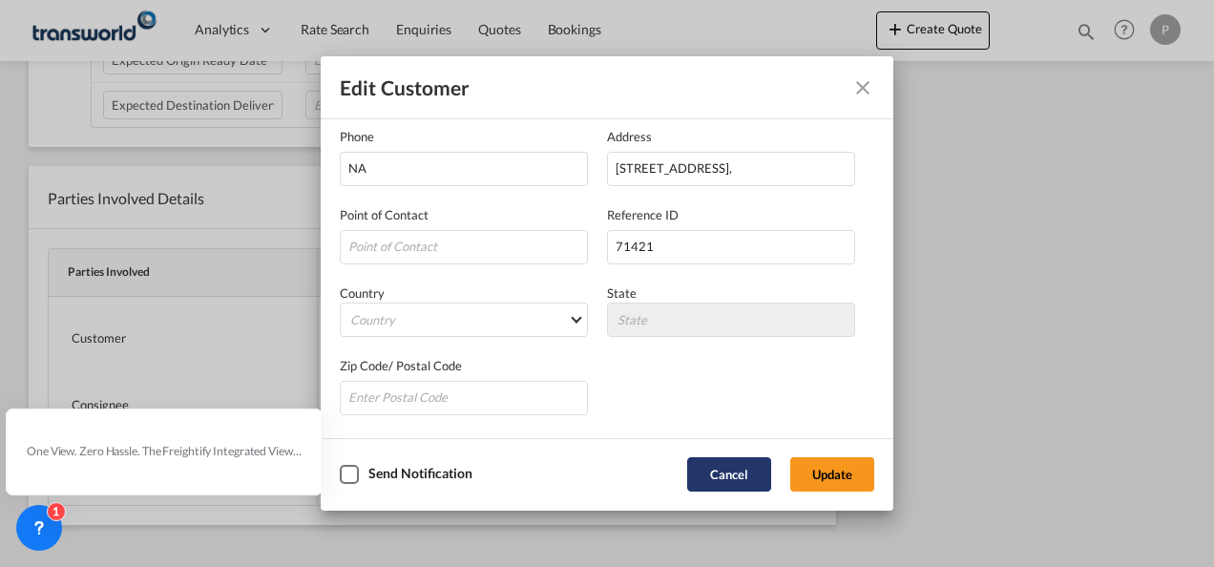
click at [721, 464] on button "Cancel" at bounding box center [729, 474] width 84 height 34
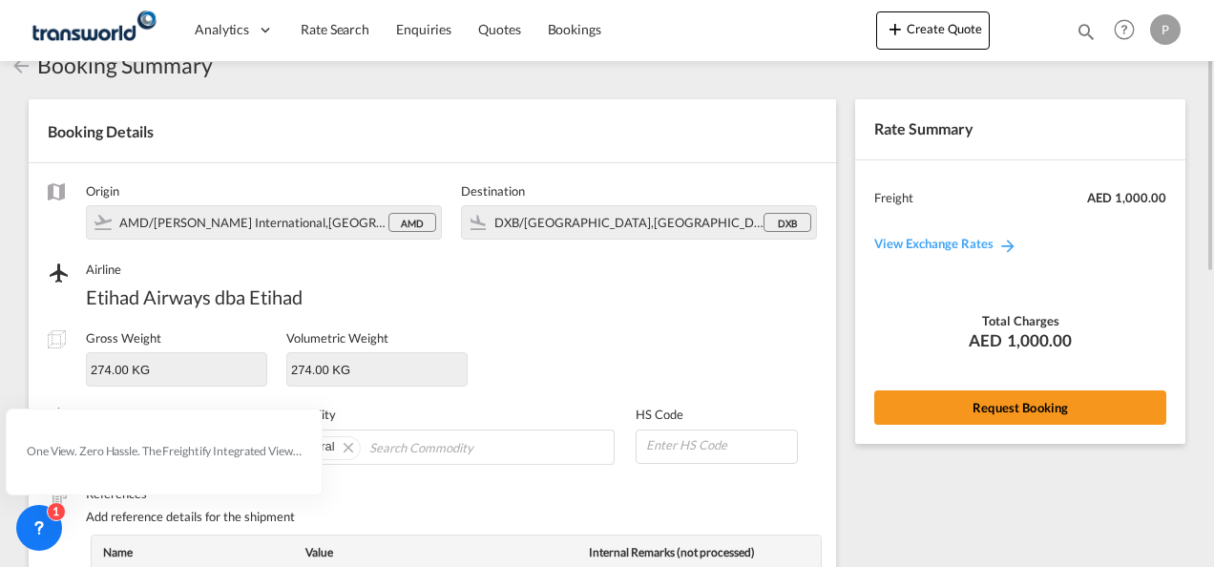
scroll to position [0, 0]
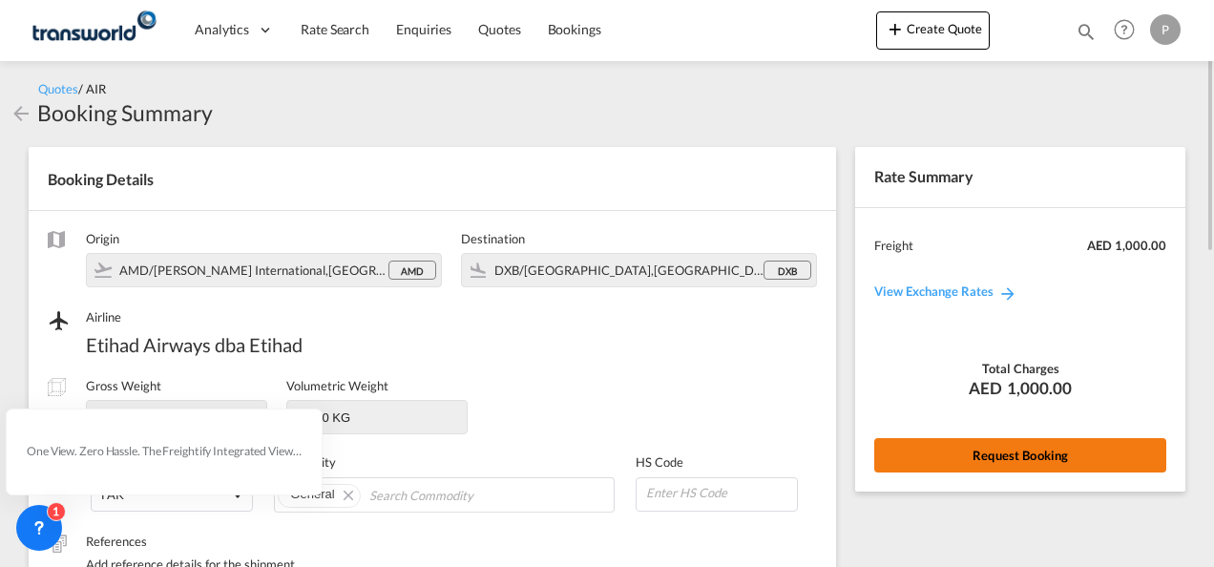
click at [988, 448] on button "Request Booking" at bounding box center [1020, 455] width 292 height 34
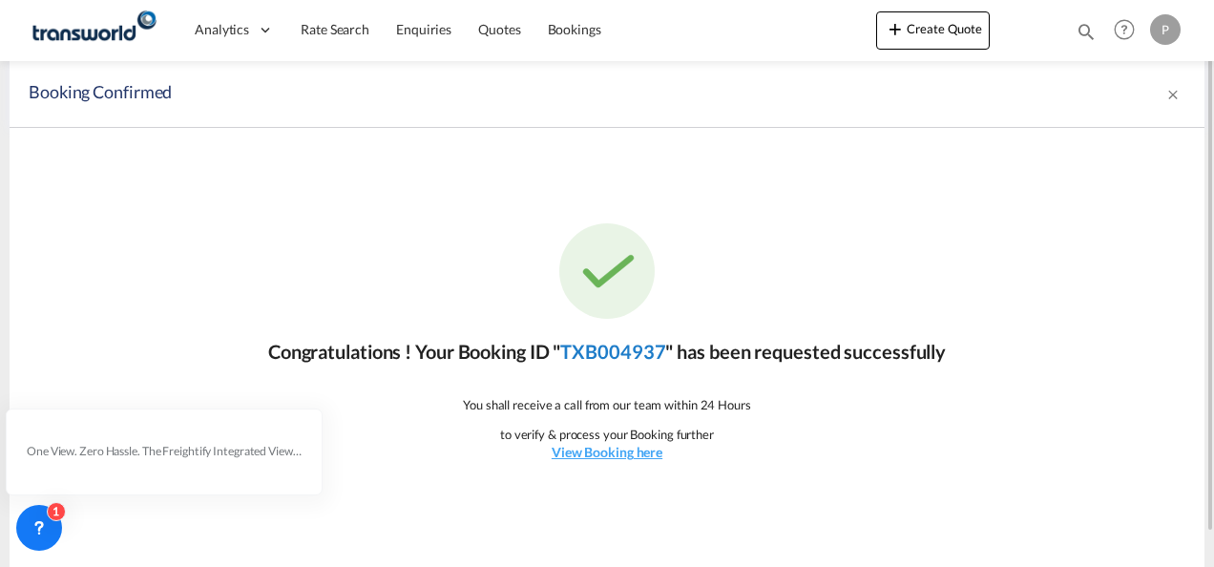
click at [635, 351] on link "TXB004937" at bounding box center [612, 351] width 105 height 23
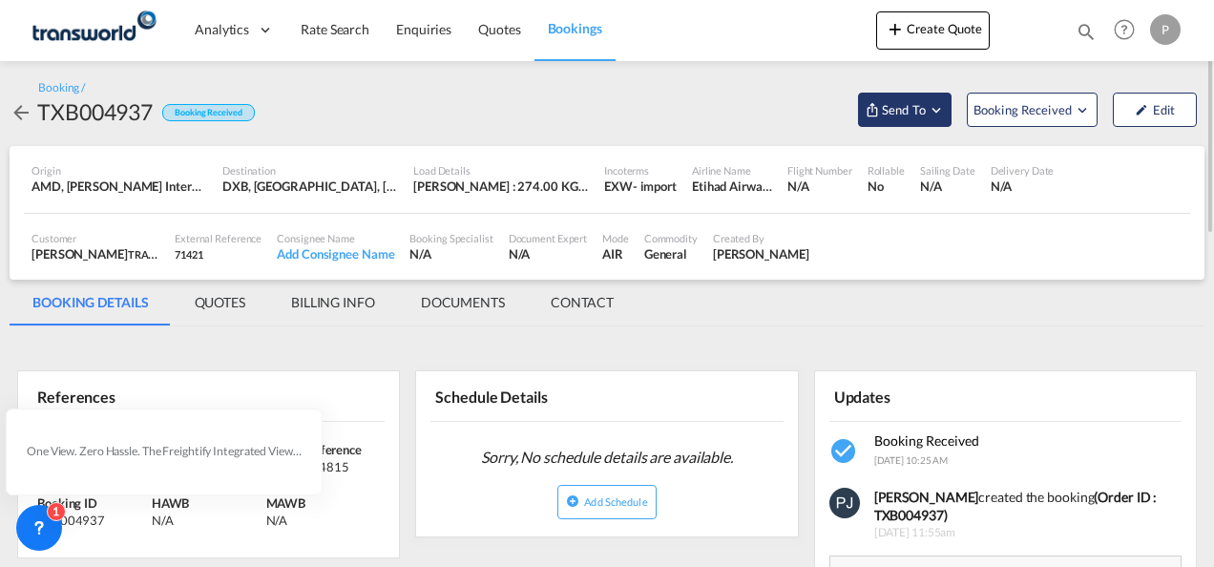
click at [935, 111] on md-icon "Open demo menu" at bounding box center [935, 109] width 17 height 17
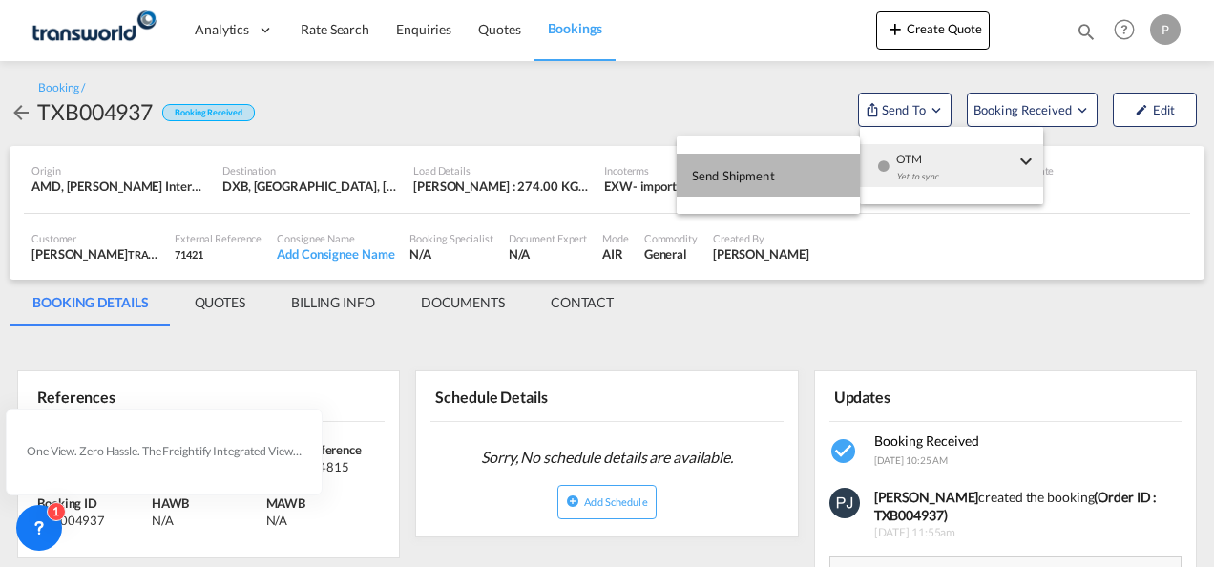
click at [761, 168] on span "Send Shipment" at bounding box center [733, 175] width 83 height 31
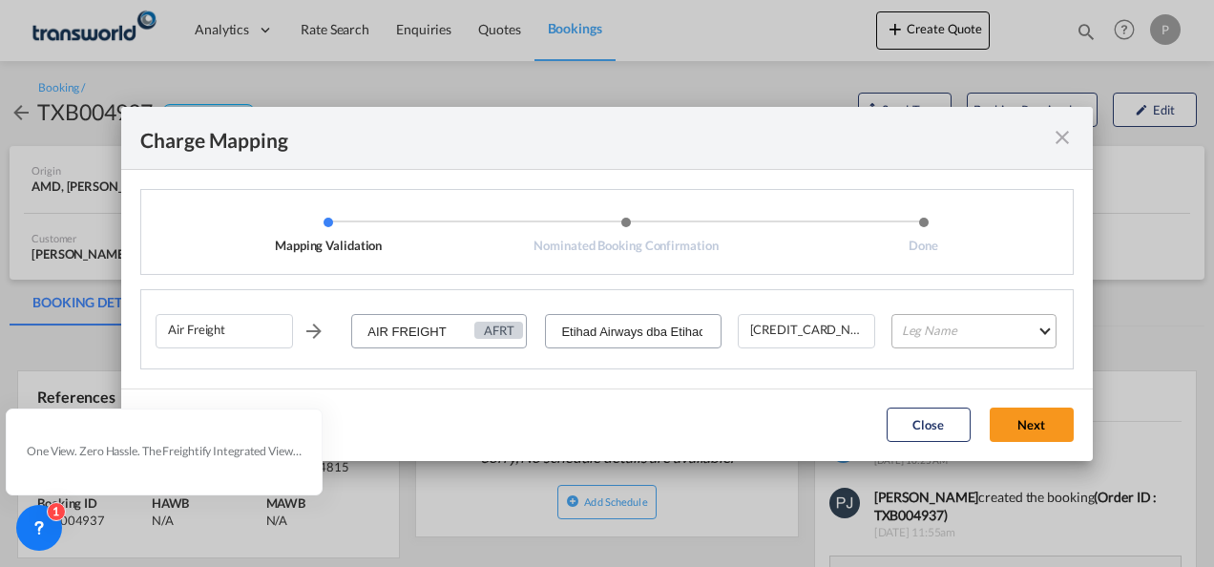
click at [973, 326] on md-select "Leg Name HANDLING ORIGIN HANDLING DESTINATION OTHERS TL PICK UP CUSTOMS ORIGIN …" at bounding box center [973, 331] width 165 height 34
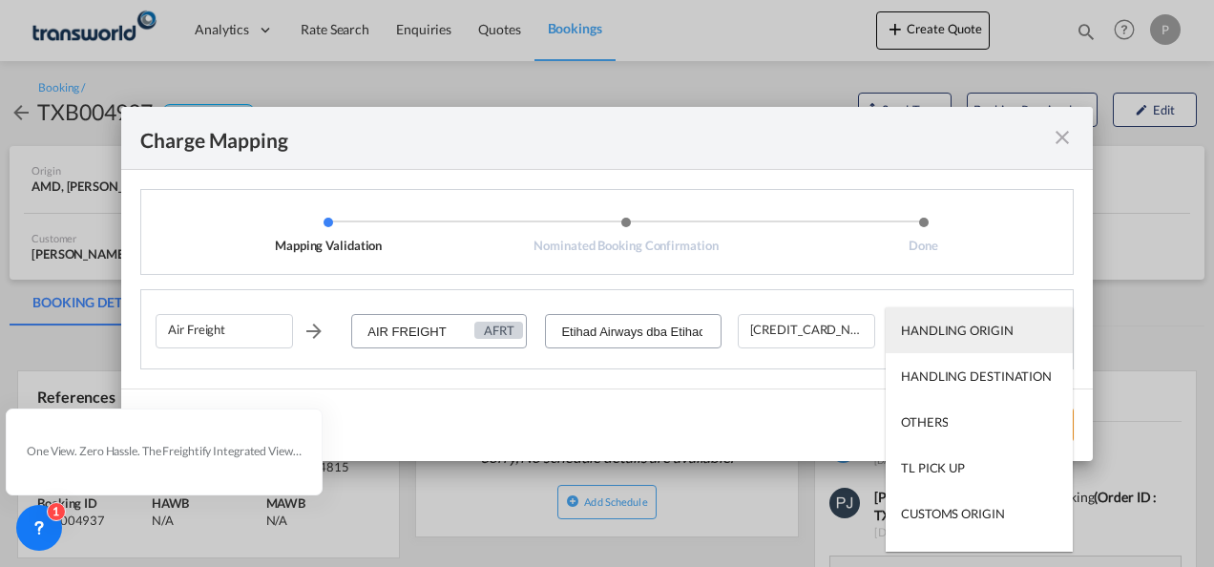
type md-option "HANDLING ORIGIN"
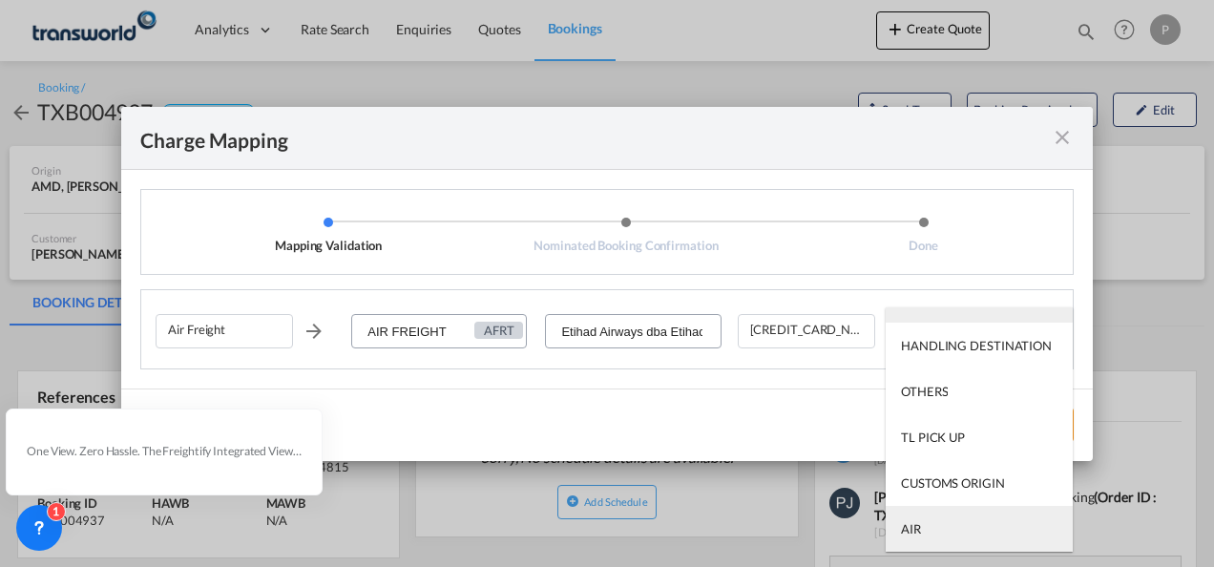
type md-option "AIR"
click at [965, 529] on md-option "AIR" at bounding box center [978, 529] width 187 height 46
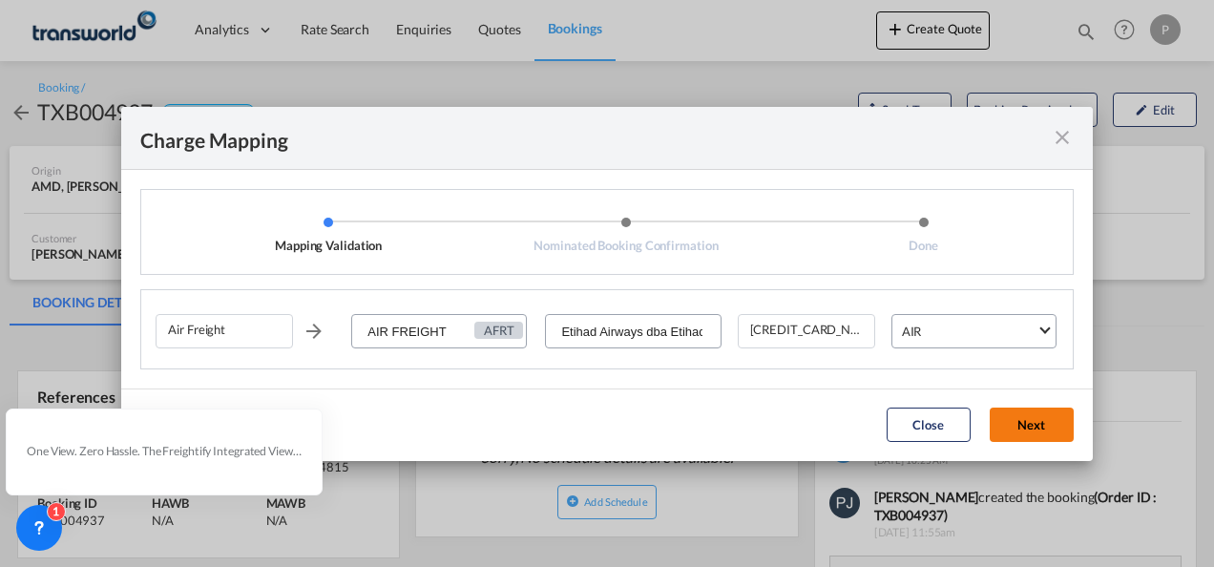
click at [1034, 427] on button "Next" at bounding box center [1031, 424] width 84 height 34
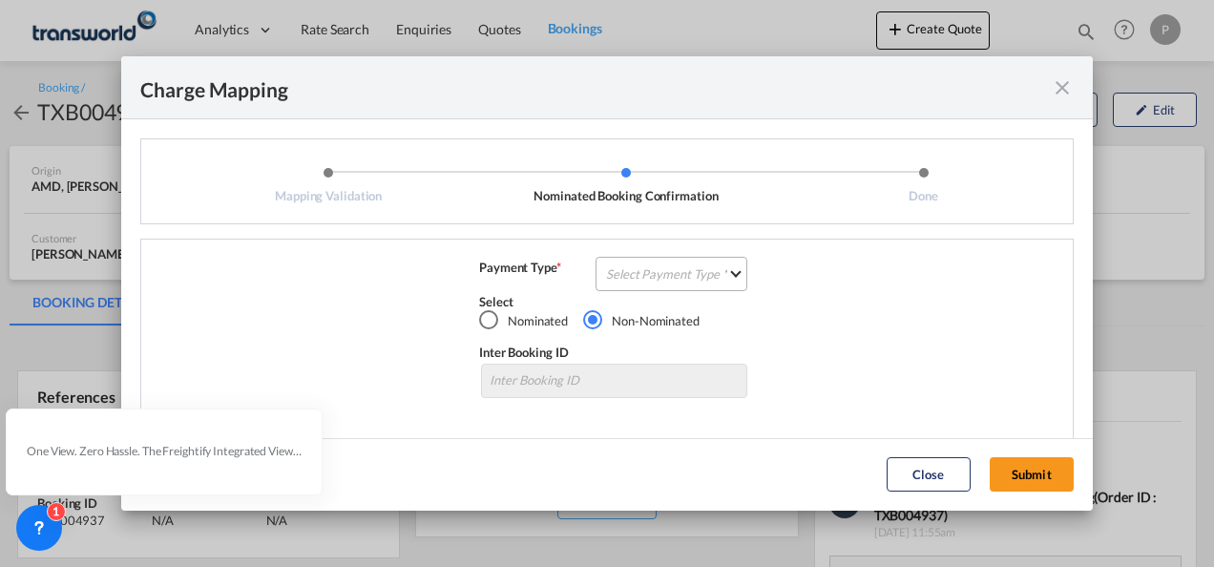
click at [666, 273] on md-select "Select Payment Type COLLECT PREPAID" at bounding box center [671, 274] width 152 height 34
click at [666, 273] on md-option "COLLECT" at bounding box center [669, 274] width 169 height 46
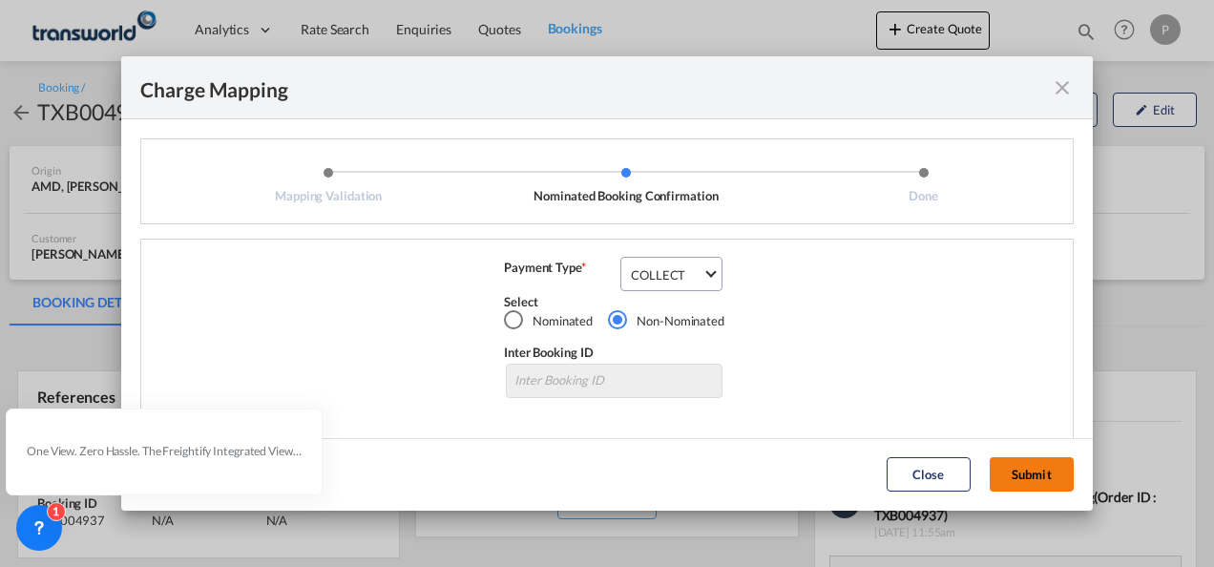
click at [1027, 476] on button "Submit" at bounding box center [1031, 474] width 84 height 34
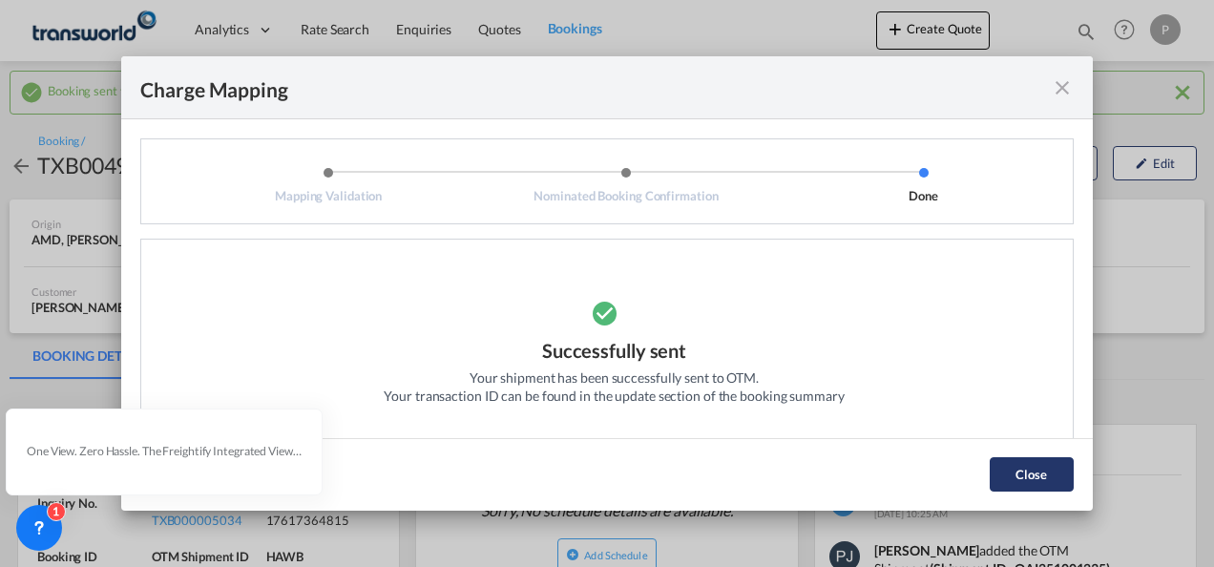
click at [1013, 460] on button "Close" at bounding box center [1031, 474] width 84 height 34
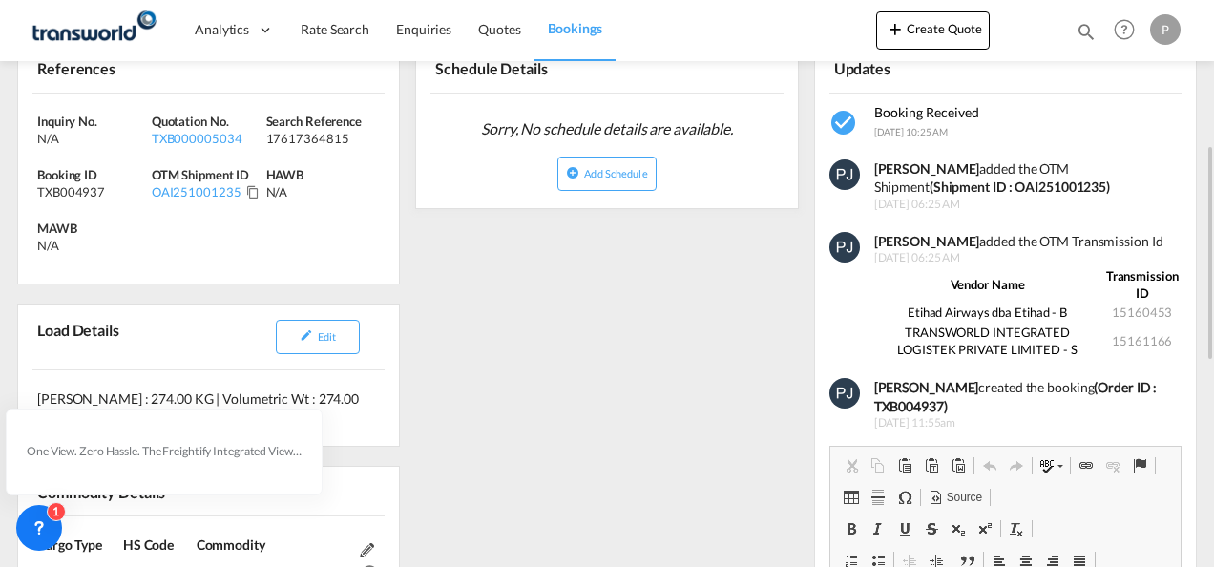
scroll to position [286, 0]
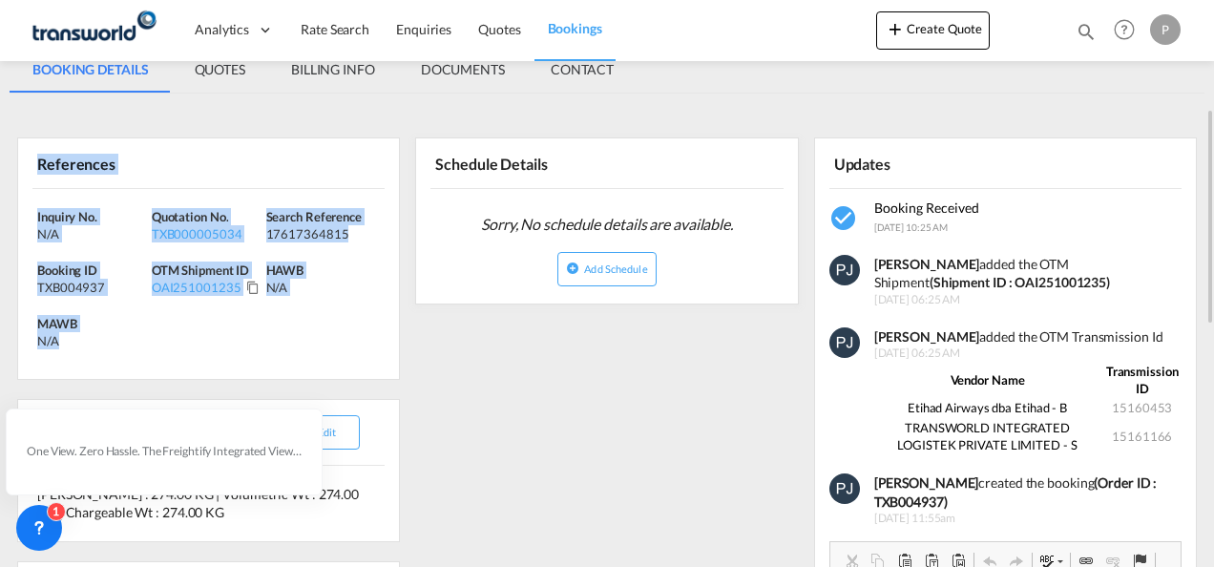
drag, startPoint x: 39, startPoint y: 158, endPoint x: 104, endPoint y: 331, distance: 184.5
click at [104, 331] on div "References Inquiry No. N/A Quotation No. TXB000005034 Search Reference 17617364…" at bounding box center [208, 258] width 383 height 242
copy div "References Inquiry No. N/A Quotation No. TXB000005034 Search Reference 17617364…"
